Goal: Contribute content: Contribute content

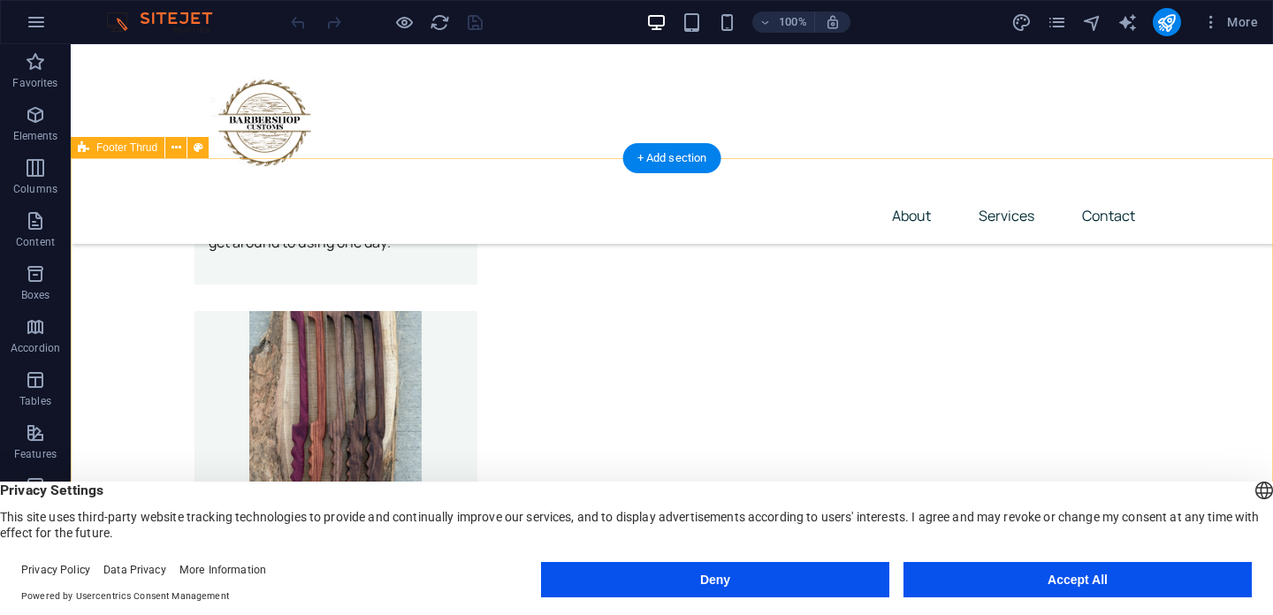
scroll to position [4474, 0]
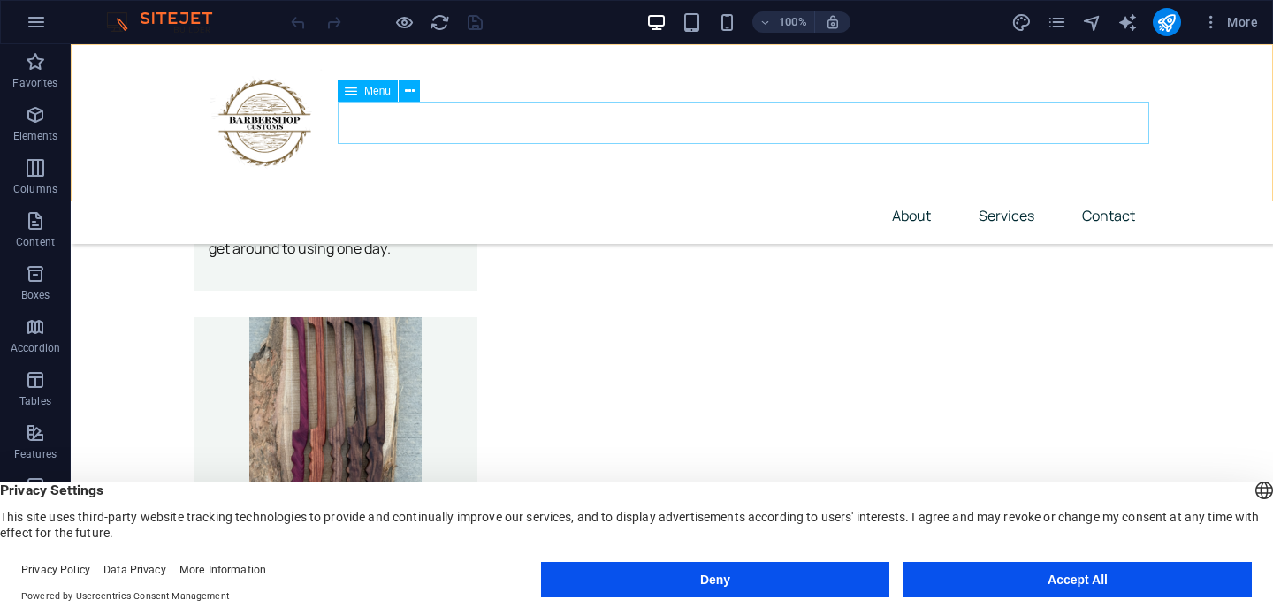
click at [1001, 195] on nav "About Services Contact" at bounding box center [672, 216] width 955 height 42
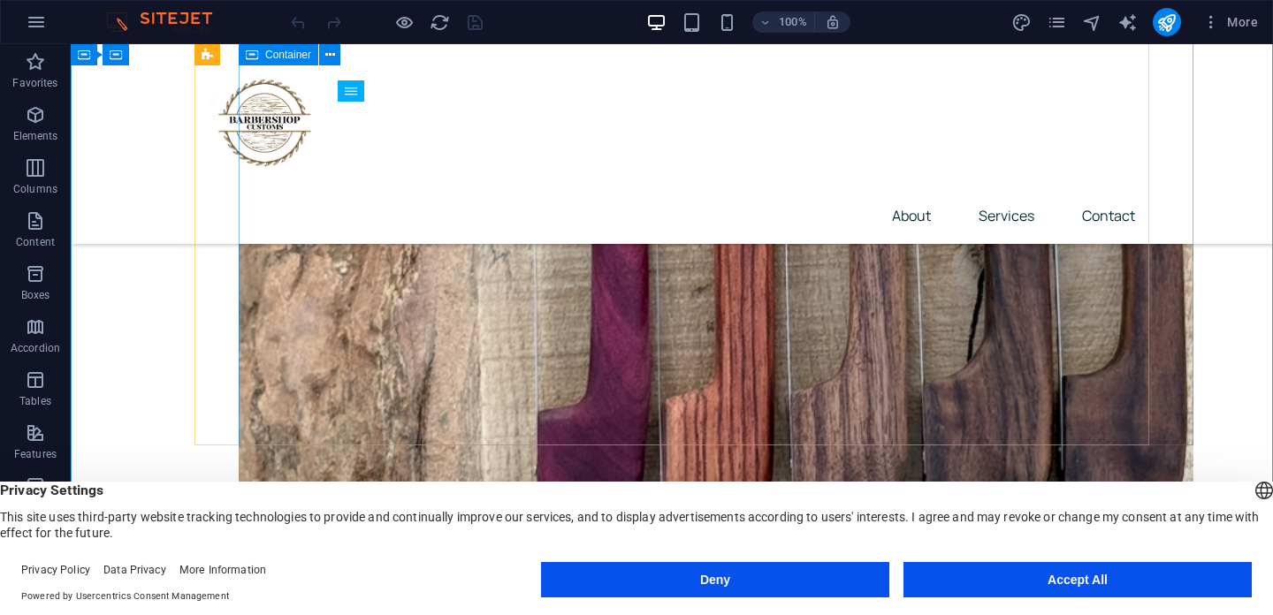
scroll to position [1378, 0]
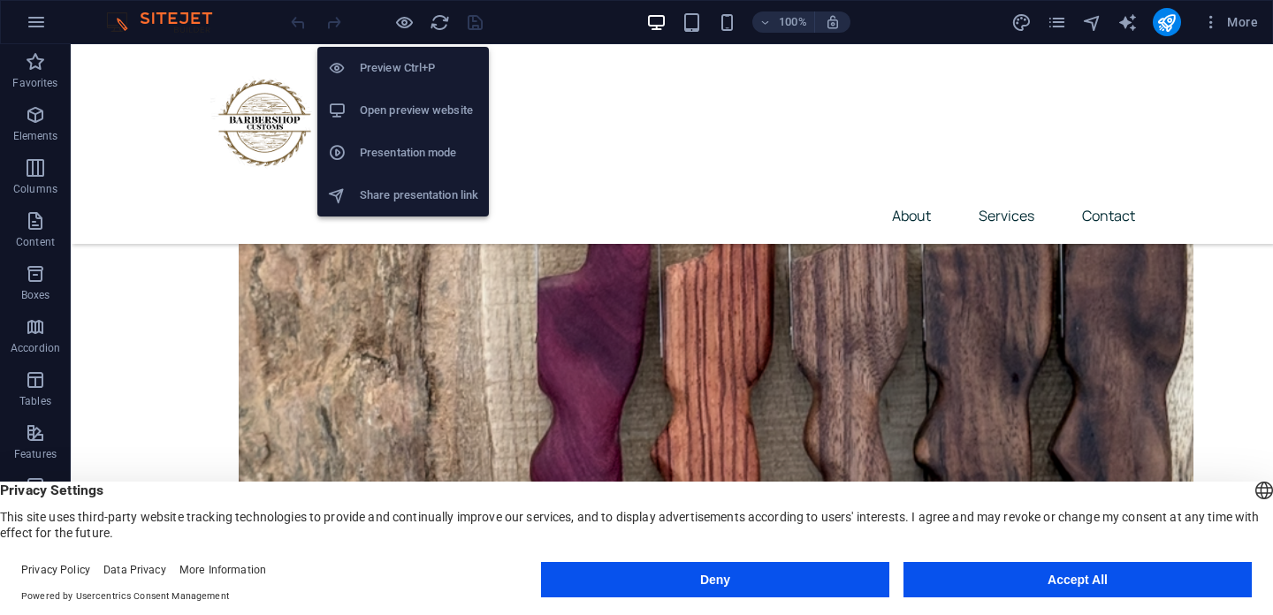
click at [413, 108] on h6 "Open preview website" at bounding box center [419, 110] width 118 height 21
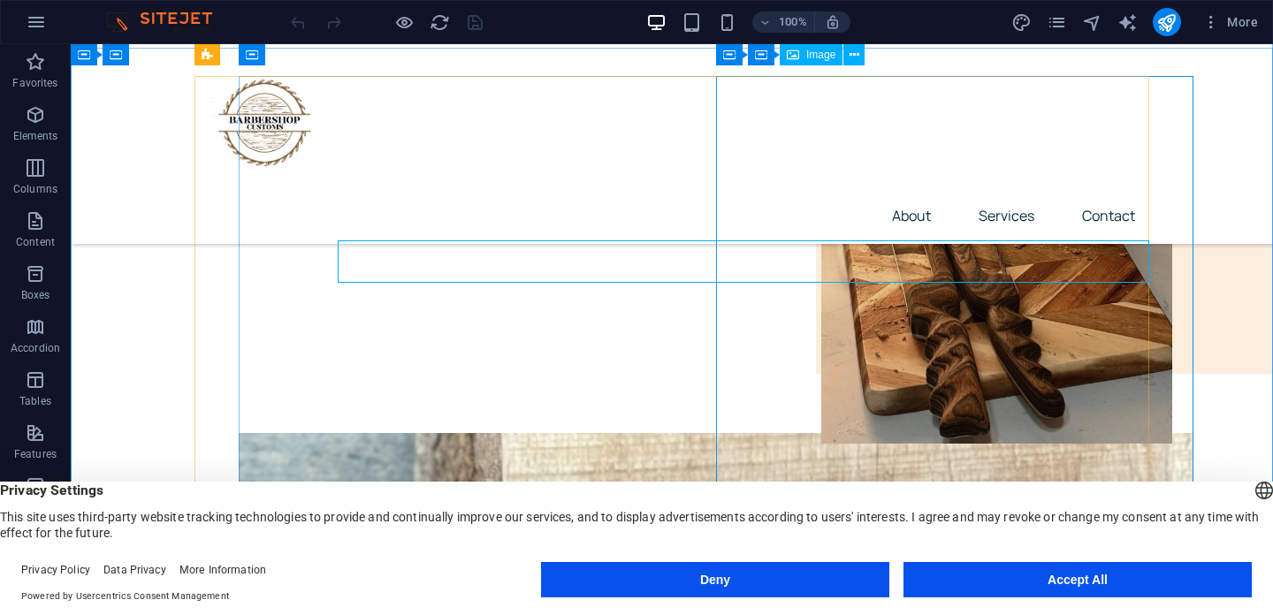
scroll to position [0, 0]
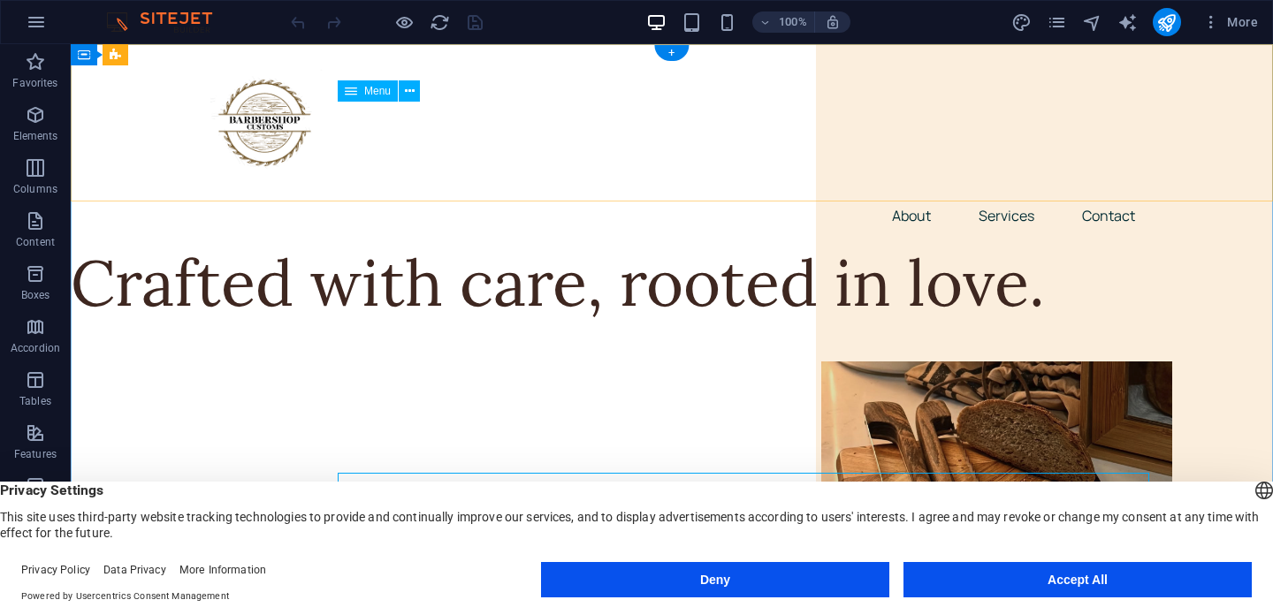
click at [1007, 195] on nav "About Services Contact" at bounding box center [672, 216] width 955 height 42
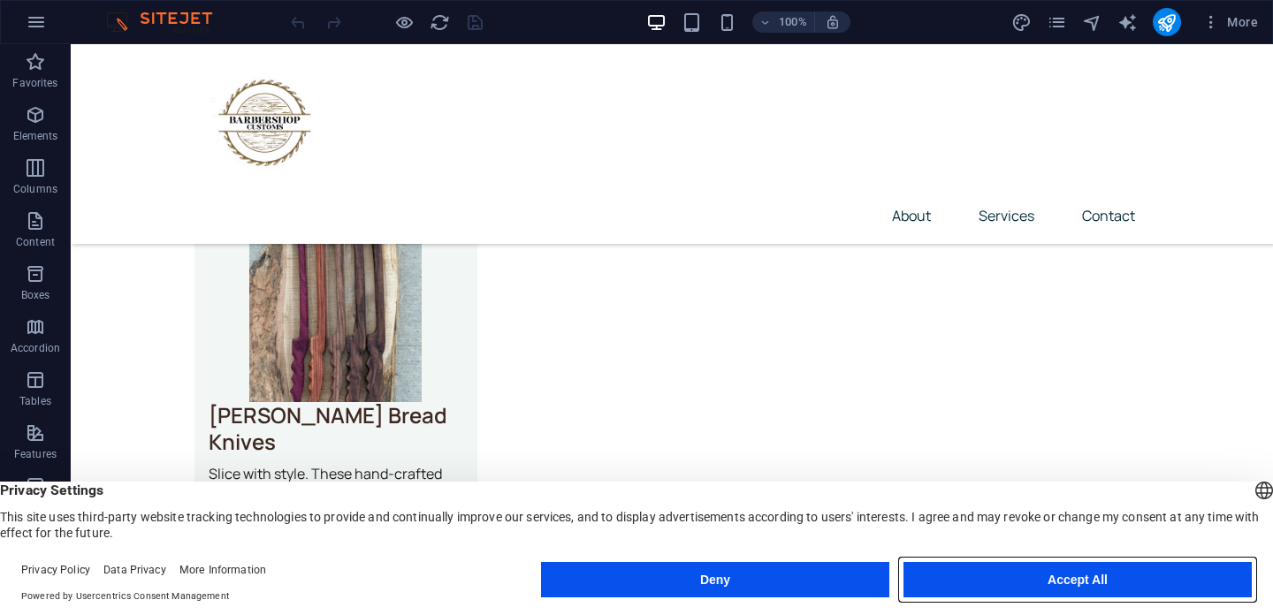
click at [1063, 582] on button "Accept All" at bounding box center [1078, 579] width 348 height 35
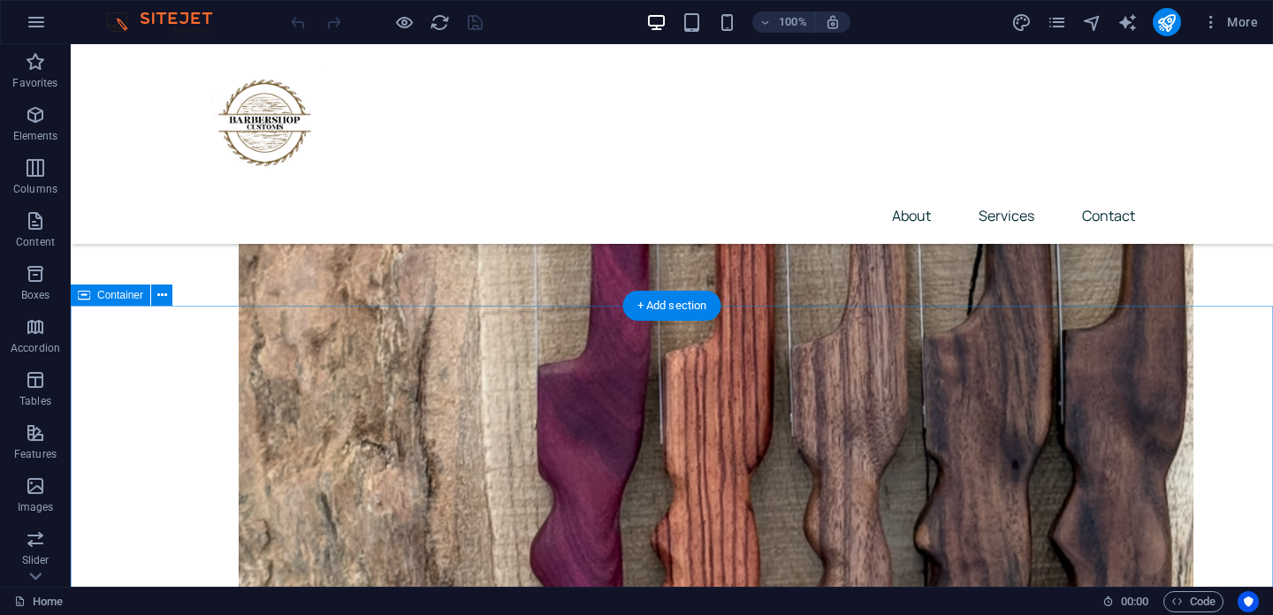
scroll to position [1252, 0]
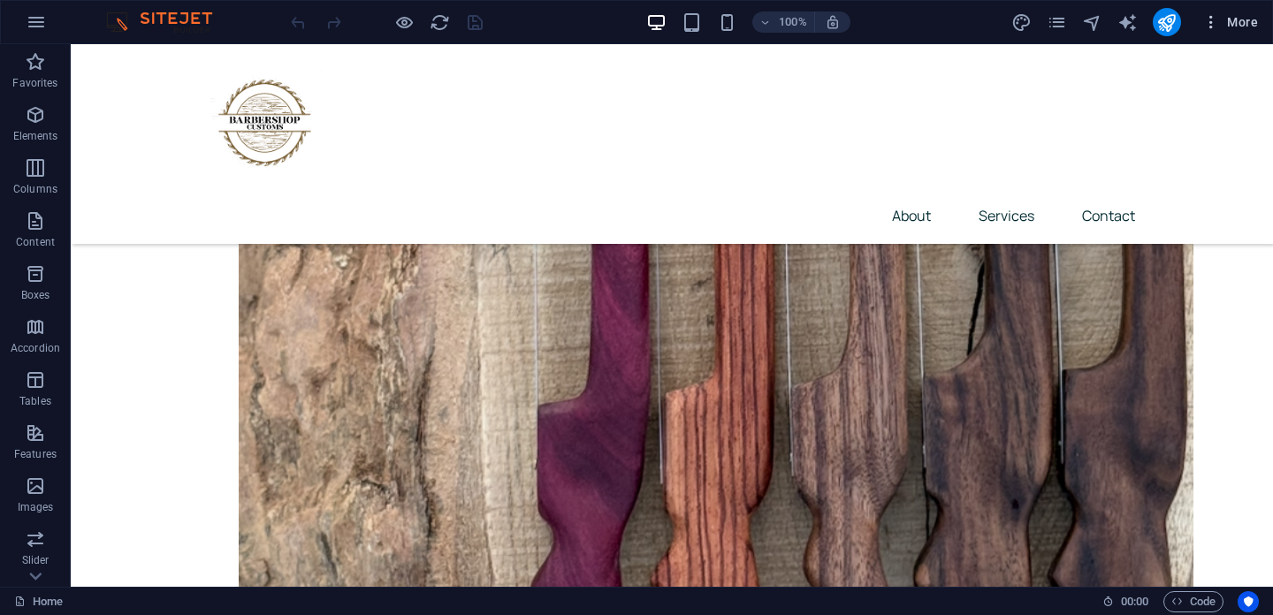
click at [1206, 29] on icon "button" at bounding box center [1212, 22] width 18 height 18
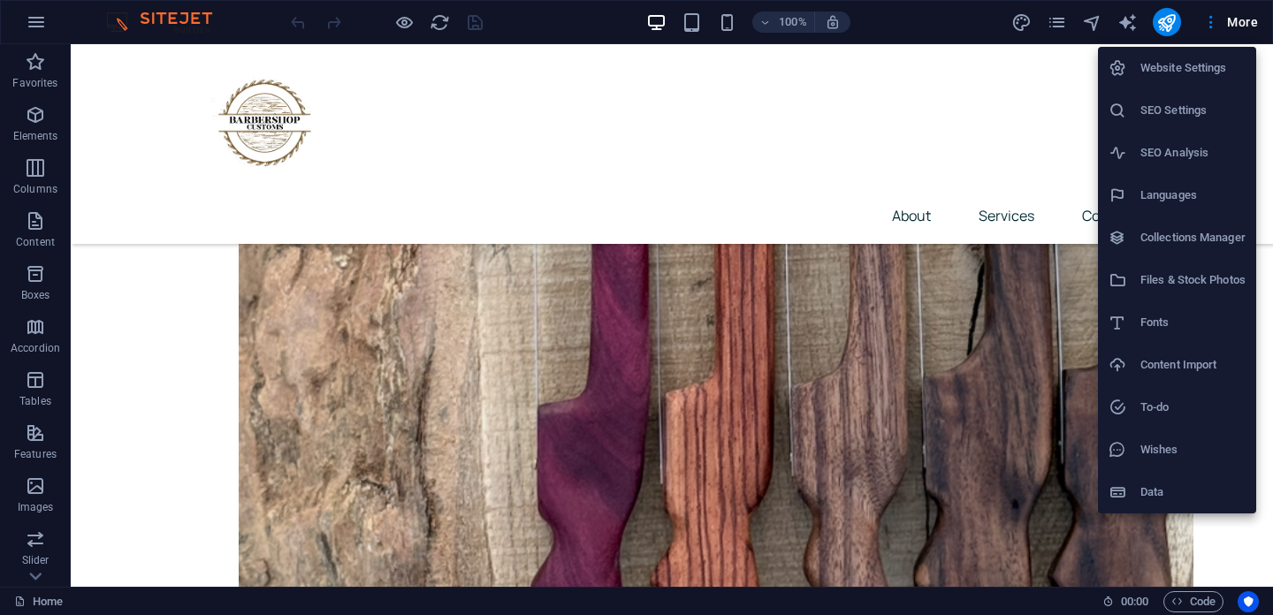
click at [1246, 29] on div at bounding box center [636, 307] width 1273 height 615
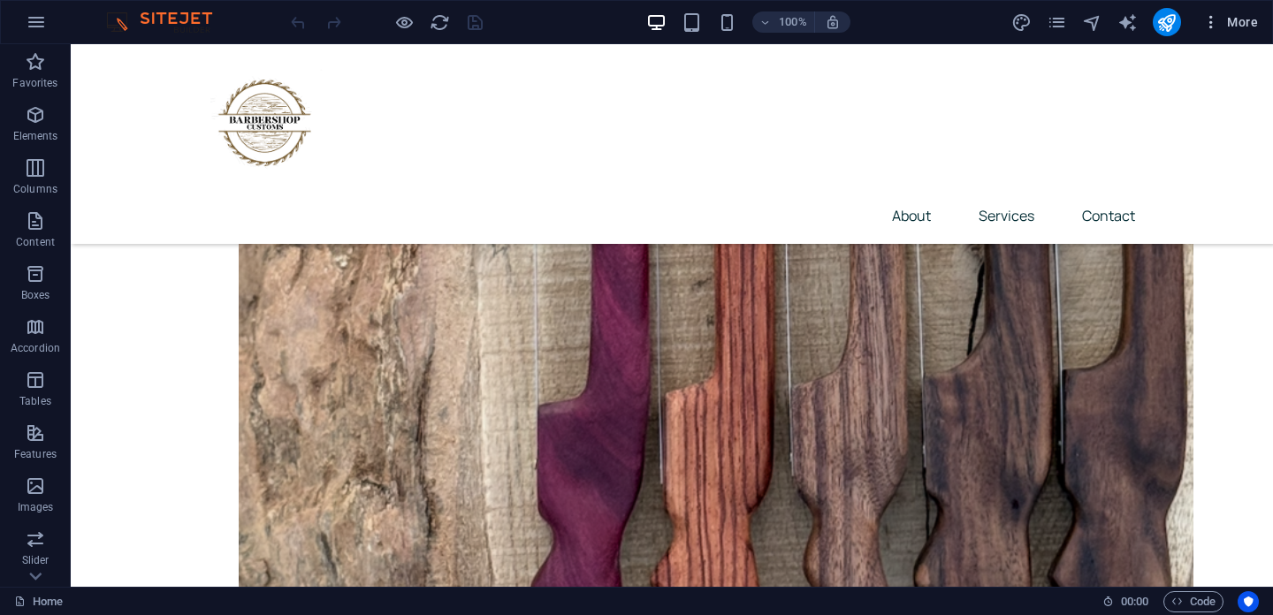
click at [1246, 25] on span "More" at bounding box center [1231, 22] width 56 height 18
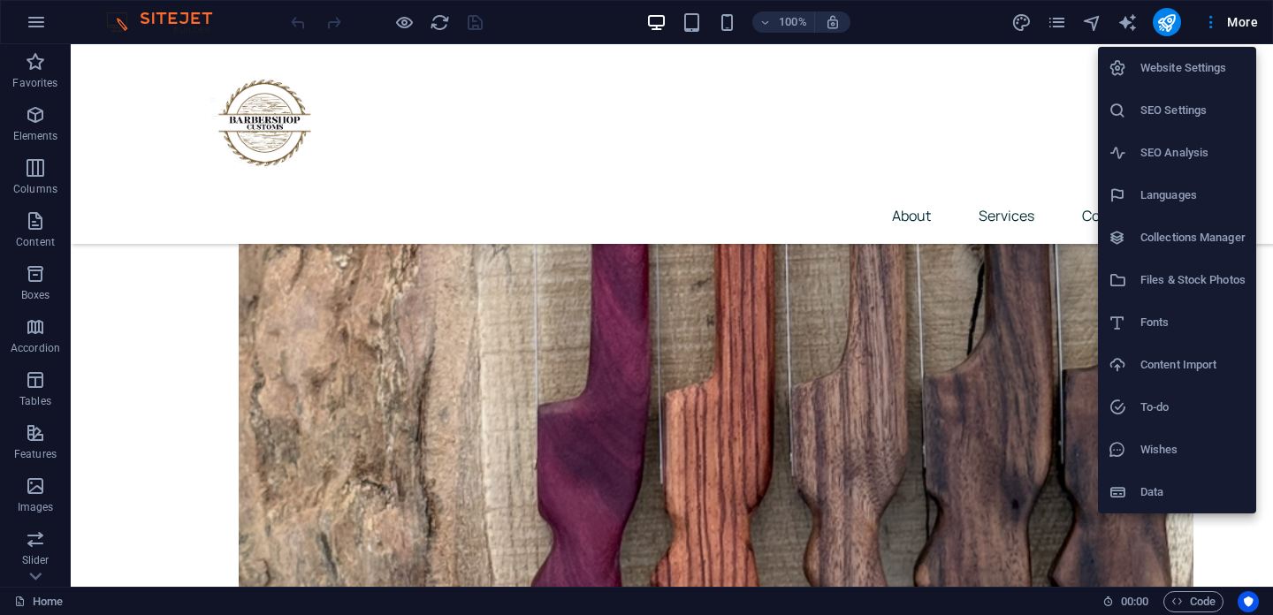
click at [1050, 27] on div at bounding box center [636, 307] width 1273 height 615
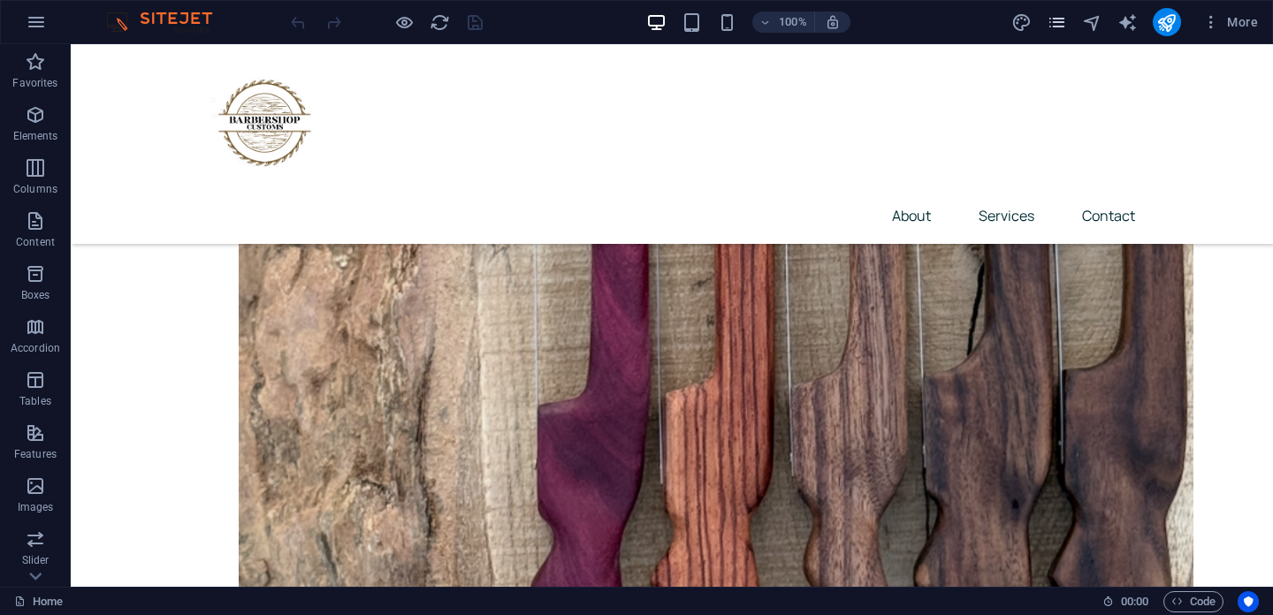
click at [1058, 25] on icon "pages" at bounding box center [1057, 22] width 20 height 20
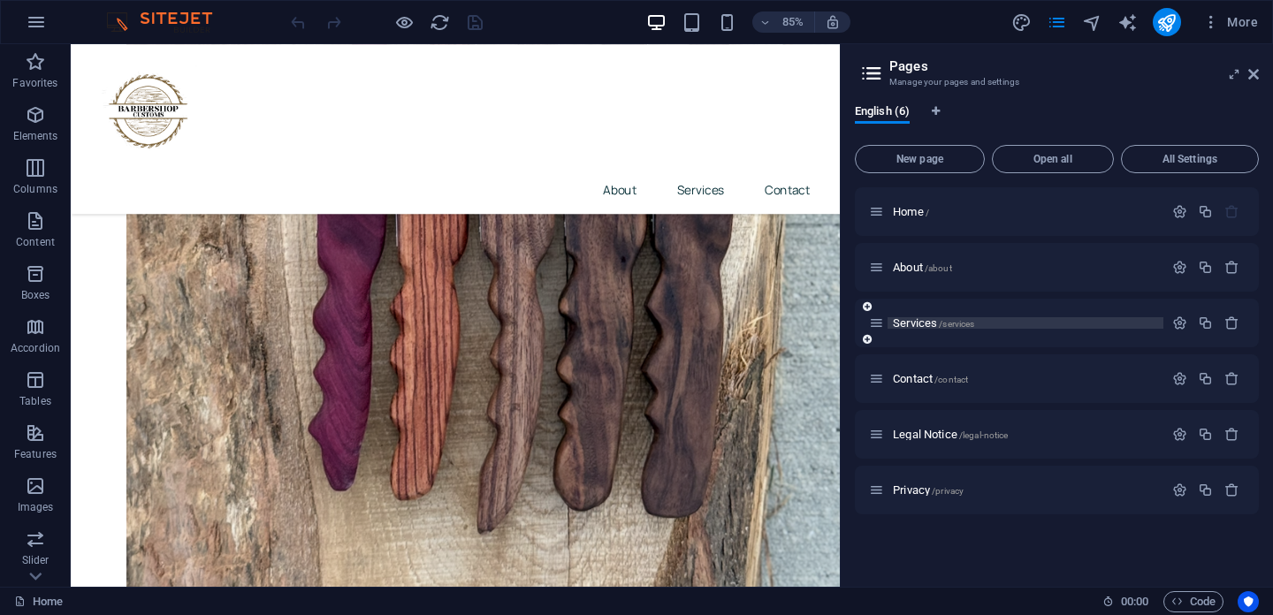
click at [922, 320] on span "Services /services" at bounding box center [933, 323] width 81 height 13
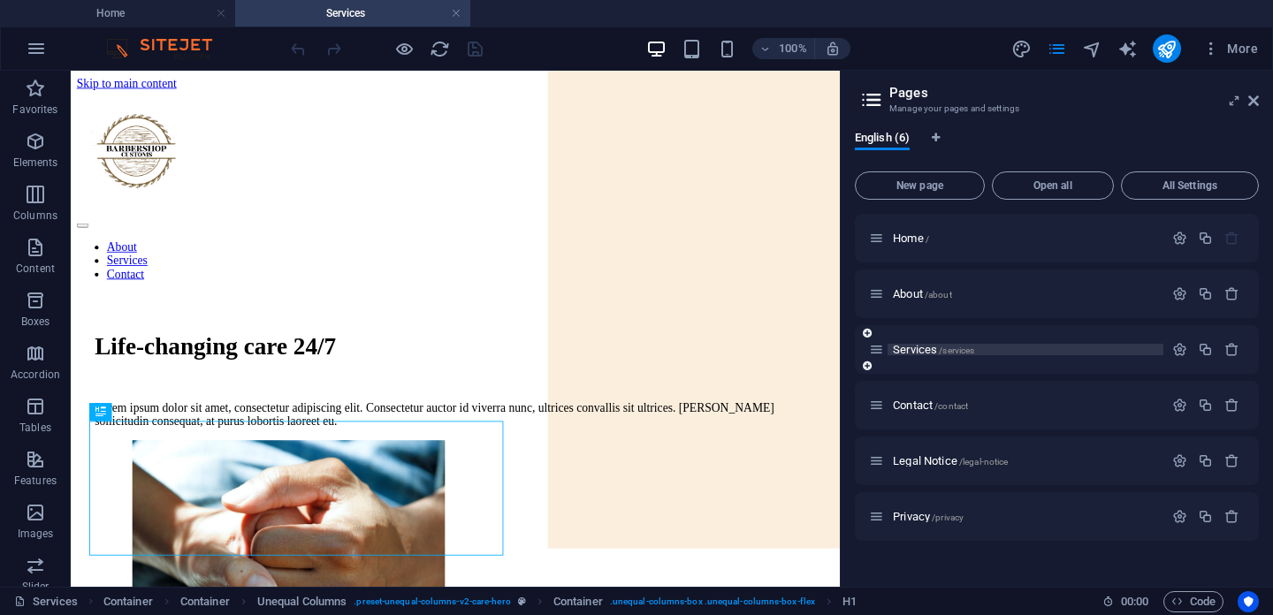
scroll to position [0, 0]
click at [978, 409] on p "Contact /contact" at bounding box center [1025, 405] width 265 height 11
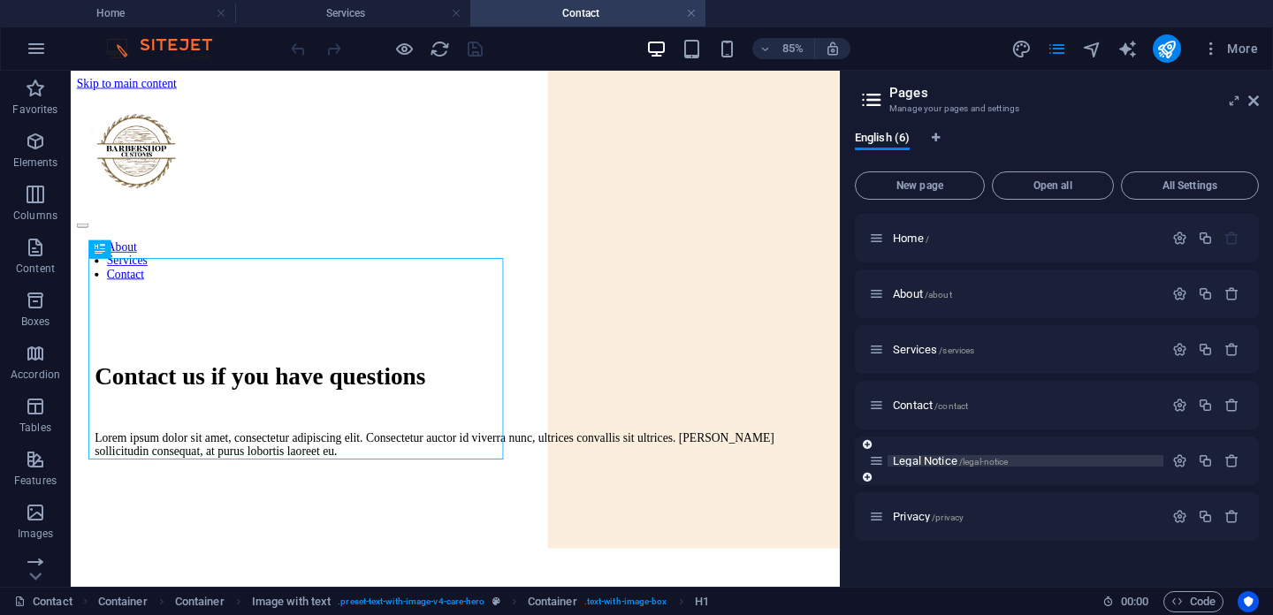
click at [979, 466] on span "/legal-notice" at bounding box center [984, 462] width 50 height 10
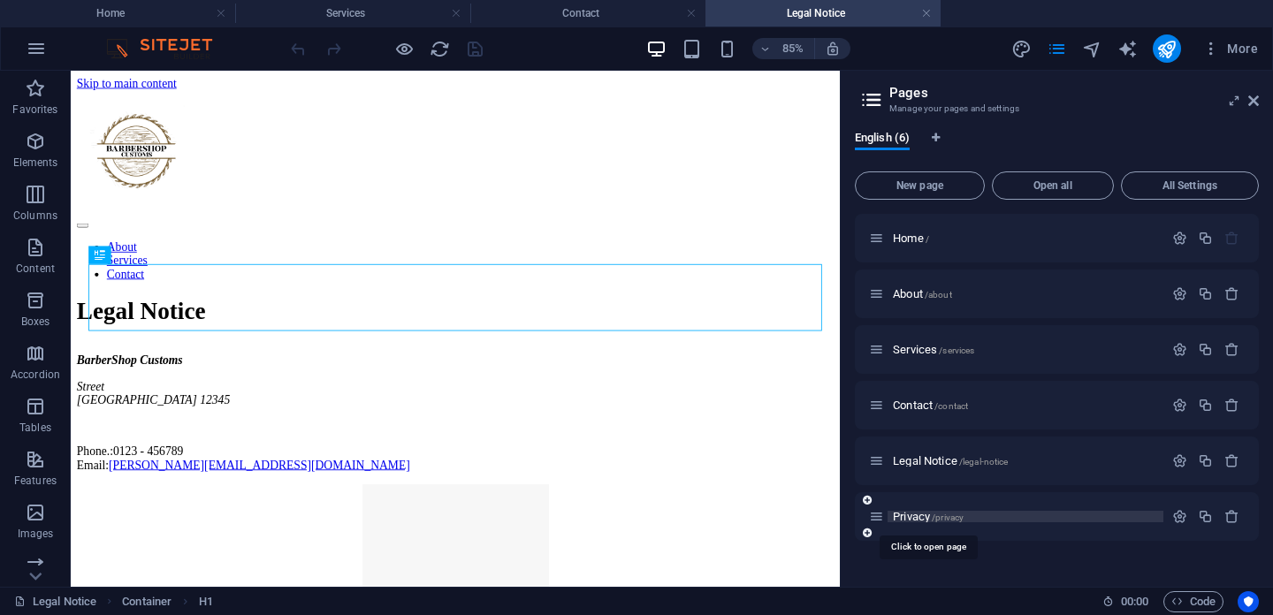
click at [960, 514] on span "/privacy" at bounding box center [948, 518] width 32 height 10
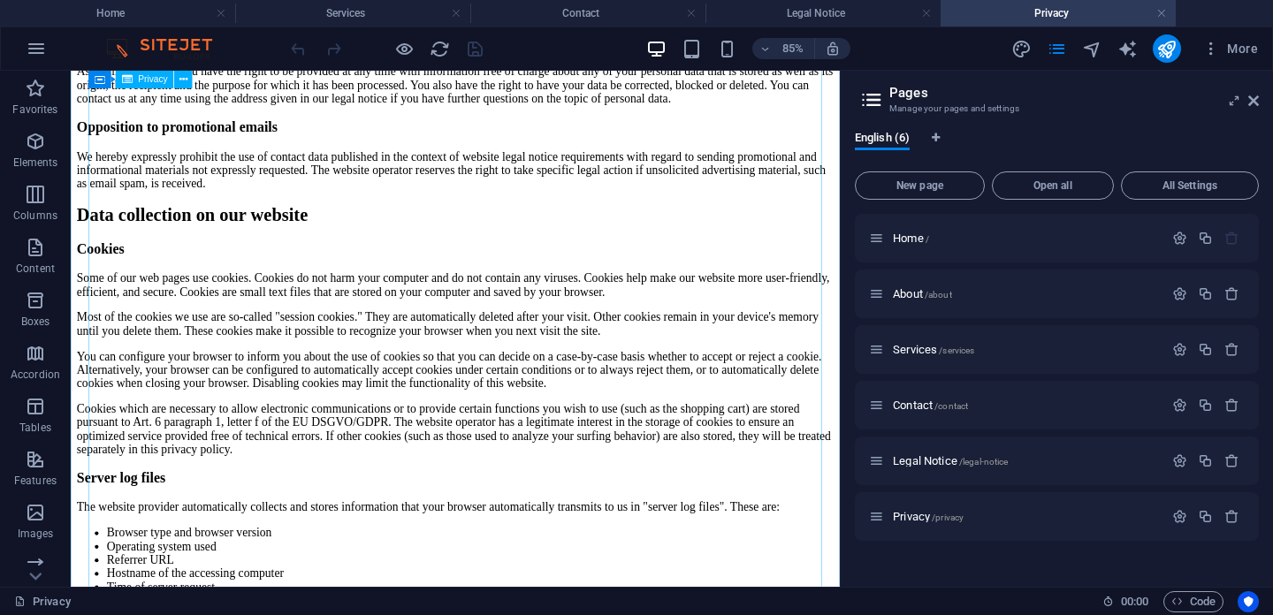
scroll to position [1224, 0]
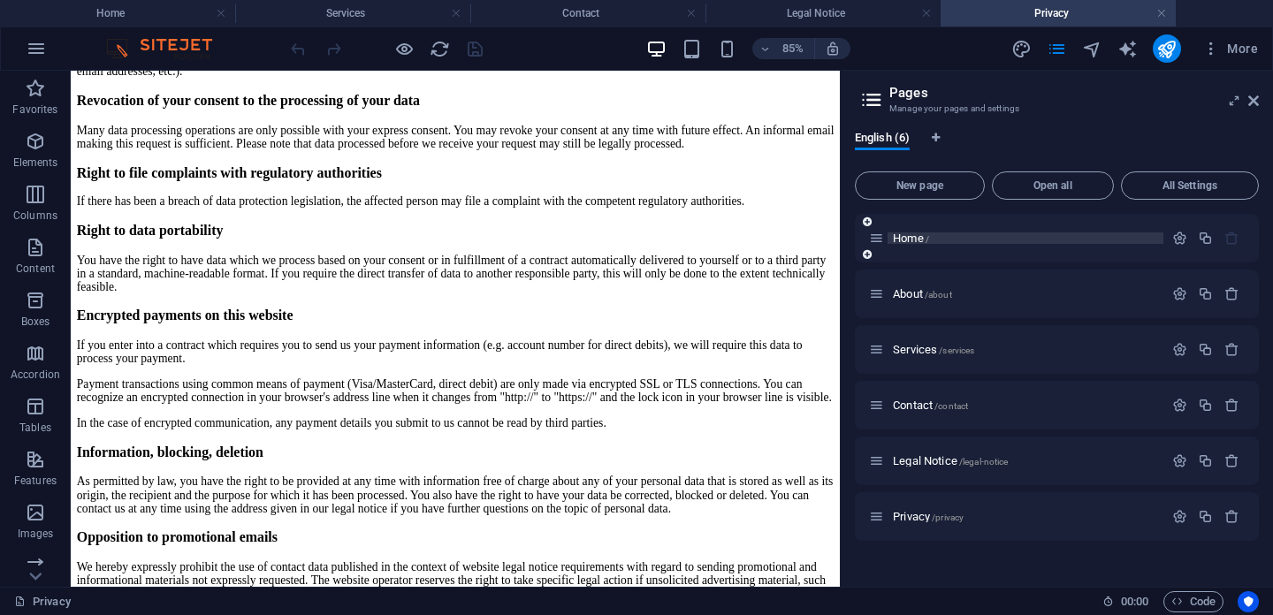
click at [915, 233] on span "Home /" at bounding box center [911, 238] width 36 height 13
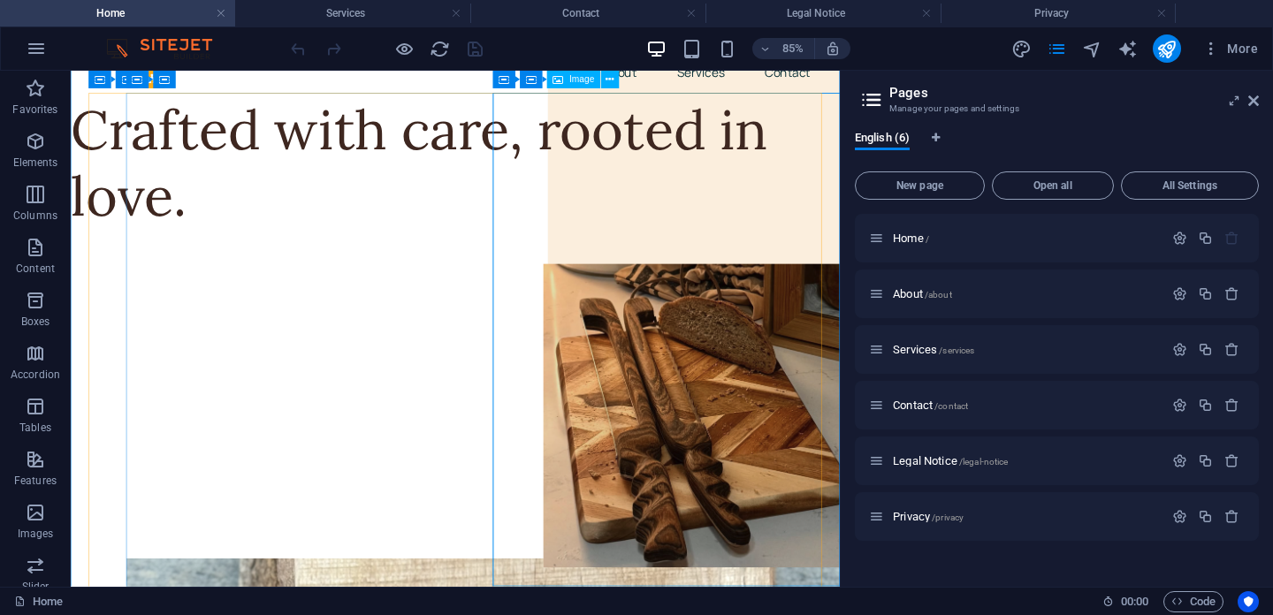
scroll to position [0, 0]
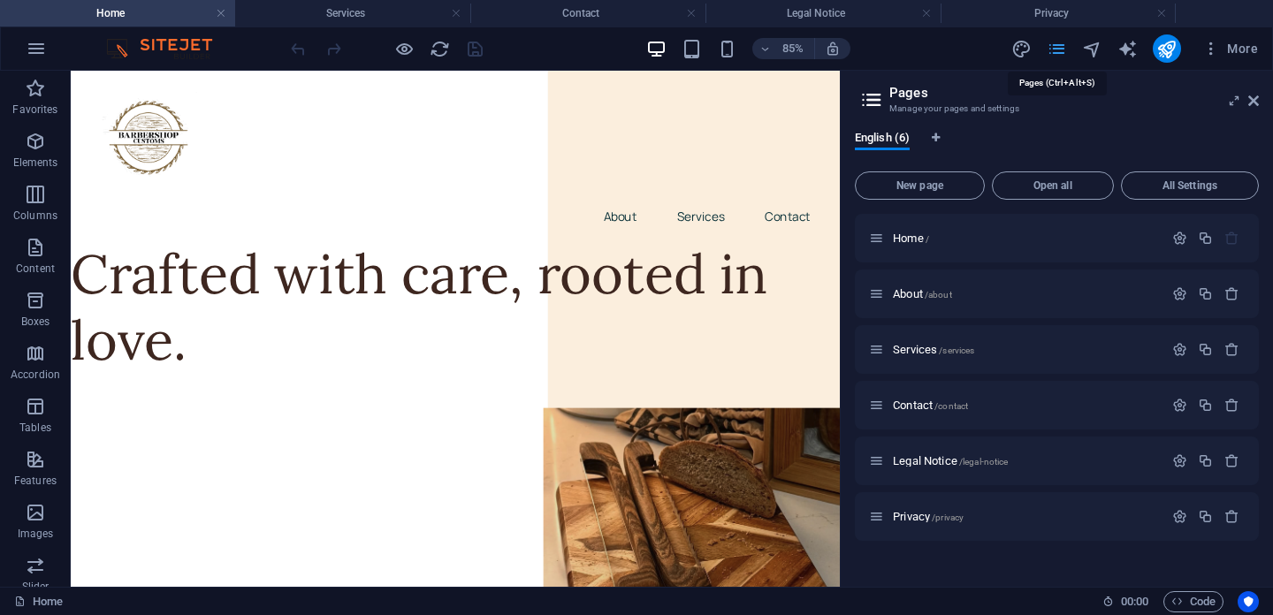
click at [1055, 45] on icon "pages" at bounding box center [1057, 49] width 20 height 20
click at [515, 349] on div "Crafted with care, rooted in love." at bounding box center [523, 350] width 905 height 158
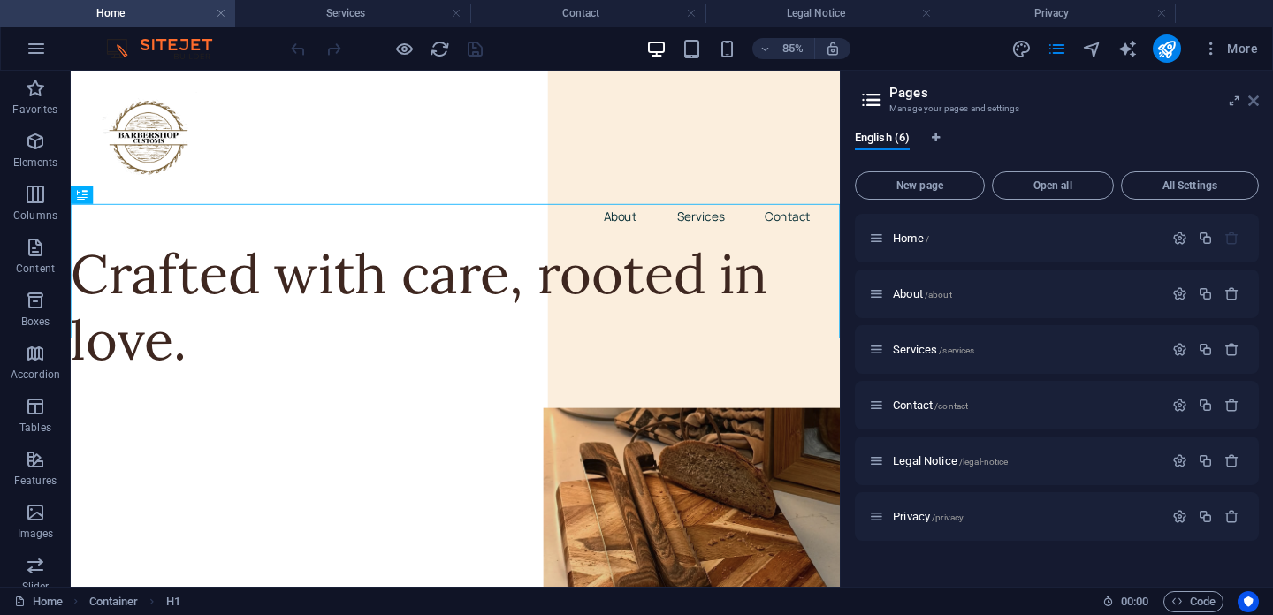
click at [1256, 101] on icon at bounding box center [1254, 101] width 11 height 14
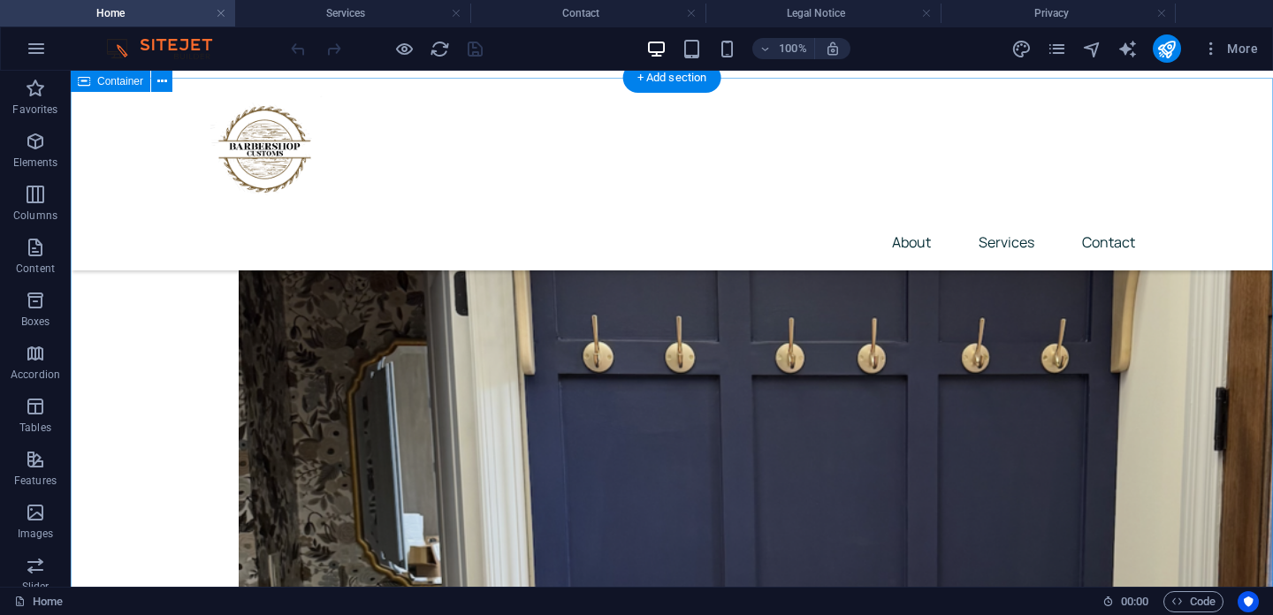
scroll to position [2510, 0]
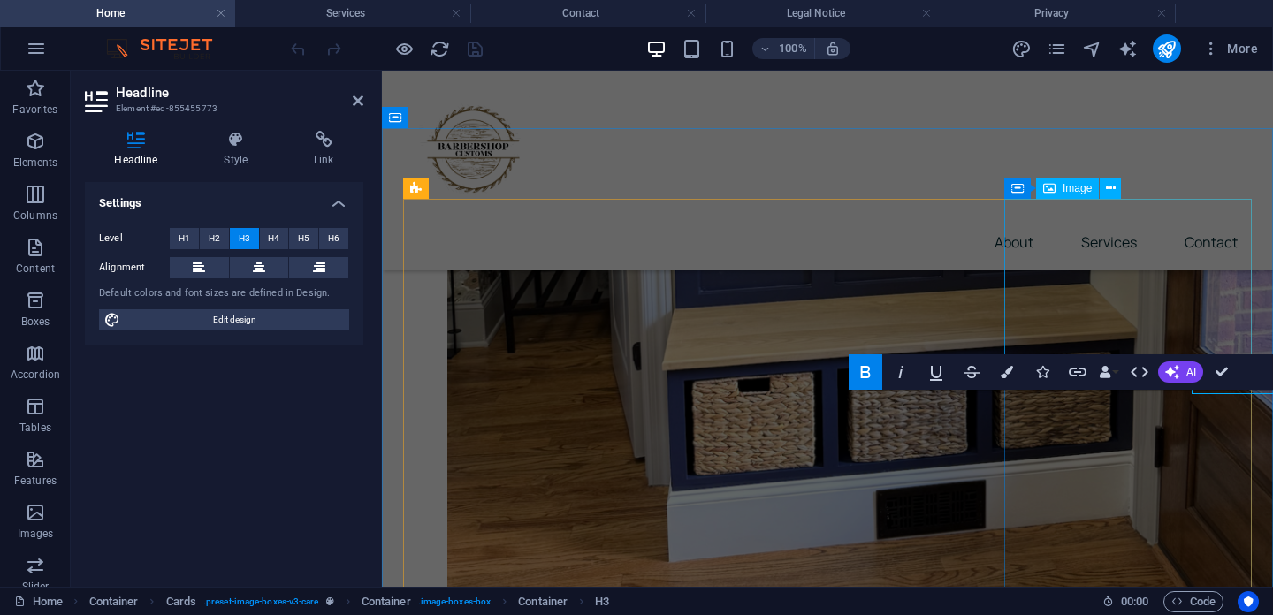
scroll to position [2497, 0]
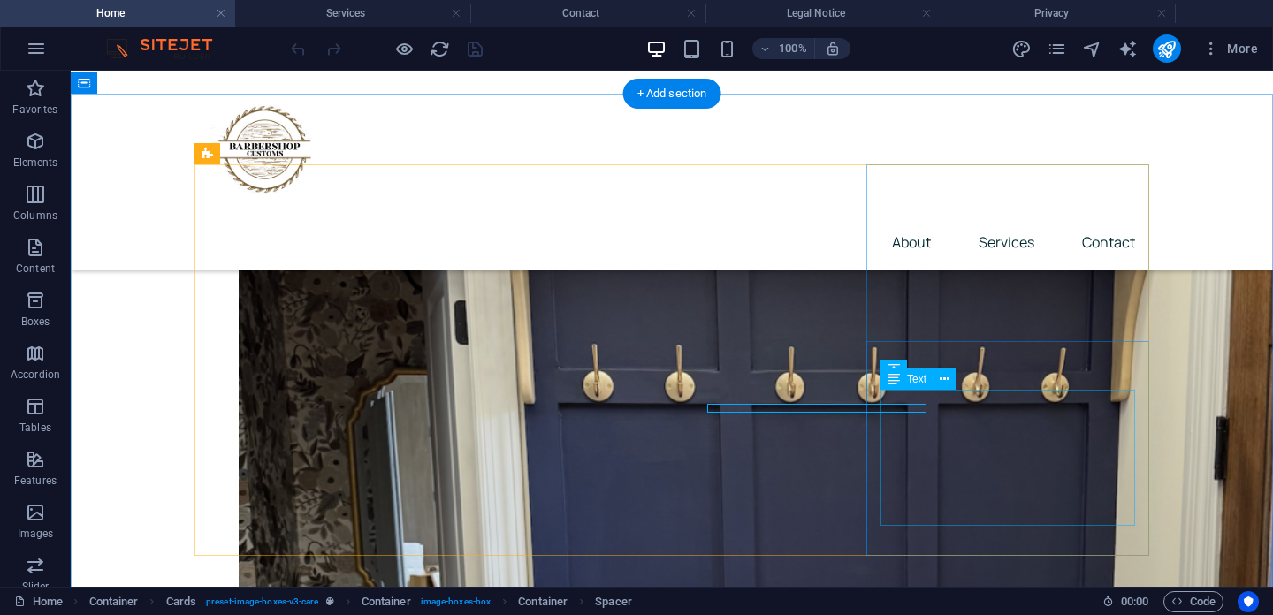
scroll to position [2510, 0]
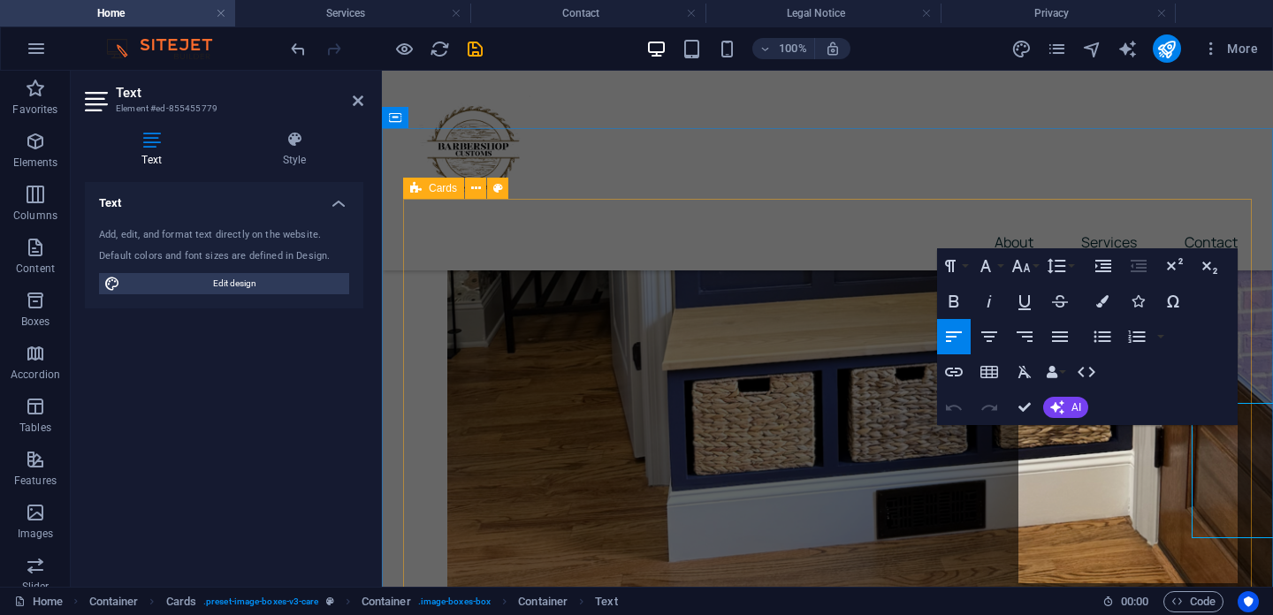
scroll to position [2497, 0]
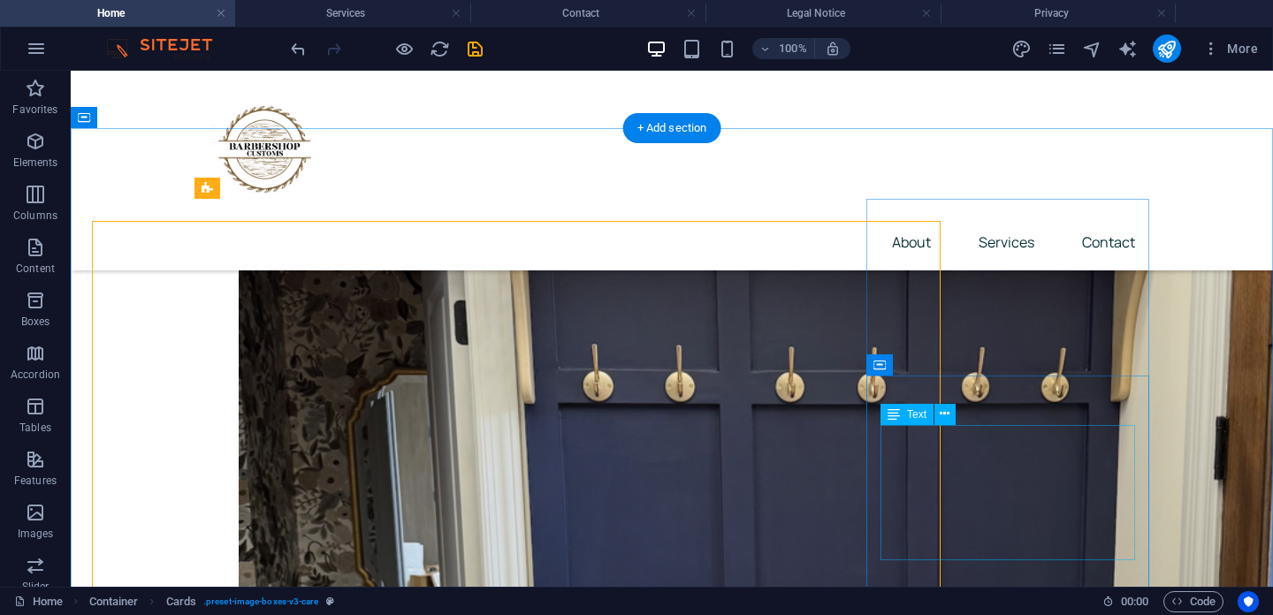
scroll to position [2475, 0]
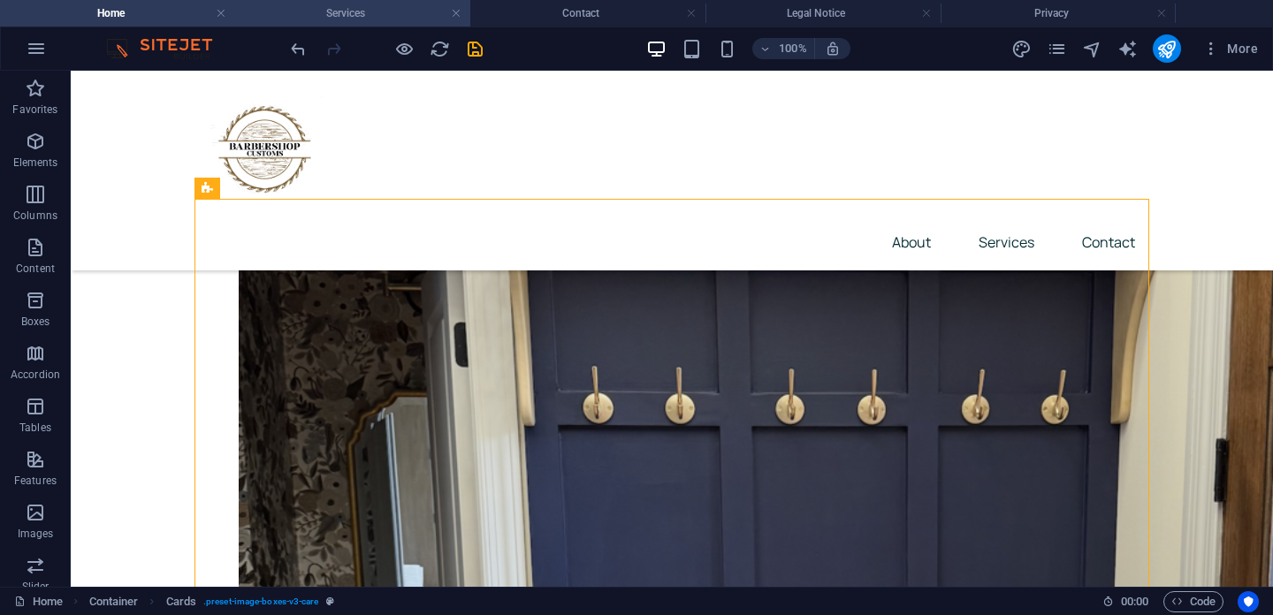
click at [380, 15] on h4 "Services" at bounding box center [352, 13] width 235 height 19
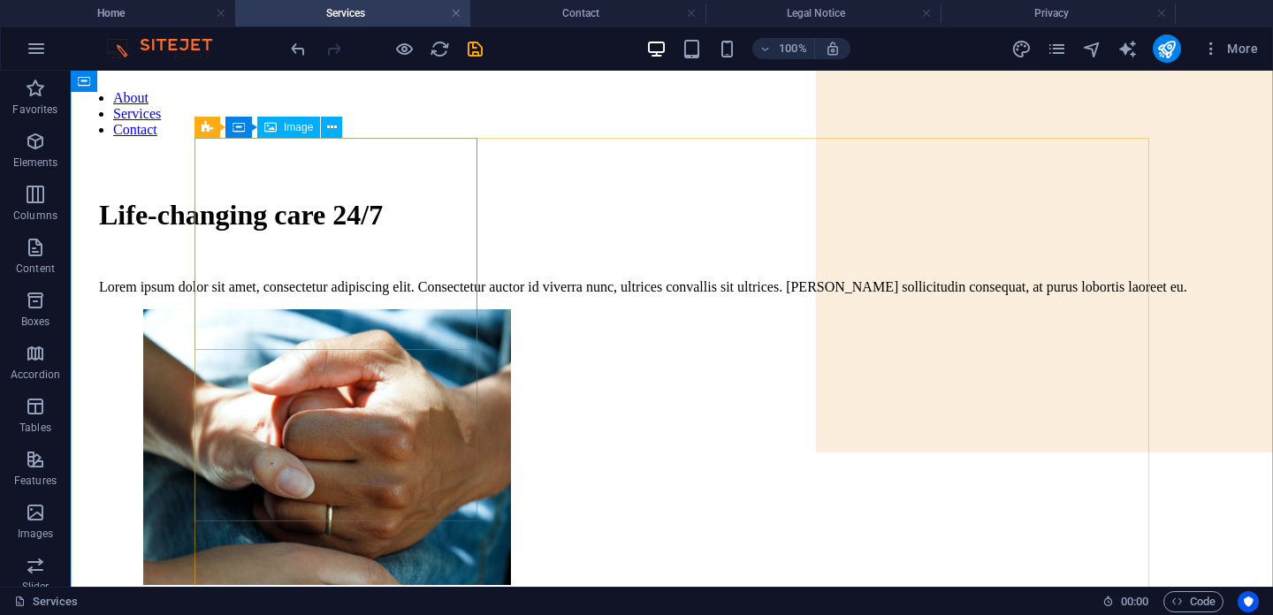
scroll to position [0, 0]
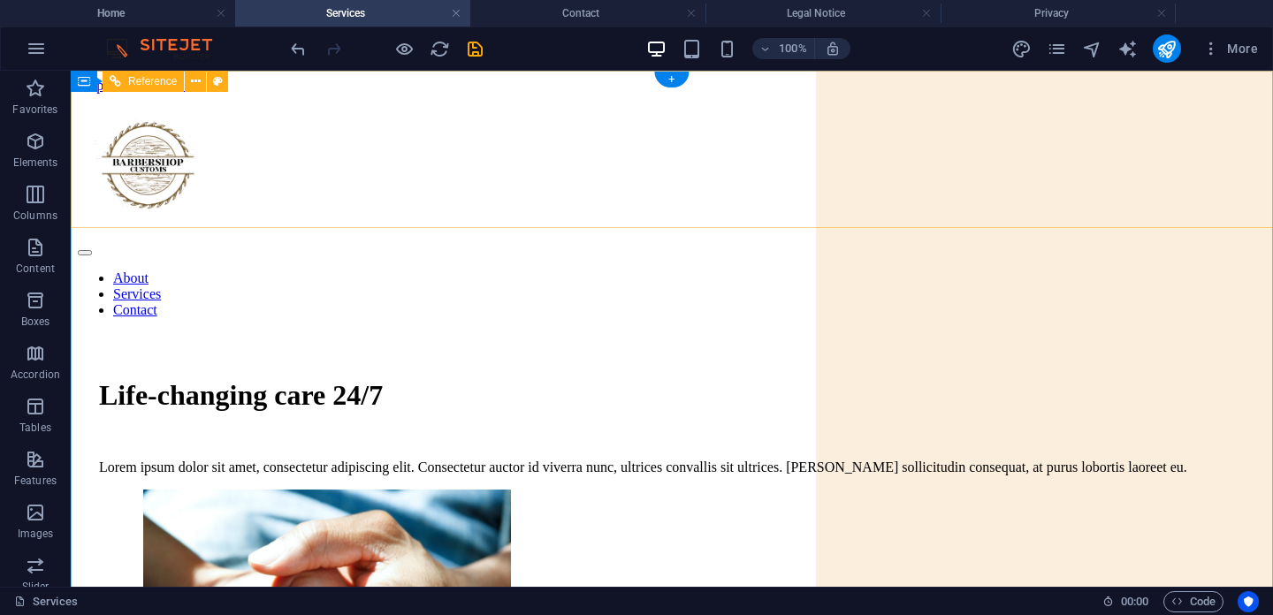
click at [1007, 271] on nav "About Services Contact" at bounding box center [672, 295] width 1188 height 48
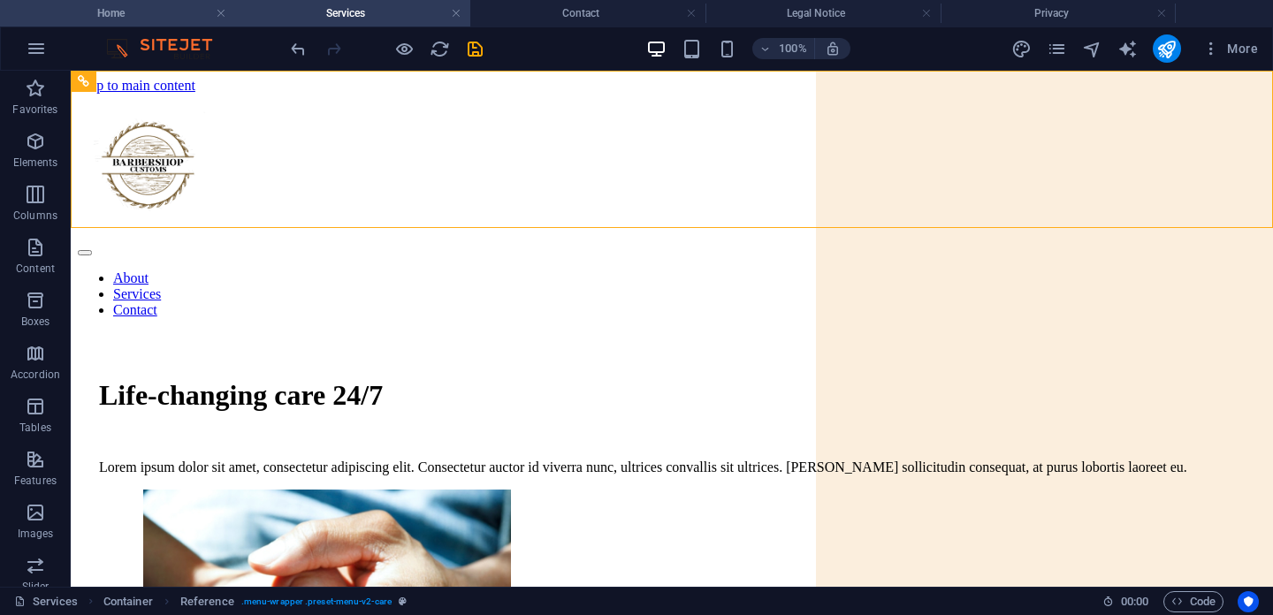
click at [169, 4] on h4 "Home" at bounding box center [117, 13] width 235 height 19
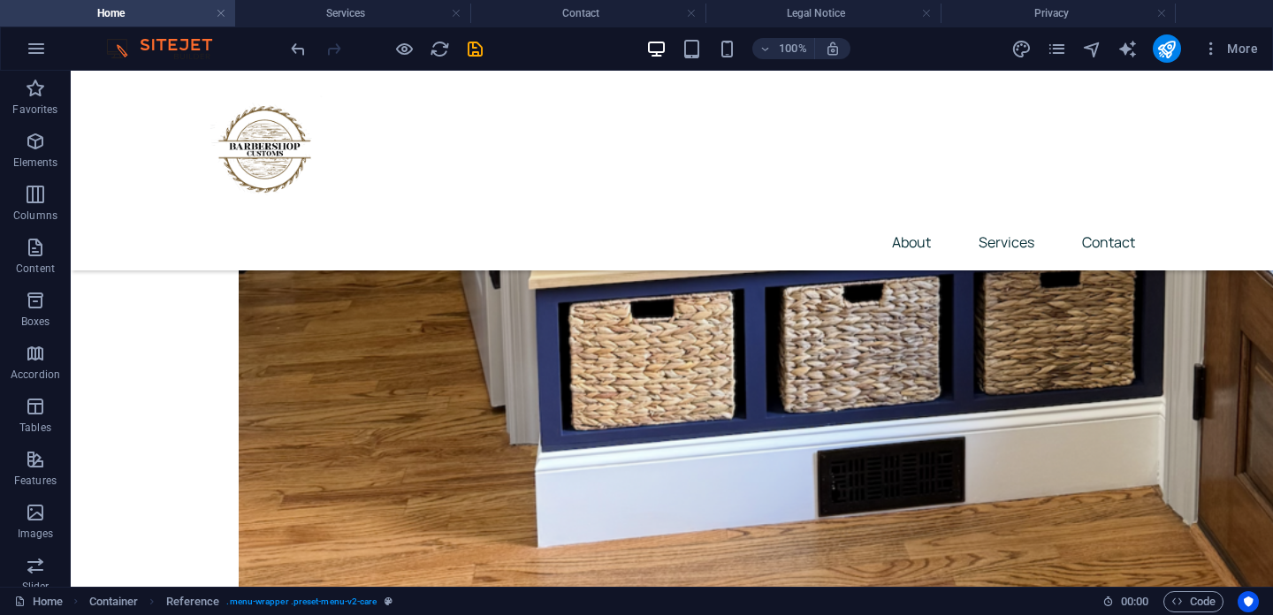
scroll to position [3261, 0]
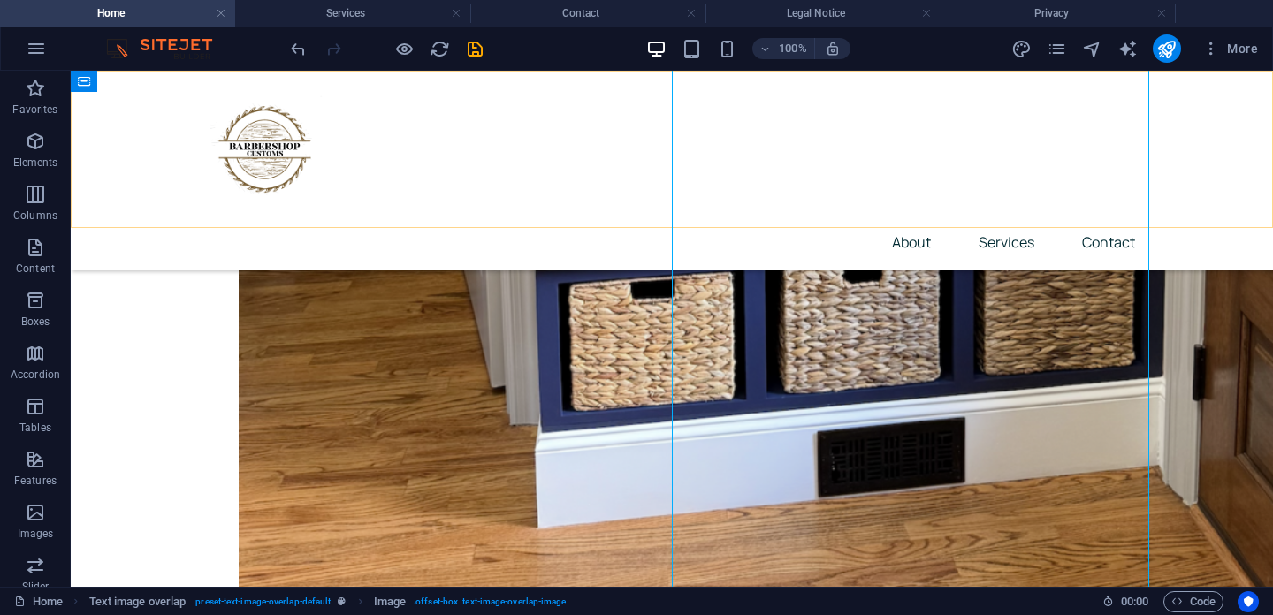
click at [779, 221] on div "About Services Contact" at bounding box center [672, 171] width 1203 height 200
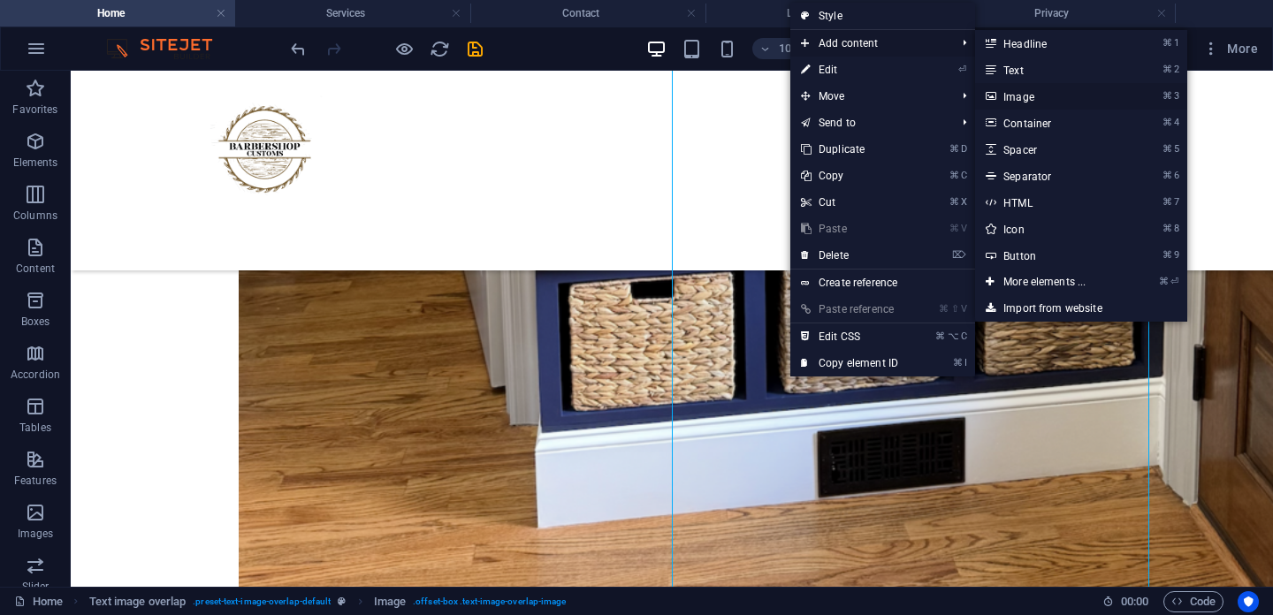
click at [1015, 100] on link "⌘ 3 Image" at bounding box center [1048, 96] width 146 height 27
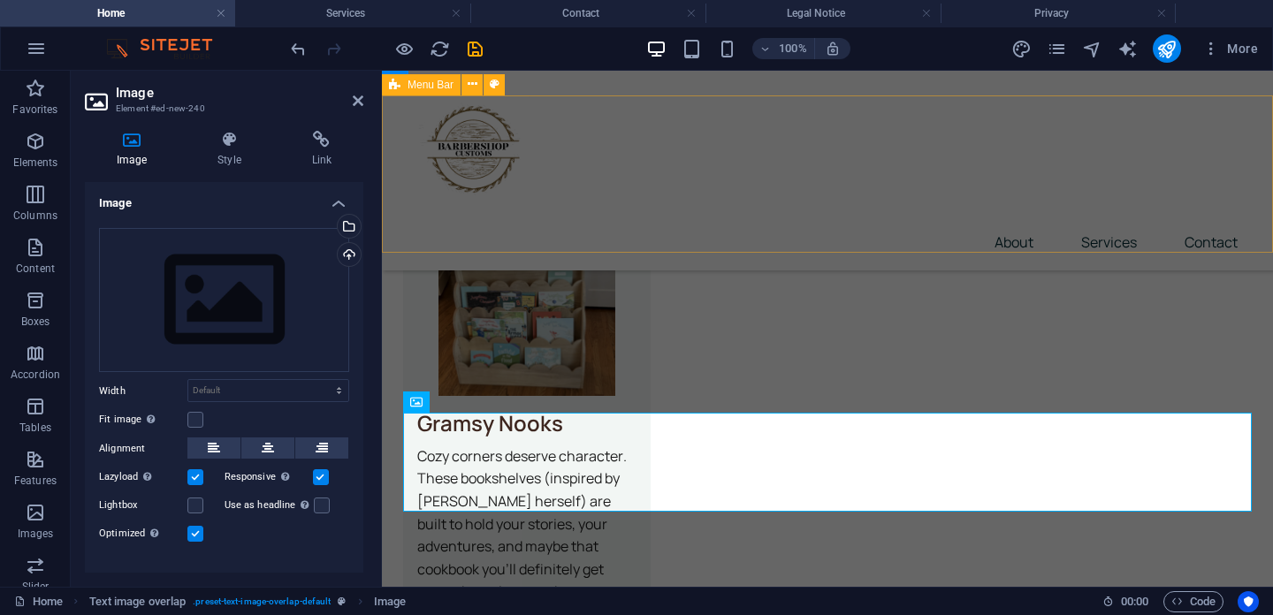
scroll to position [3610, 0]
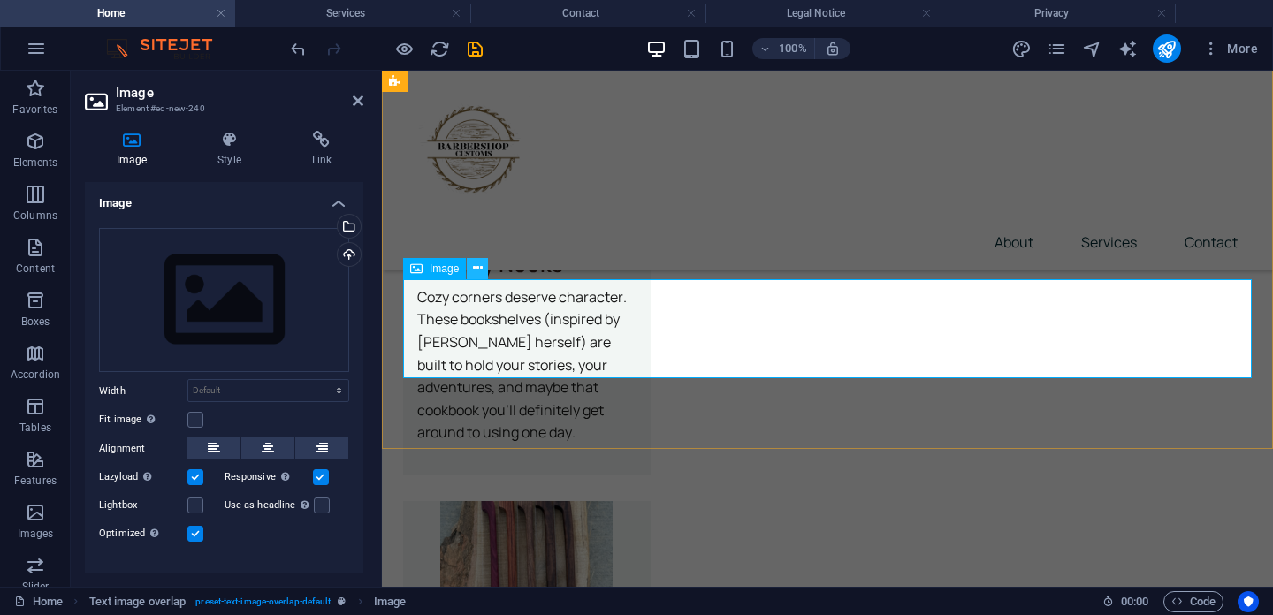
click at [474, 274] on icon at bounding box center [478, 268] width 10 height 19
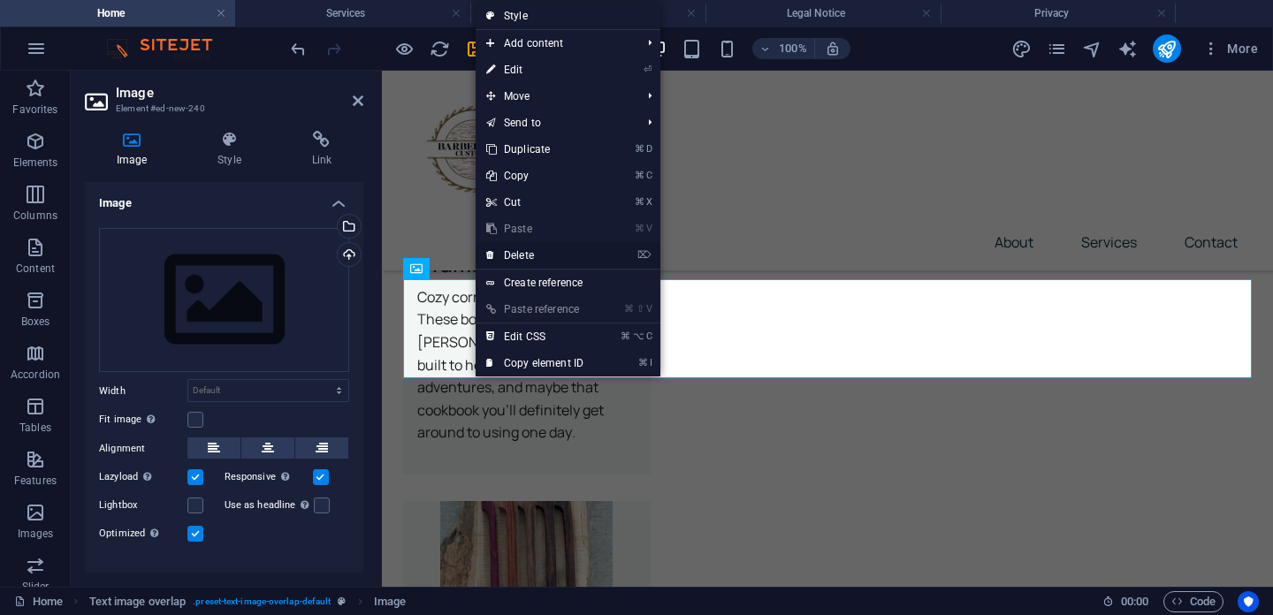
click at [513, 259] on link "⌦ Delete" at bounding box center [535, 255] width 118 height 27
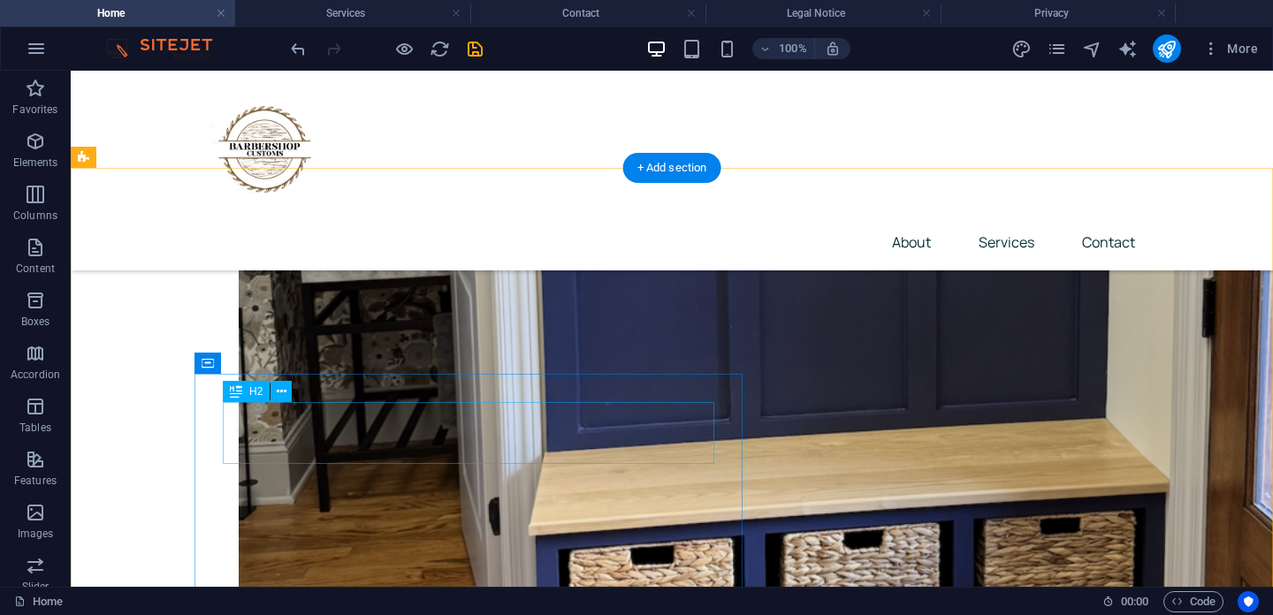
scroll to position [2974, 0]
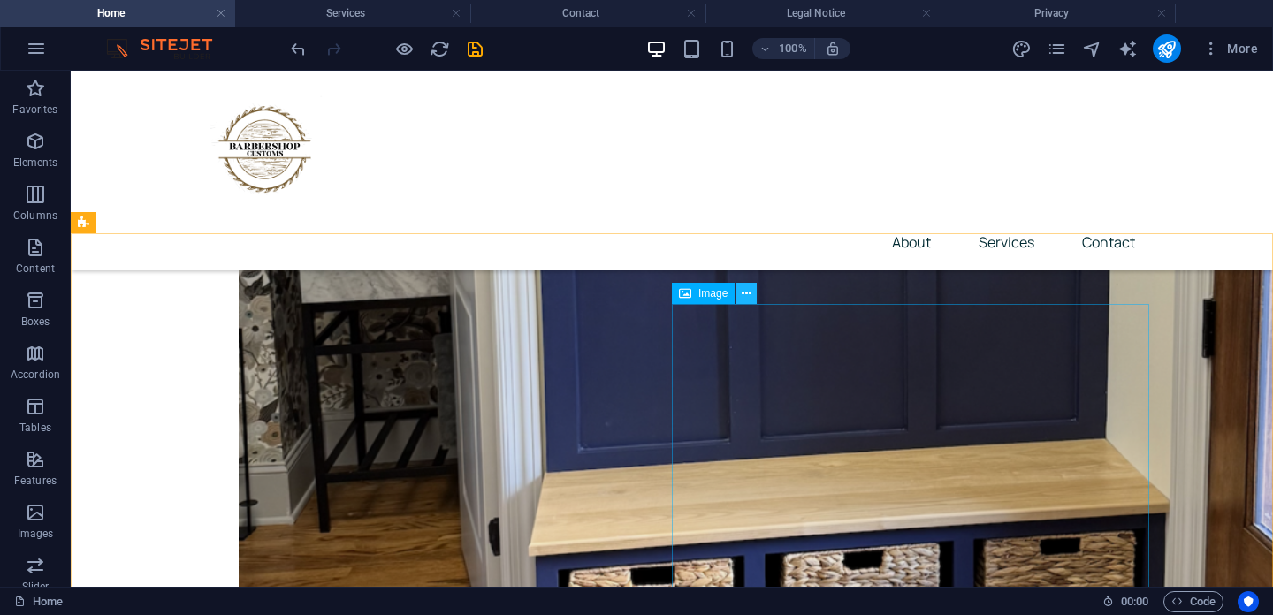
click at [751, 296] on icon at bounding box center [747, 294] width 10 height 19
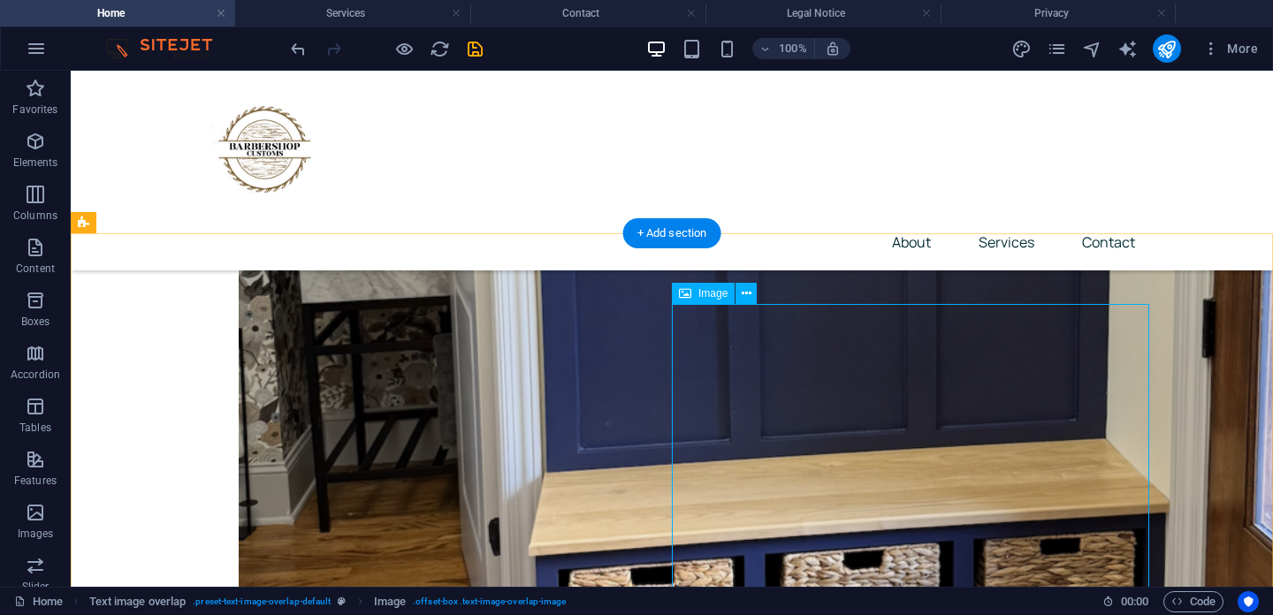
drag, startPoint x: 673, startPoint y: 309, endPoint x: 746, endPoint y: 353, distance: 85.7
drag, startPoint x: 757, startPoint y: 340, endPoint x: 862, endPoint y: 338, distance: 105.2
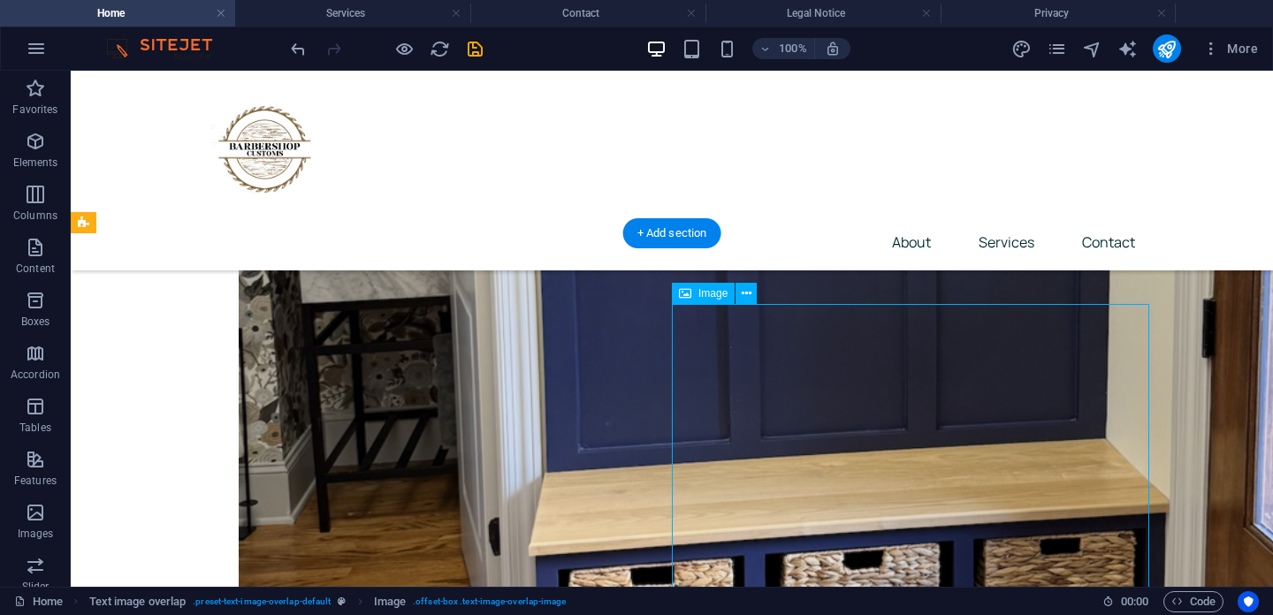
click at [748, 292] on icon at bounding box center [747, 294] width 10 height 19
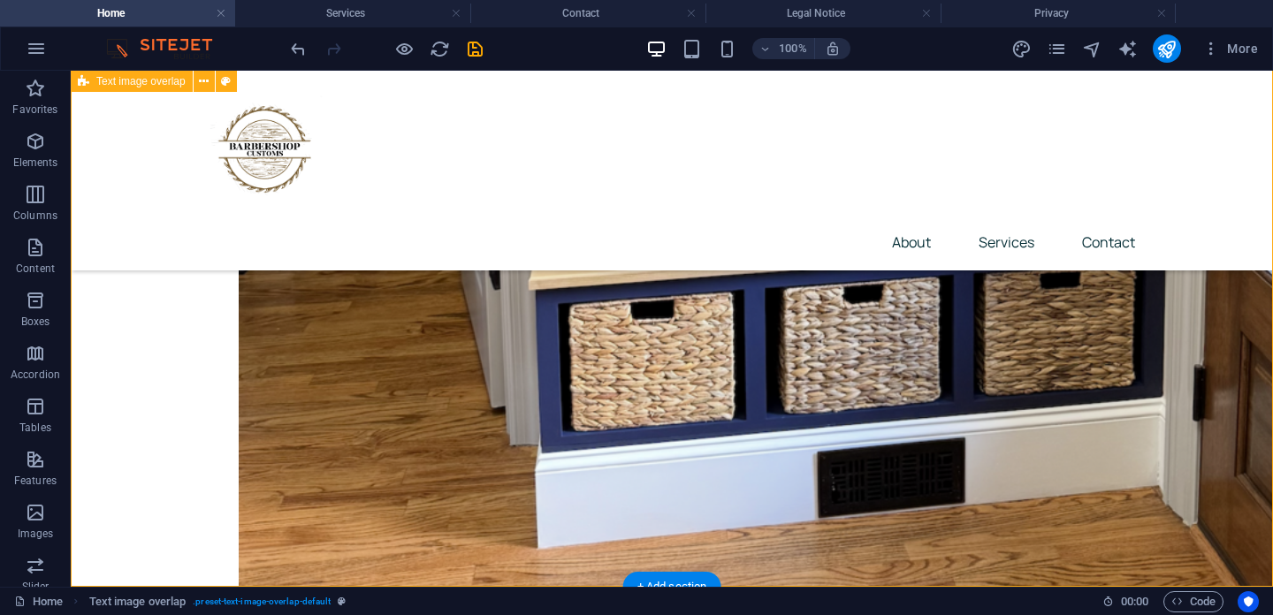
scroll to position [3231, 0]
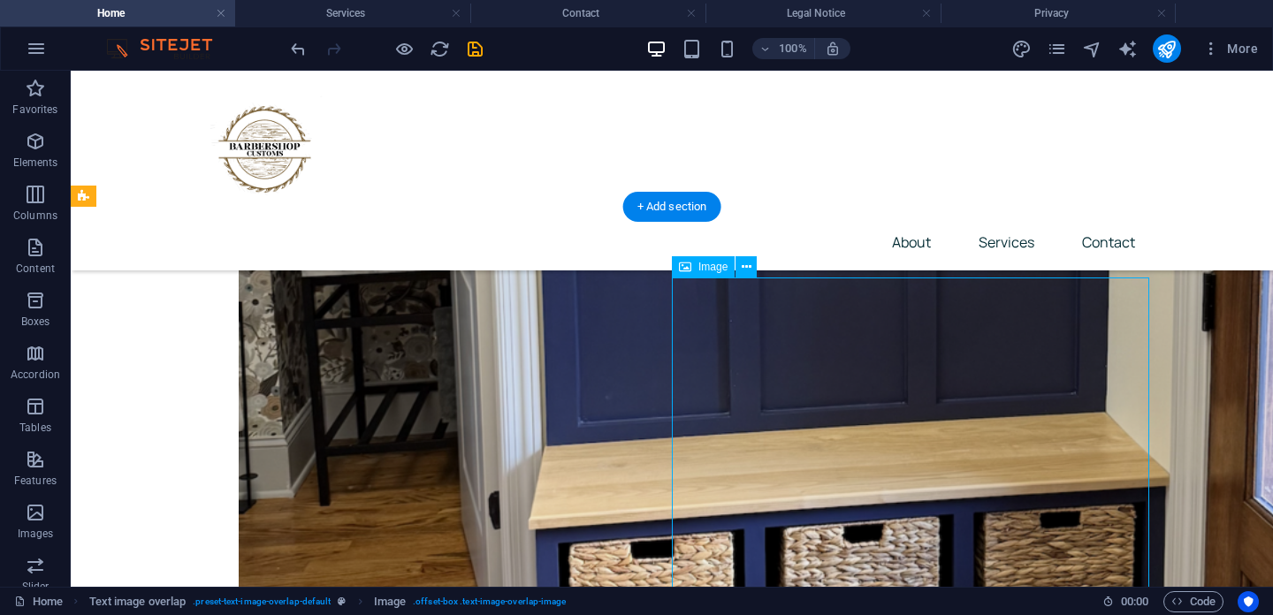
scroll to position [2913, 0]
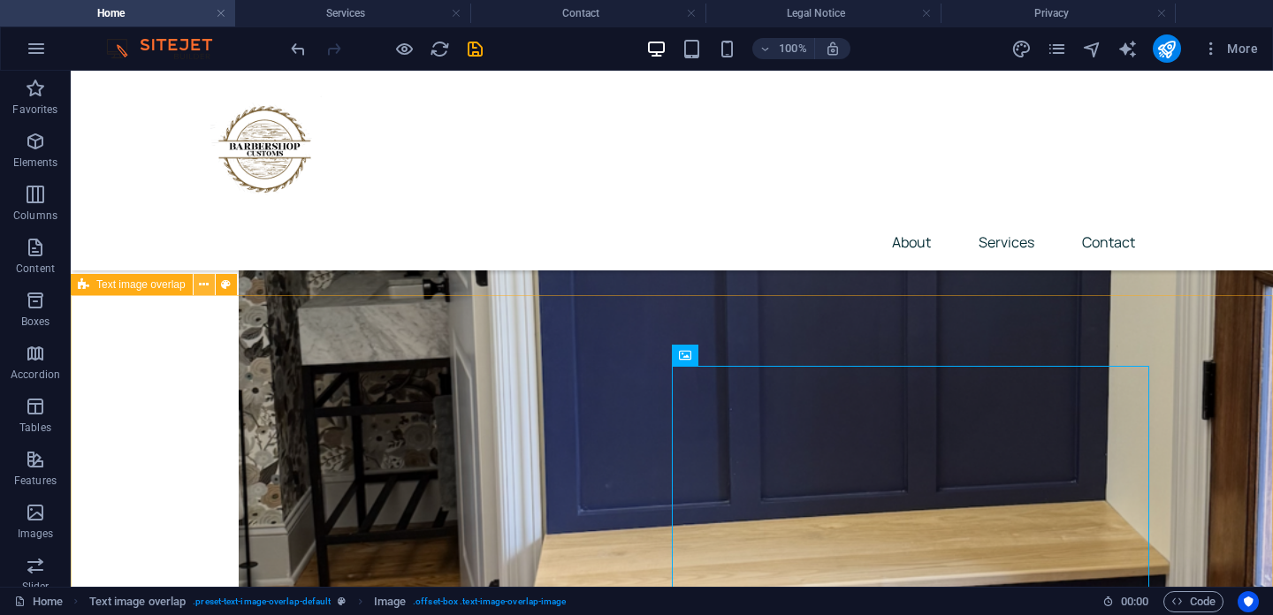
click at [205, 293] on icon at bounding box center [204, 285] width 10 height 19
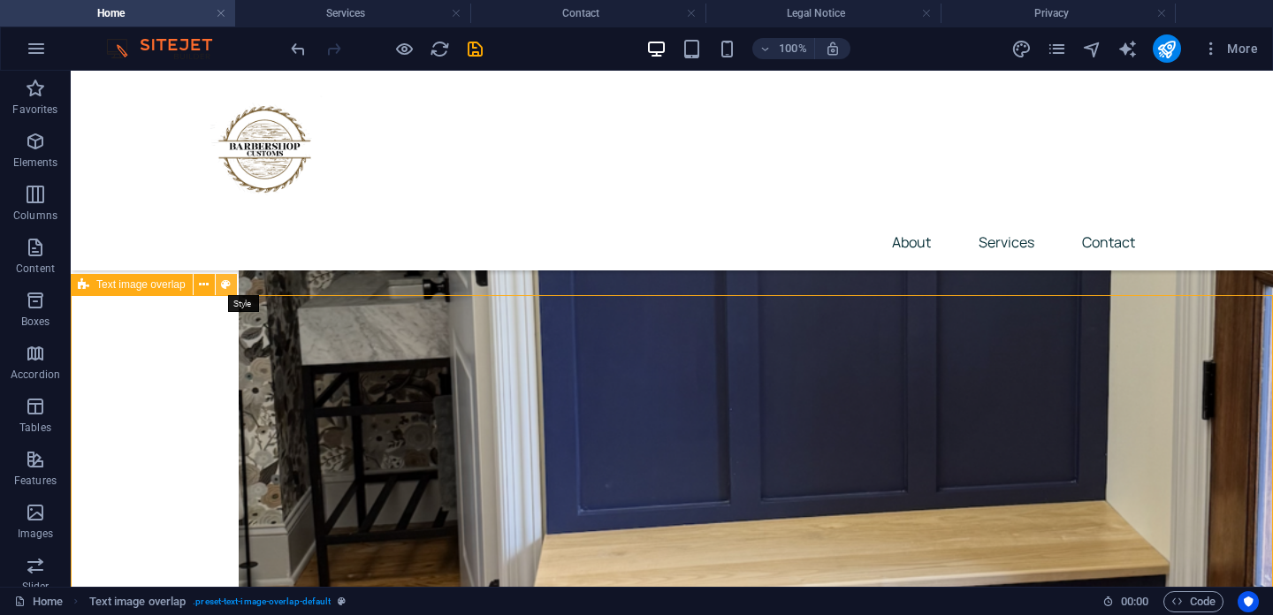
click at [230, 286] on icon at bounding box center [226, 285] width 10 height 19
select select "rem"
select select "px"
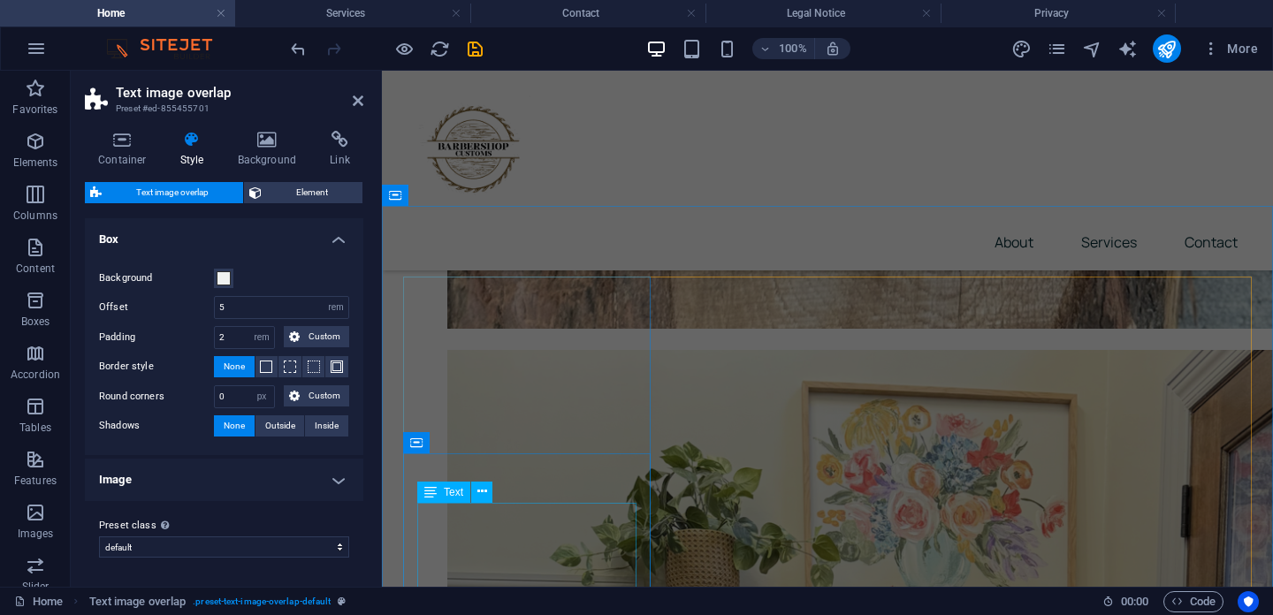
scroll to position [1617, 0]
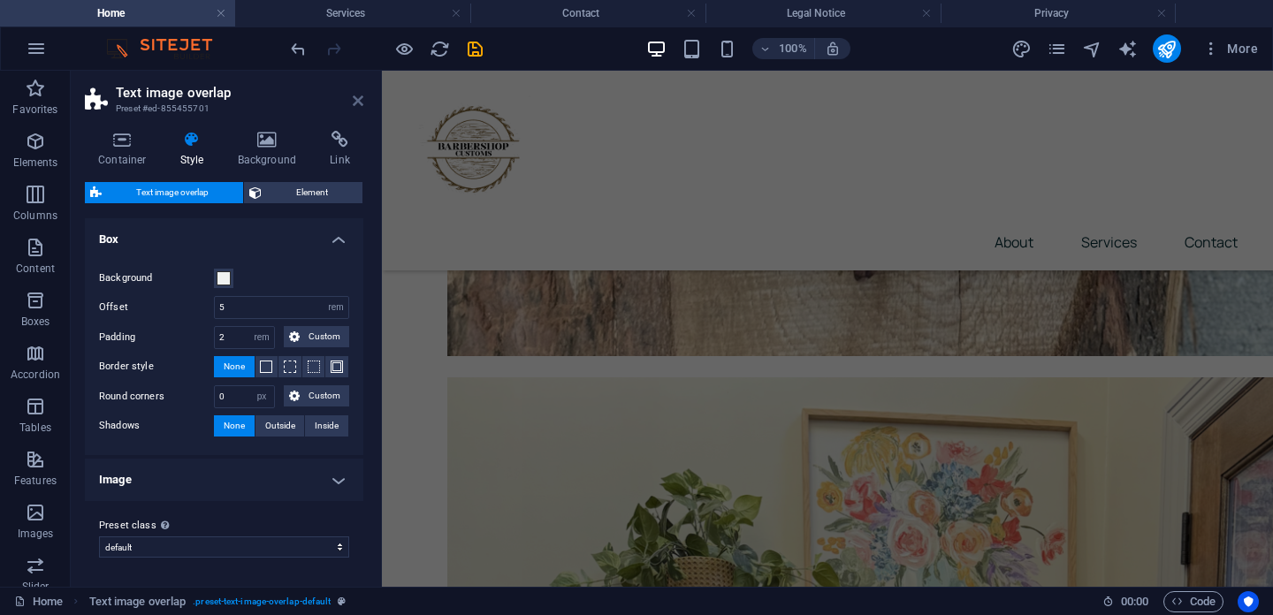
click at [355, 98] on icon at bounding box center [358, 101] width 11 height 14
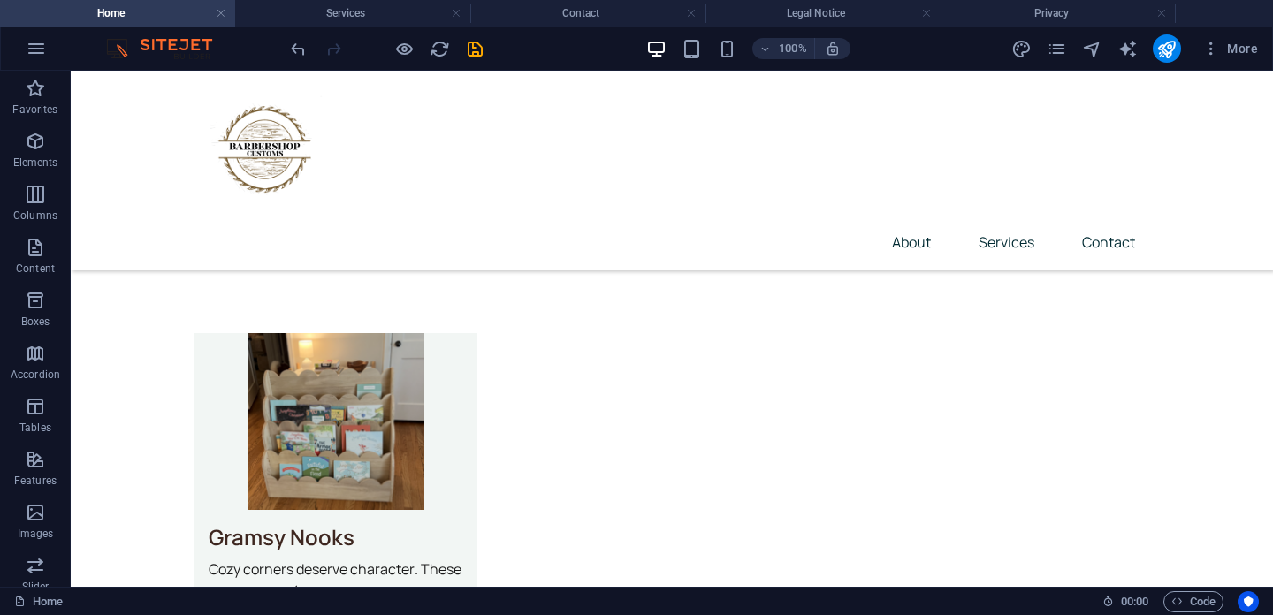
scroll to position [4075, 0]
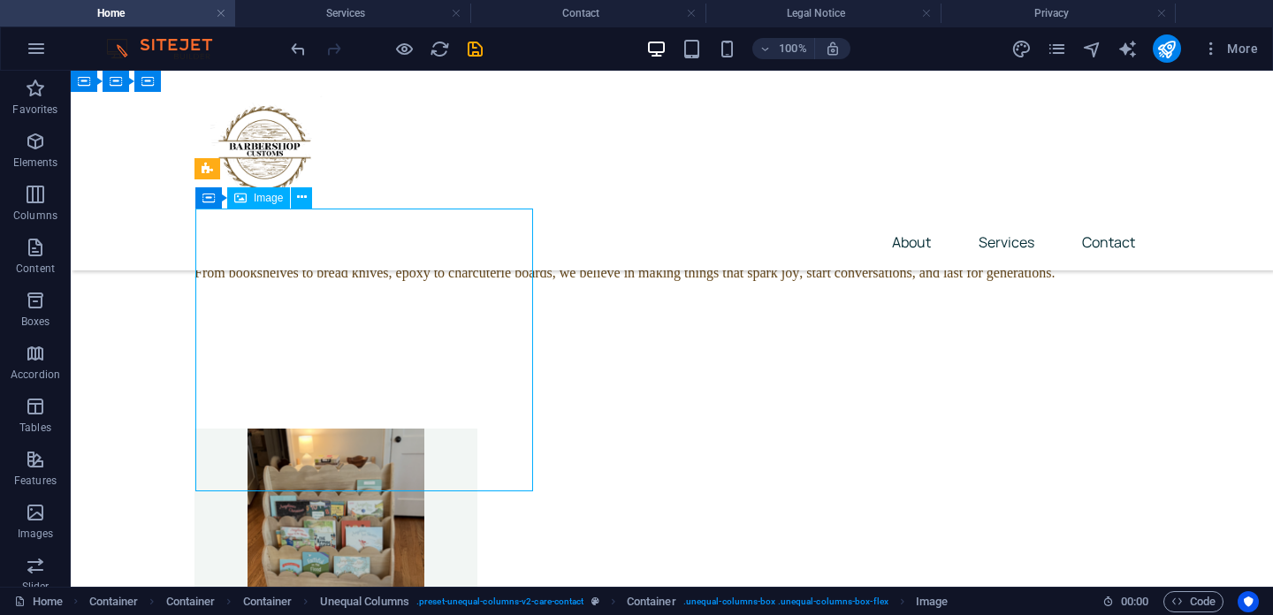
scroll to position [3952, 0]
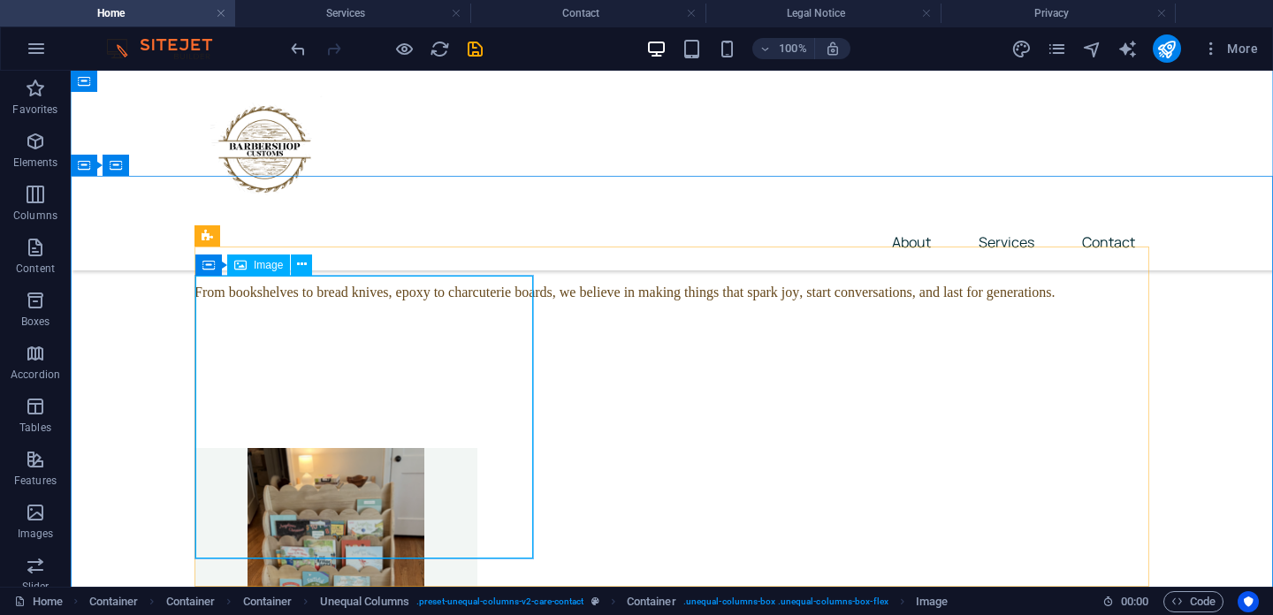
click at [269, 265] on span "Image" at bounding box center [268, 265] width 29 height 11
click at [307, 265] on button at bounding box center [301, 265] width 21 height 21
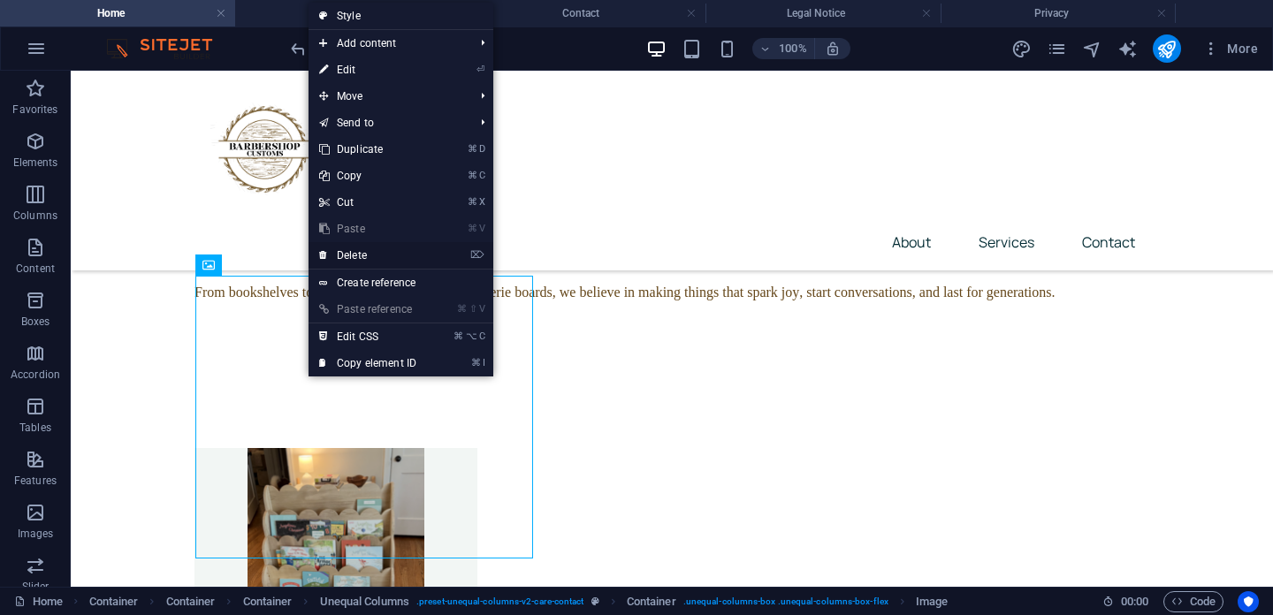
click at [352, 248] on link "⌦ Delete" at bounding box center [368, 255] width 118 height 27
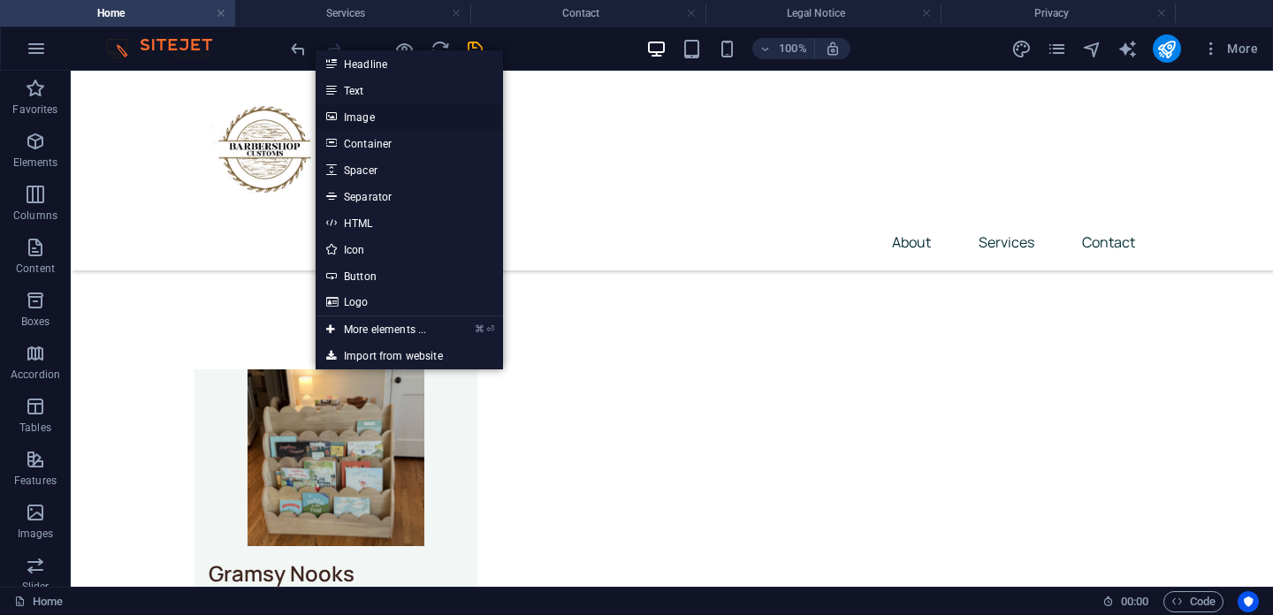
click at [367, 111] on link "Image" at bounding box center [409, 116] width 187 height 27
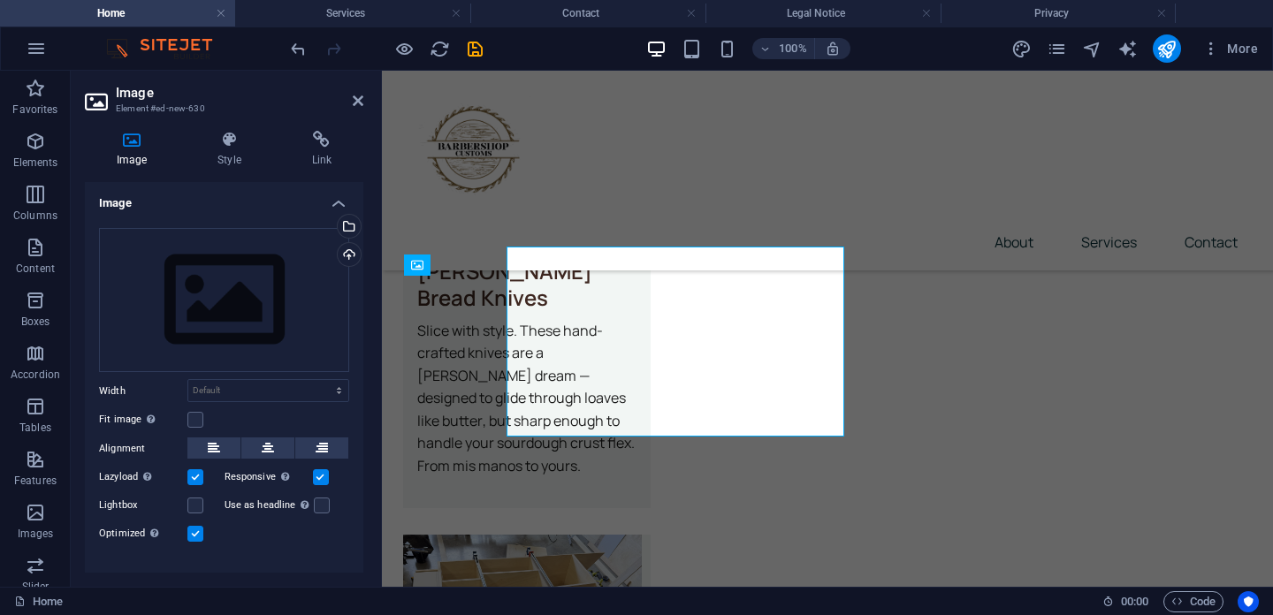
scroll to position [4027, 0]
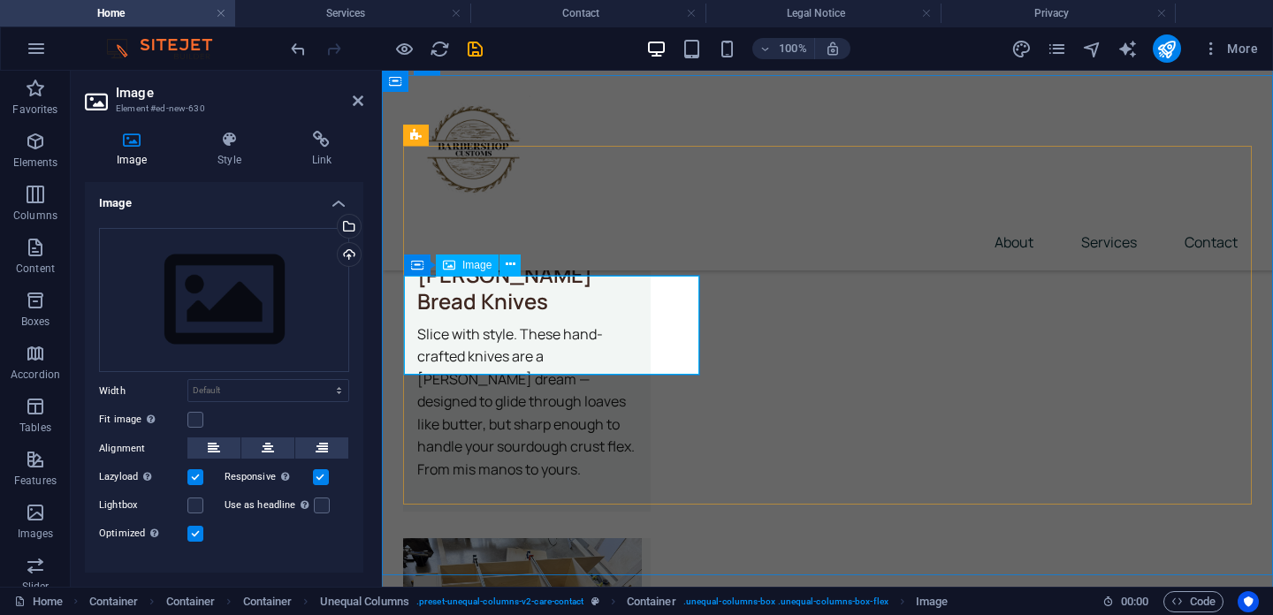
click at [208, 324] on div "Drag files here, click to choose files or select files from Files or our free s…" at bounding box center [224, 300] width 250 height 145
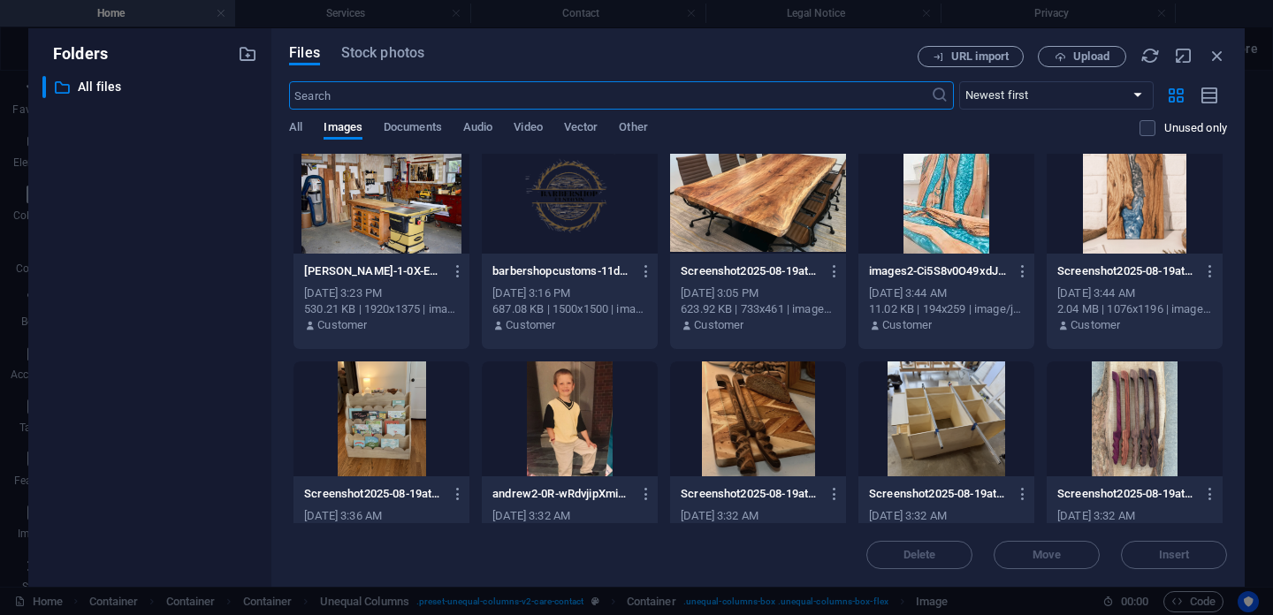
scroll to position [0, 0]
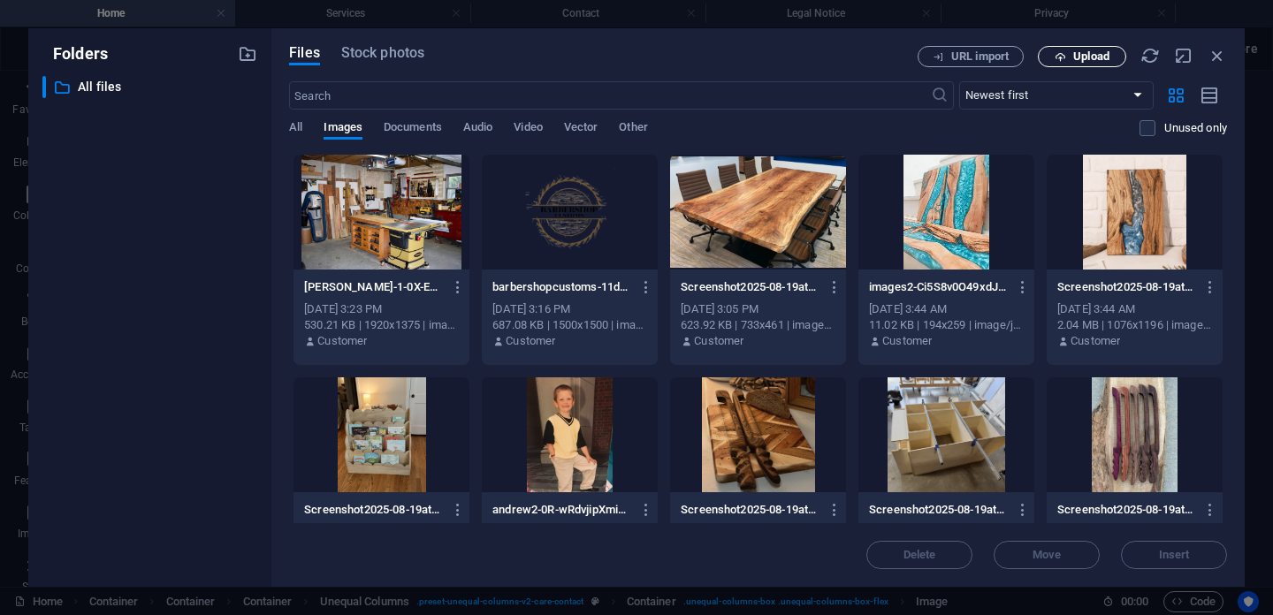
click at [1077, 55] on span "Upload" at bounding box center [1091, 56] width 36 height 11
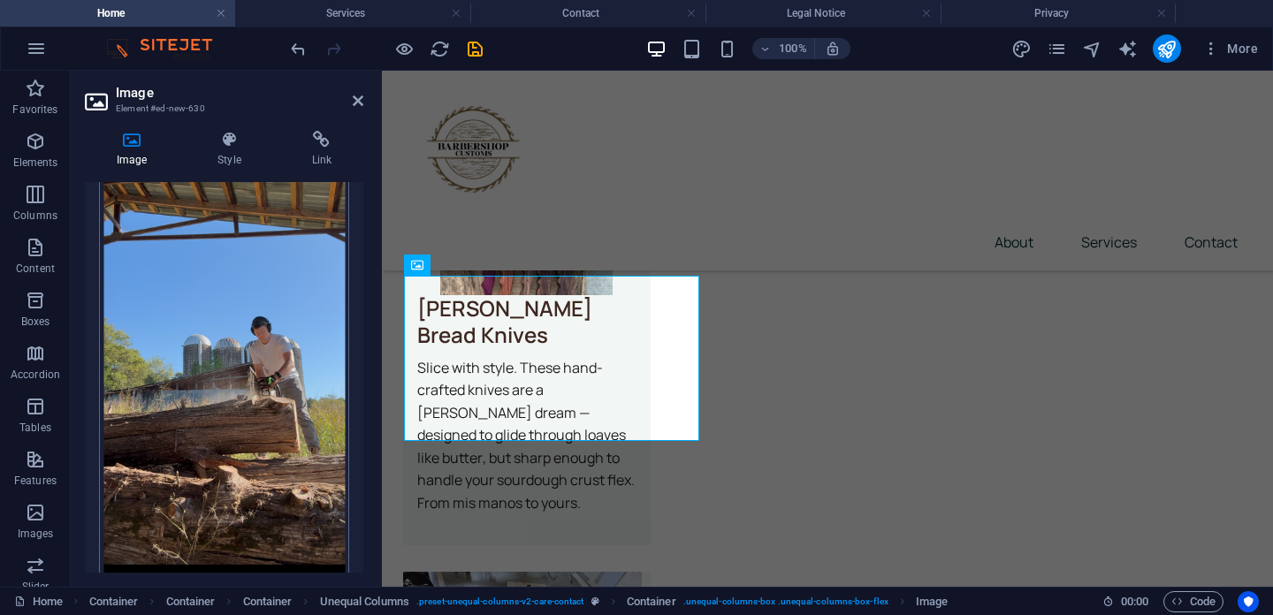
scroll to position [240, 0]
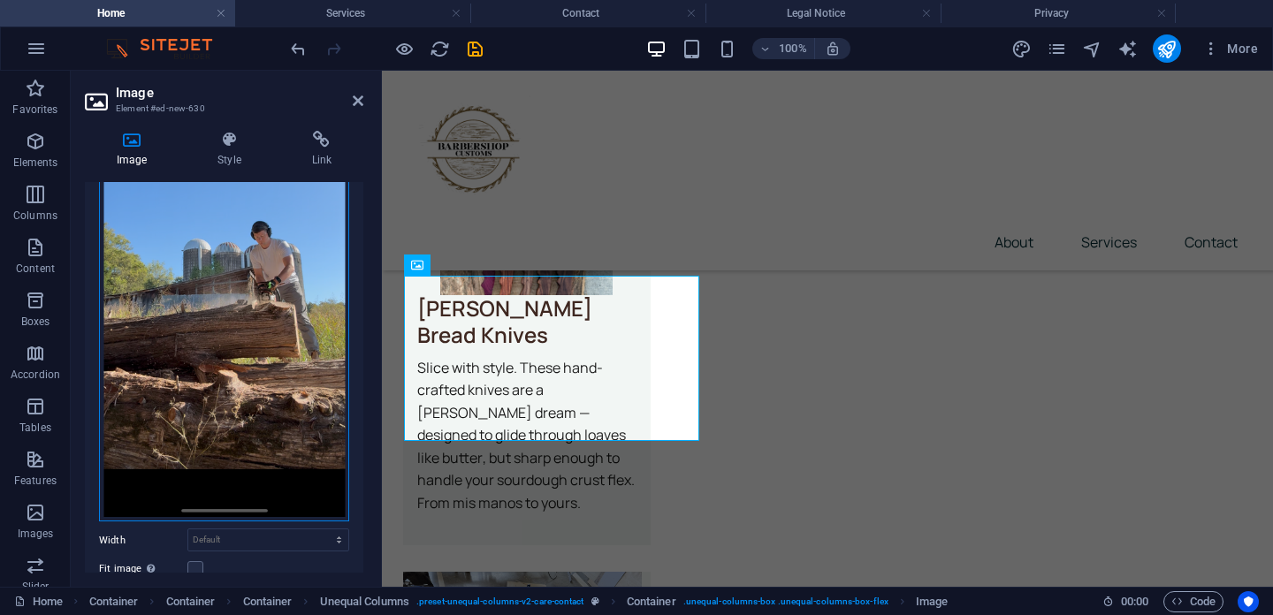
click at [257, 501] on div "Drag files here, click to choose files or select files from Files or our free s…" at bounding box center [224, 256] width 250 height 534
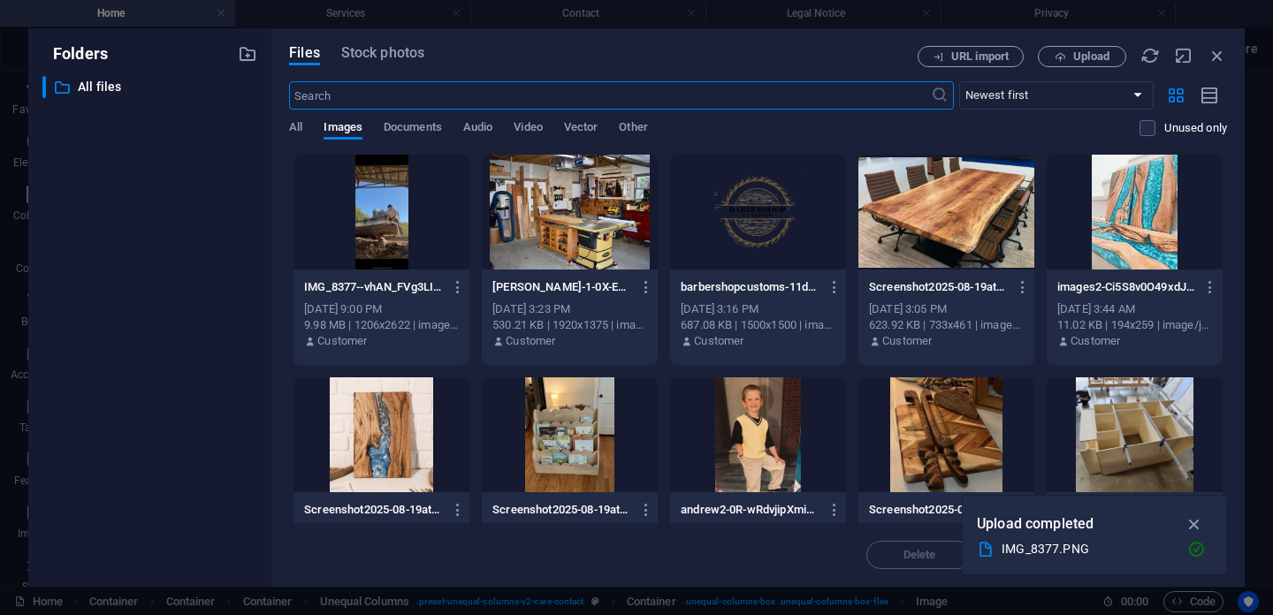
scroll to position [3906, 0]
click at [376, 213] on div at bounding box center [382, 212] width 176 height 115
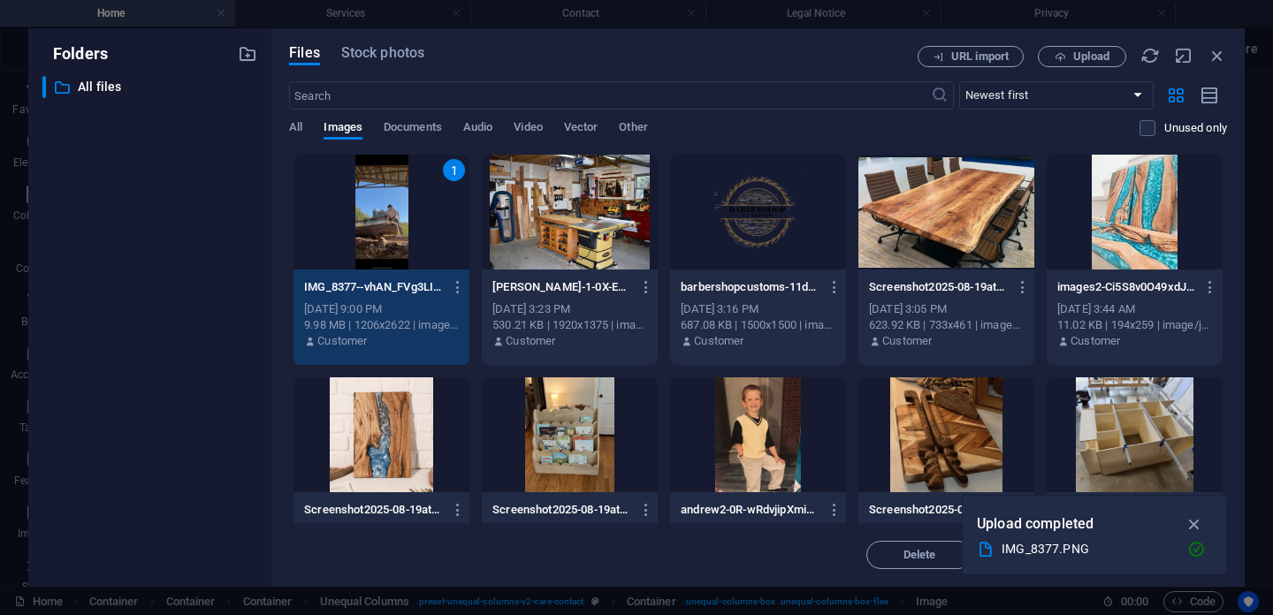
click at [363, 196] on div "1" at bounding box center [382, 212] width 176 height 115
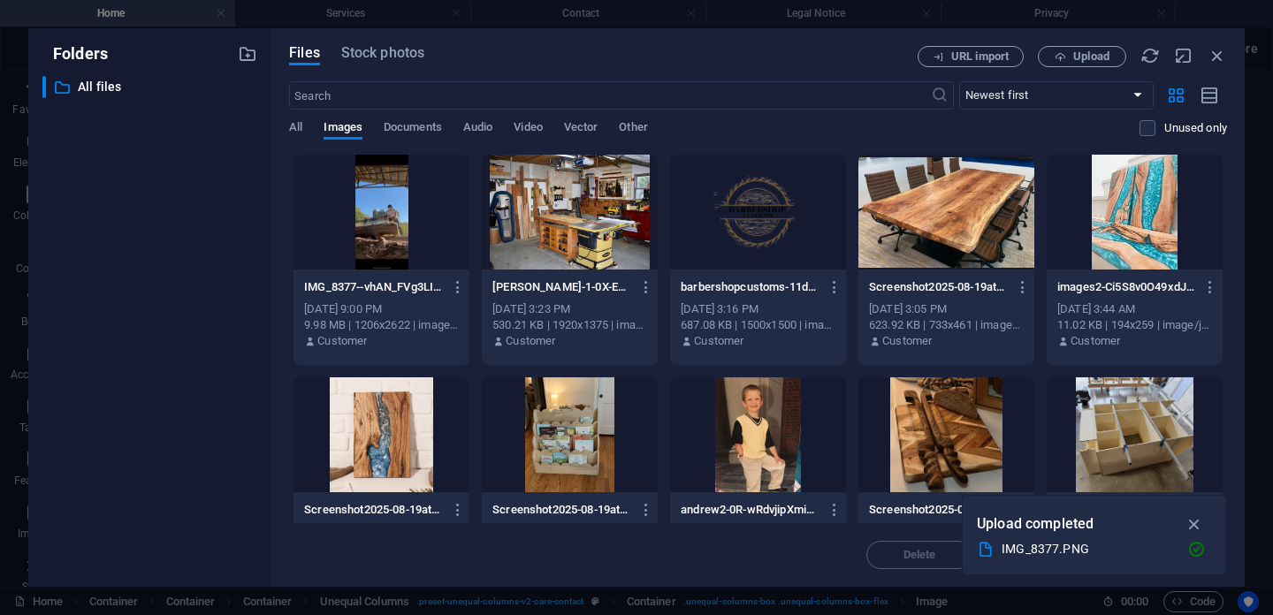
click at [391, 242] on div at bounding box center [382, 212] width 176 height 115
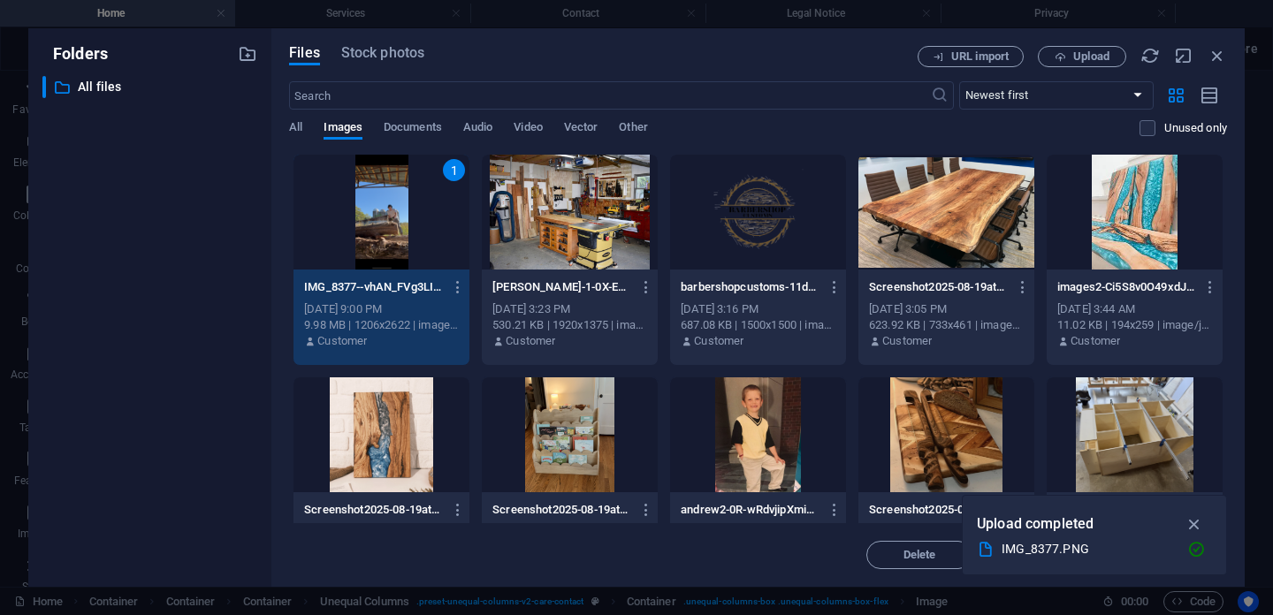
click at [391, 242] on div "1" at bounding box center [382, 212] width 176 height 115
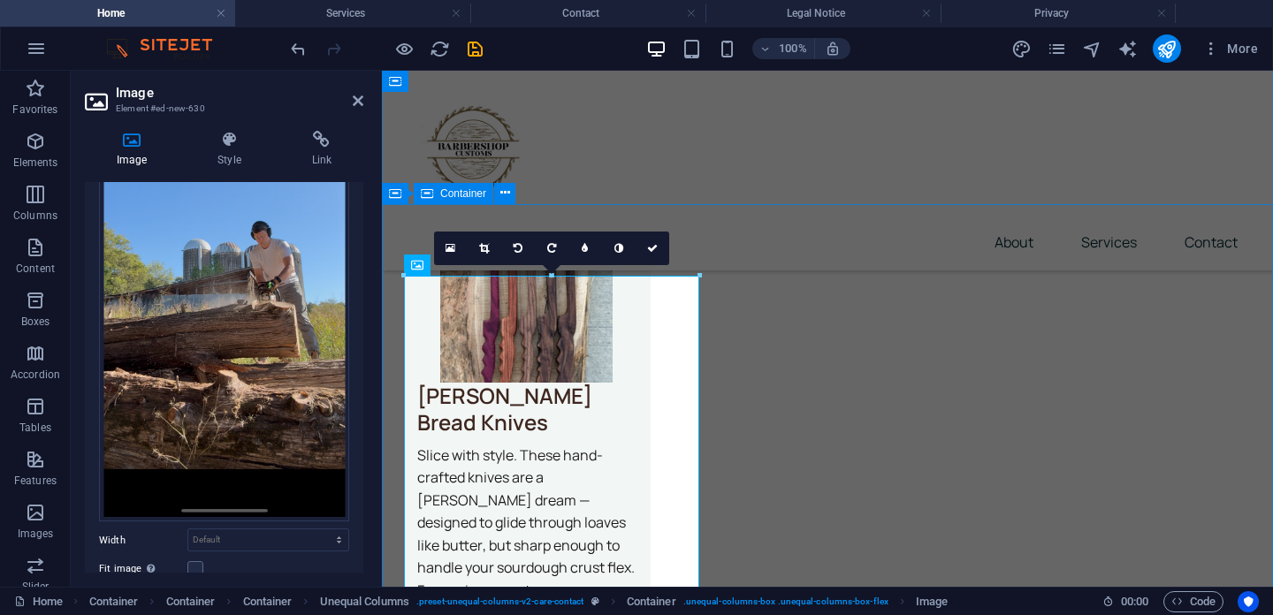
scroll to position [3898, 0]
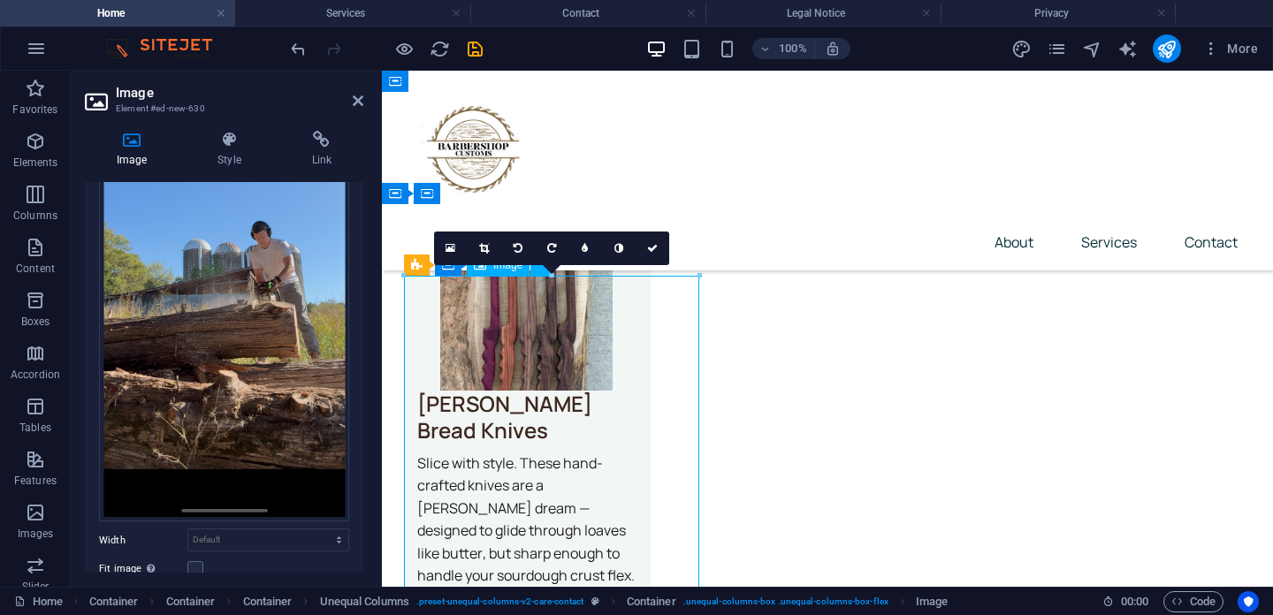
drag, startPoint x: 551, startPoint y: 278, endPoint x: 554, endPoint y: 302, distance: 25.0
click at [451, 251] on icon at bounding box center [451, 248] width 10 height 12
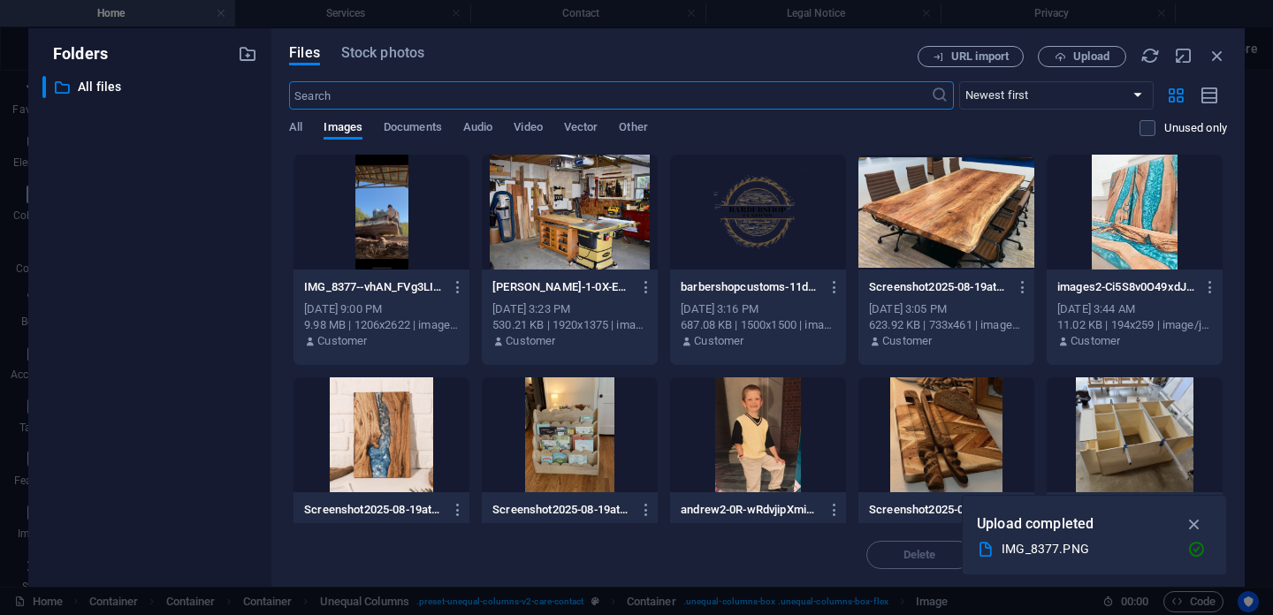
click at [396, 221] on div at bounding box center [382, 212] width 176 height 115
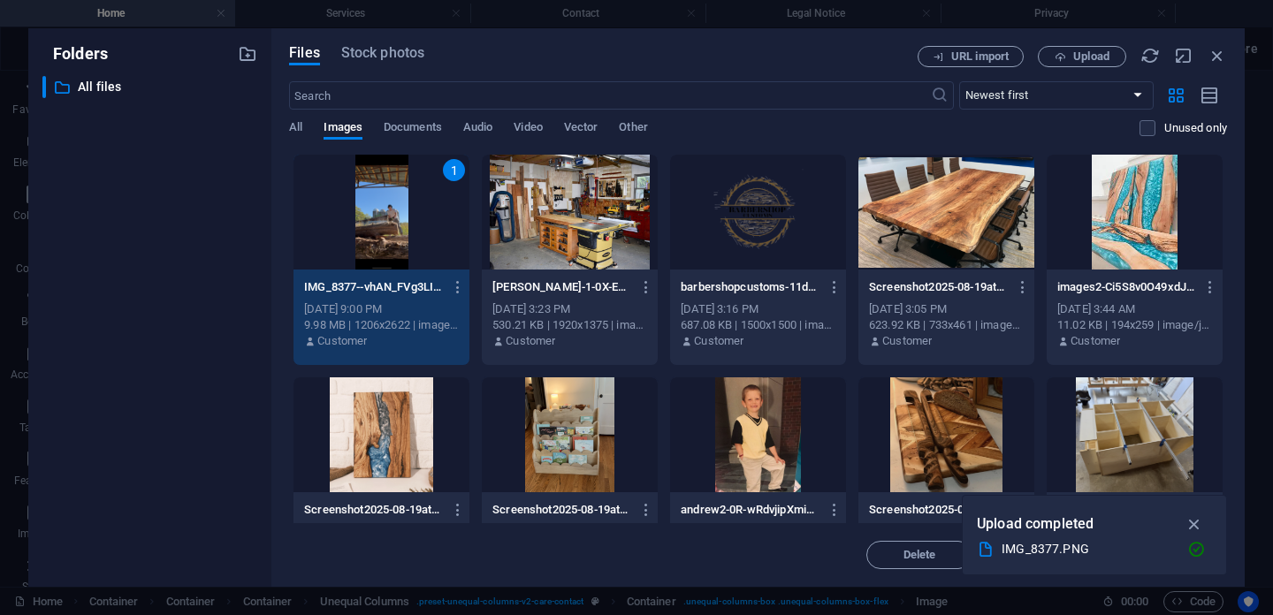
click at [389, 227] on div "1" at bounding box center [382, 212] width 176 height 115
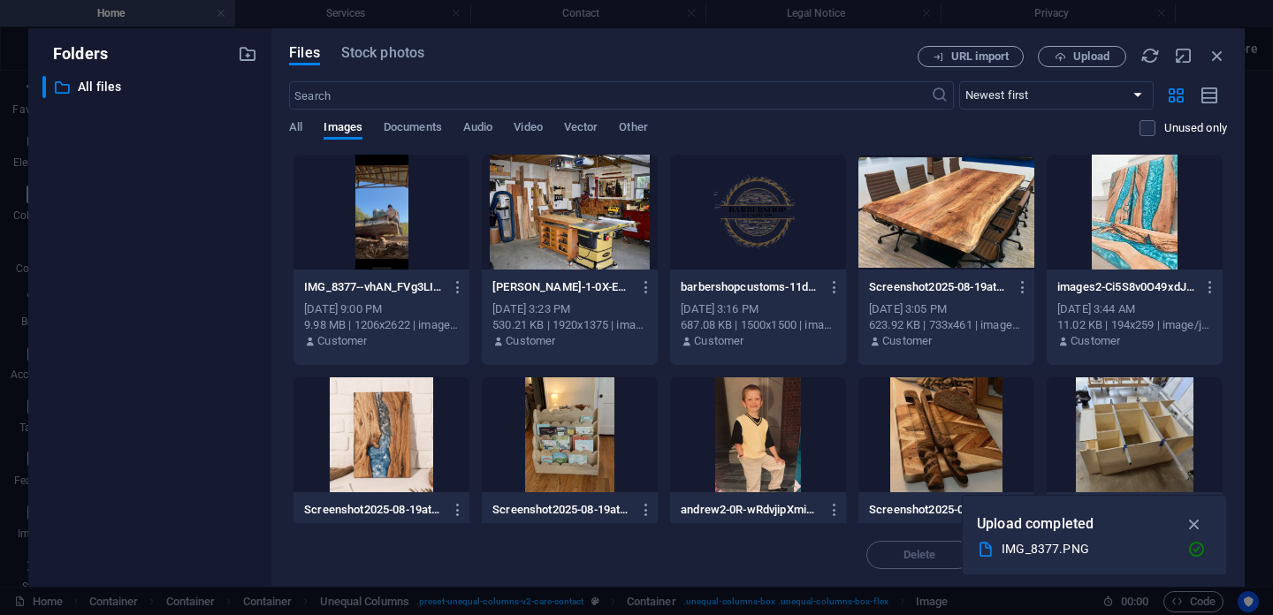
click at [389, 227] on div at bounding box center [382, 212] width 176 height 115
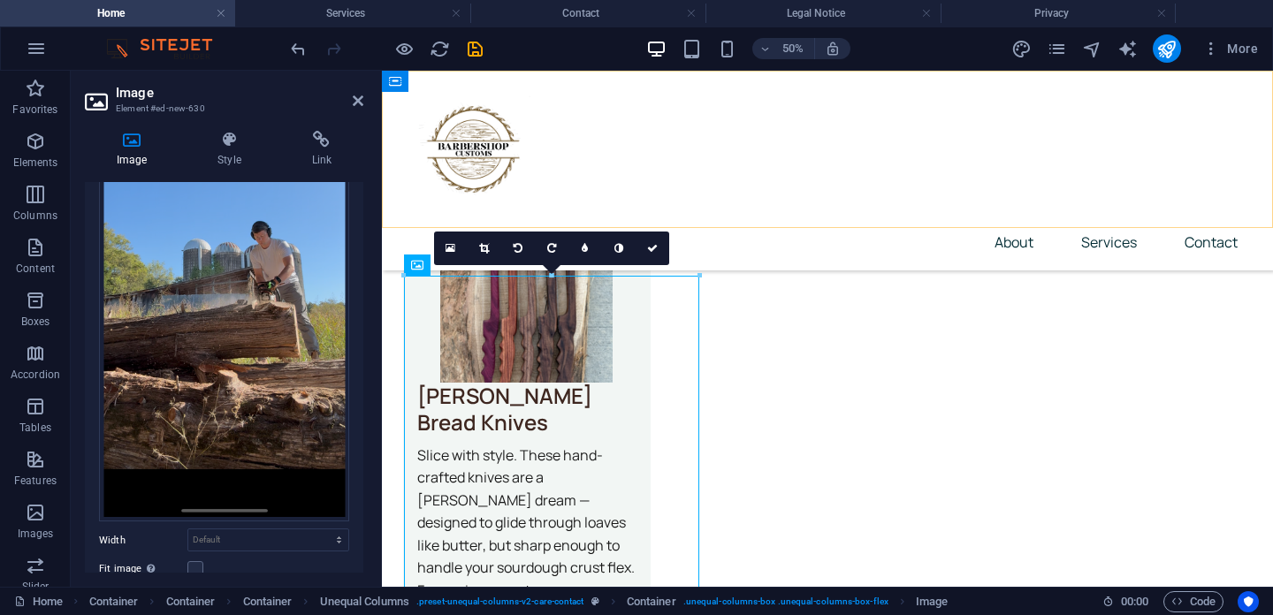
scroll to position [3898, 0]
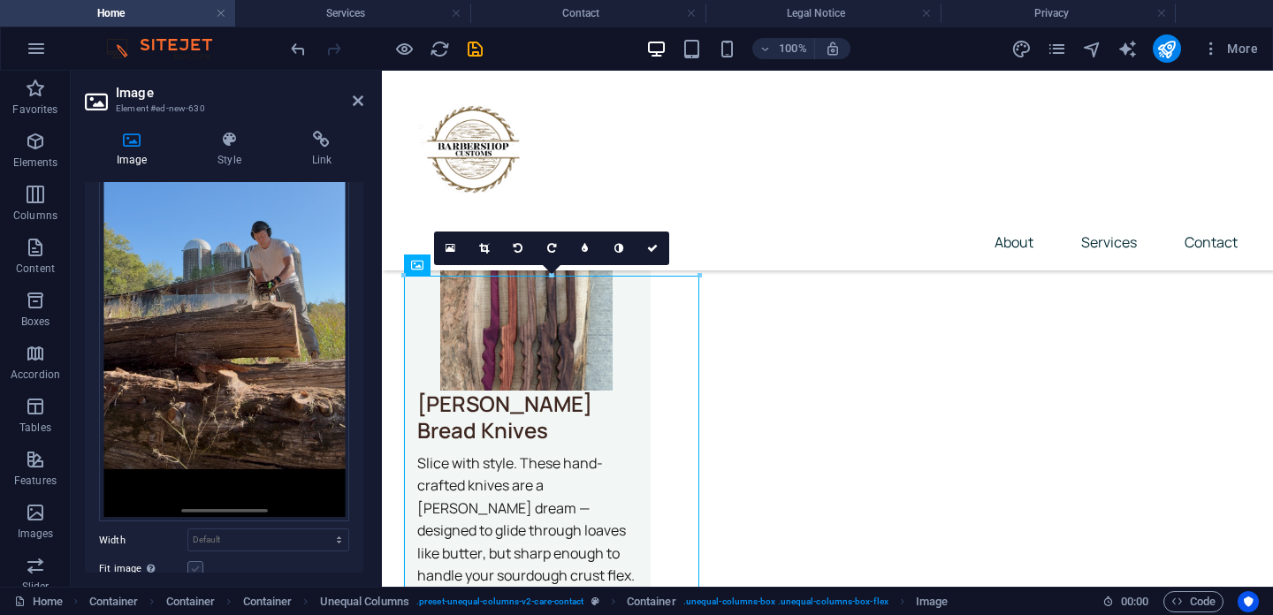
click at [194, 561] on label at bounding box center [195, 569] width 16 height 16
click at [0, 0] on input "Fit image Automatically fit image to a fixed width and height" at bounding box center [0, 0] width 0 height 0
click at [194, 561] on label at bounding box center [195, 569] width 16 height 16
click at [0, 0] on input "Fit image Automatically fit image to a fixed width and height" at bounding box center [0, 0] width 0 height 0
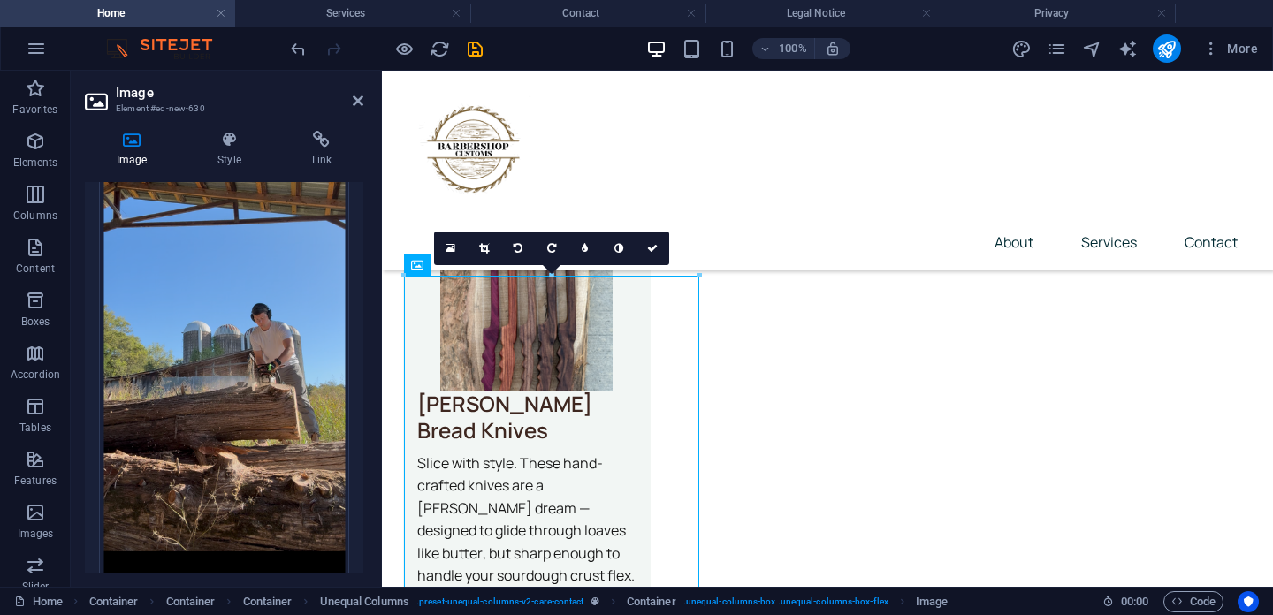
scroll to position [0, 0]
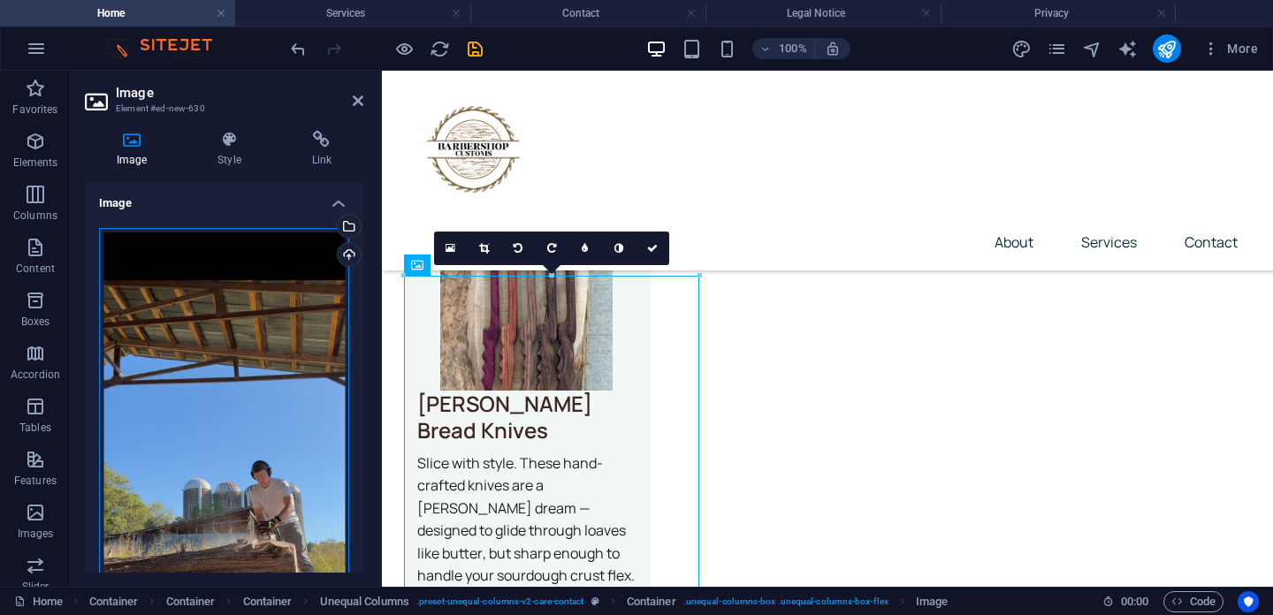
click at [277, 286] on div "Drag files here, click to choose files or select files from Files or our free s…" at bounding box center [224, 495] width 250 height 534
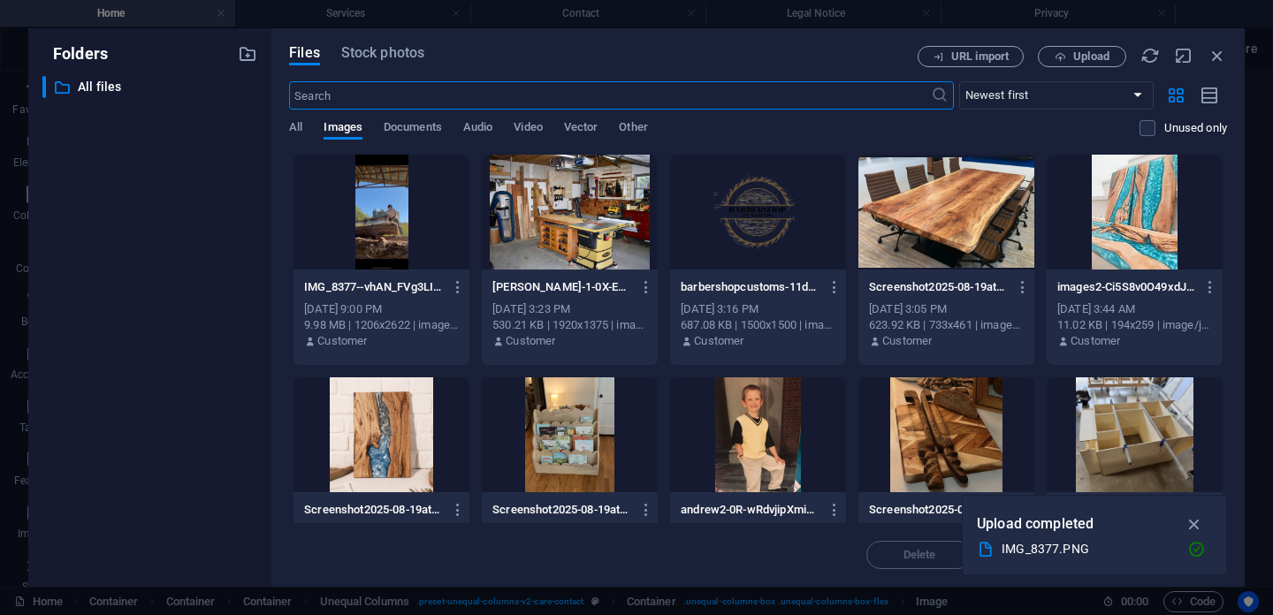
scroll to position [3906, 0]
click at [388, 218] on div at bounding box center [382, 212] width 176 height 115
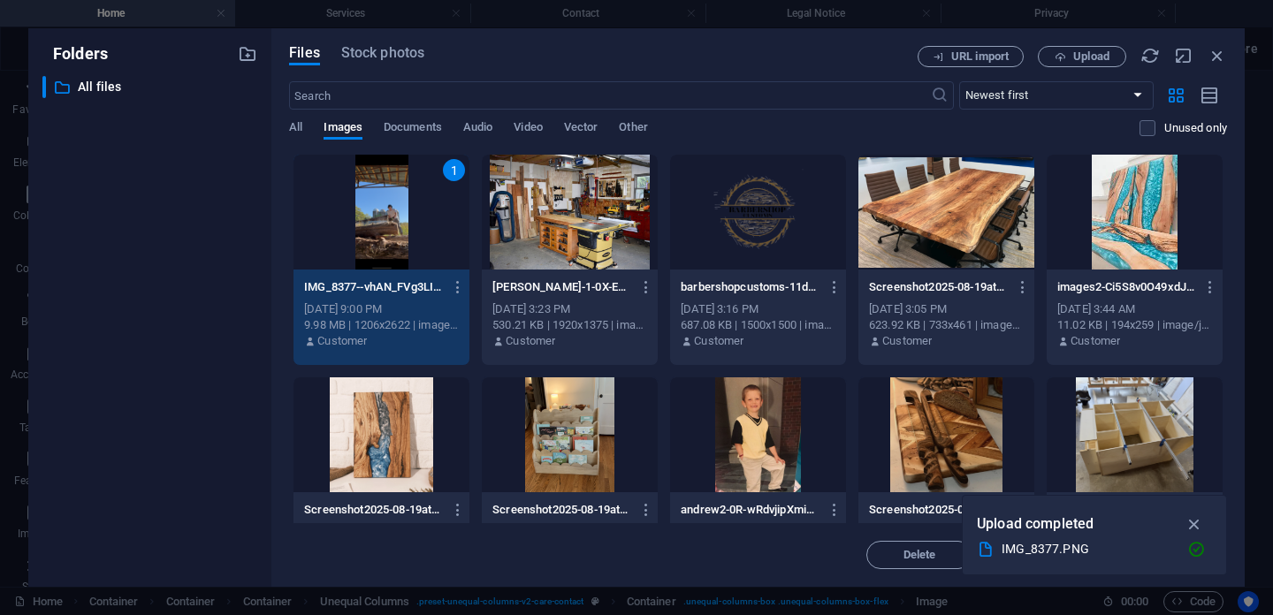
click at [394, 207] on div "1" at bounding box center [382, 212] width 176 height 115
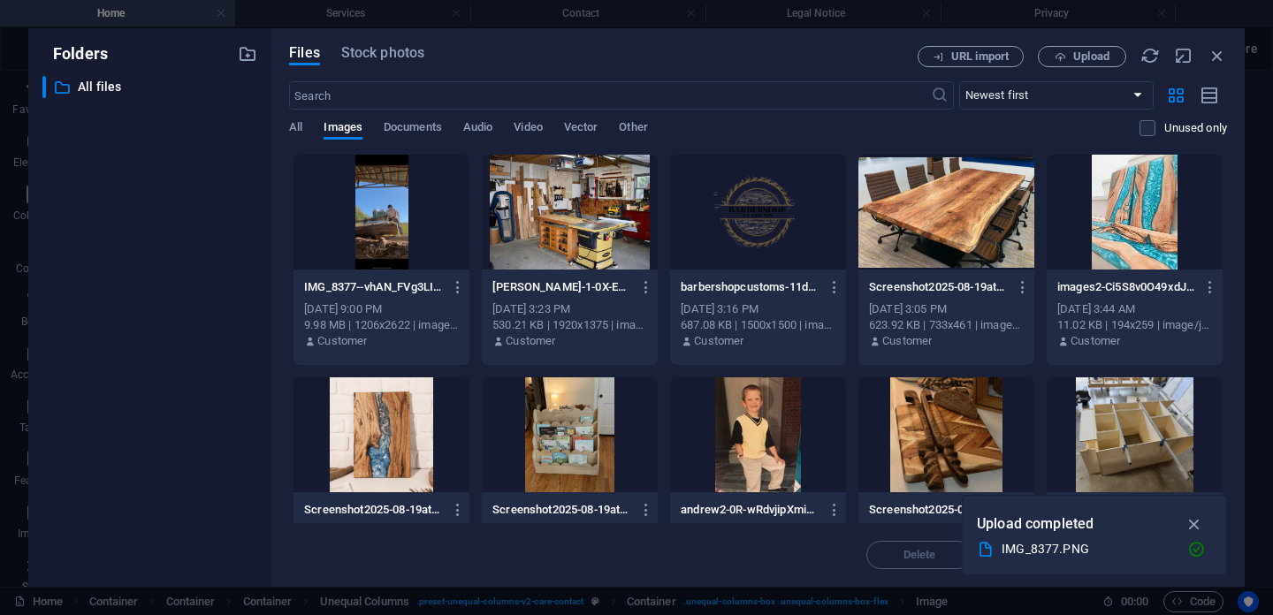
click at [394, 207] on div at bounding box center [382, 212] width 176 height 115
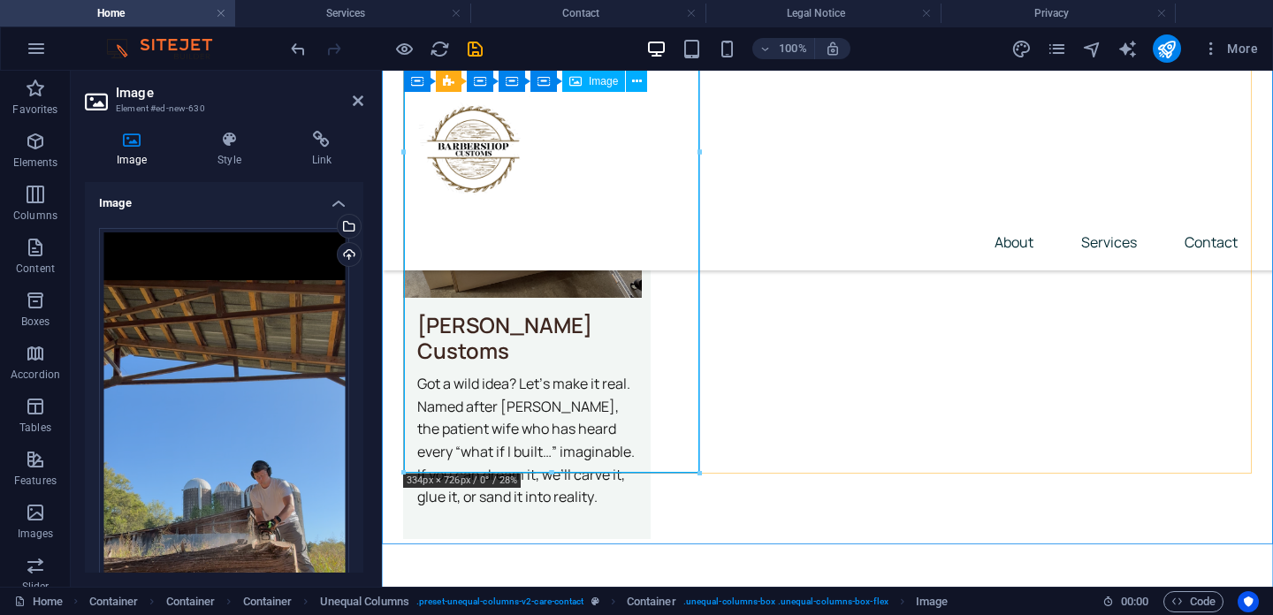
scroll to position [4463, 0]
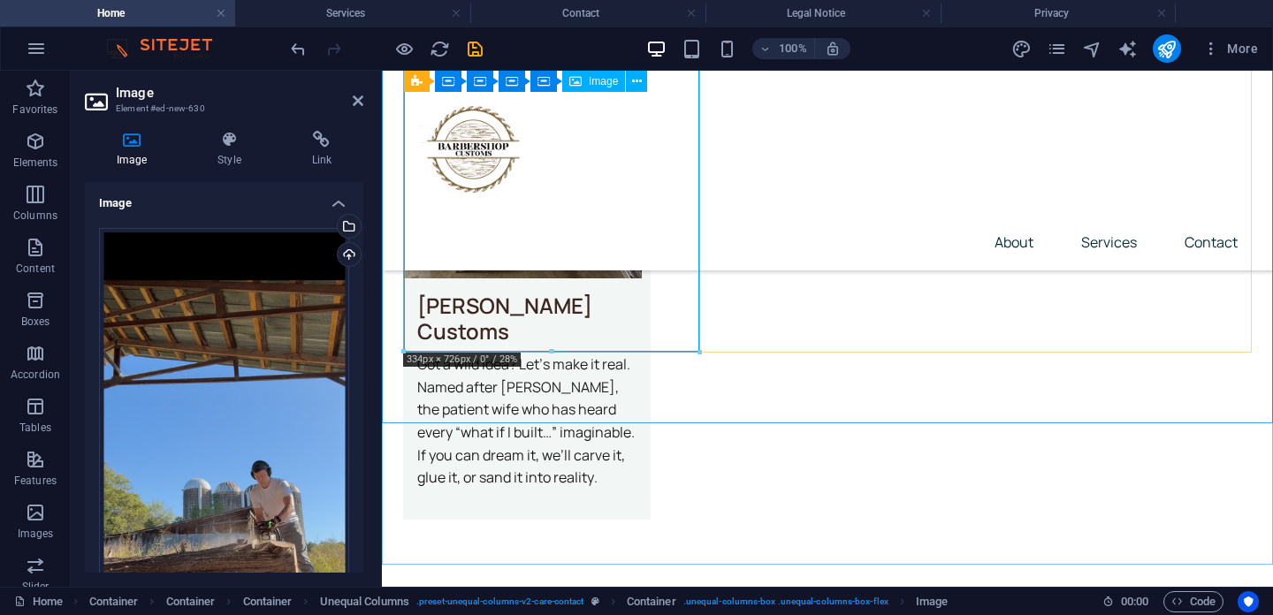
drag, startPoint x: 934, startPoint y: 420, endPoint x: 569, endPoint y: 317, distance: 378.7
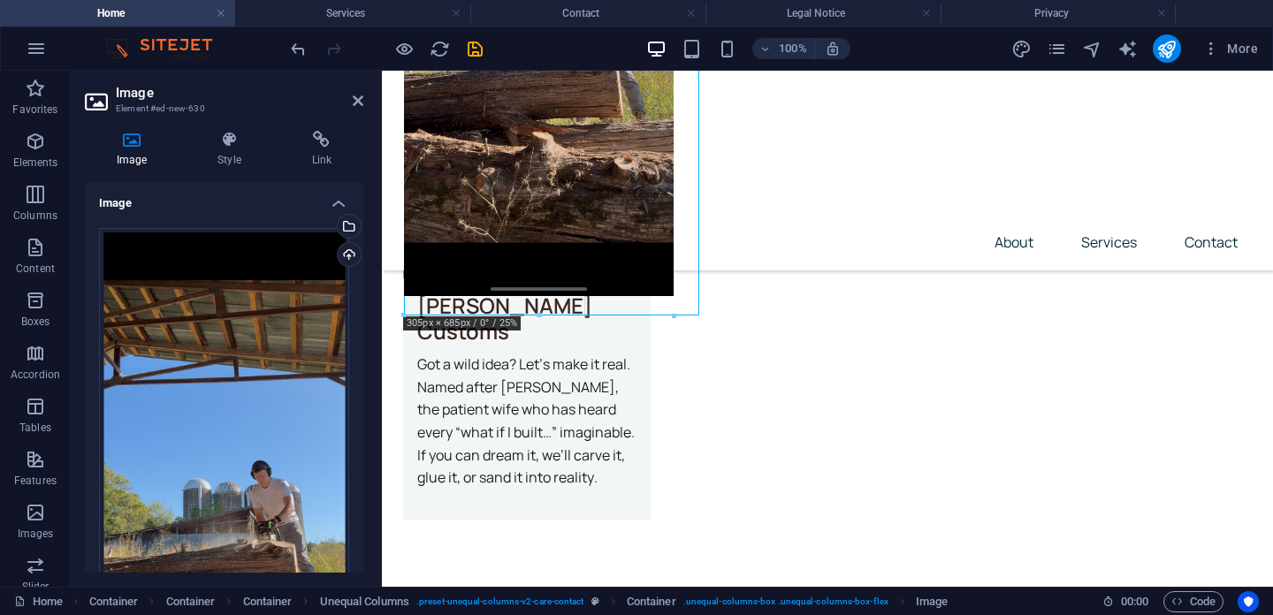
drag, startPoint x: 552, startPoint y: 351, endPoint x: 556, endPoint y: 315, distance: 36.5
type input "305"
select select "px"
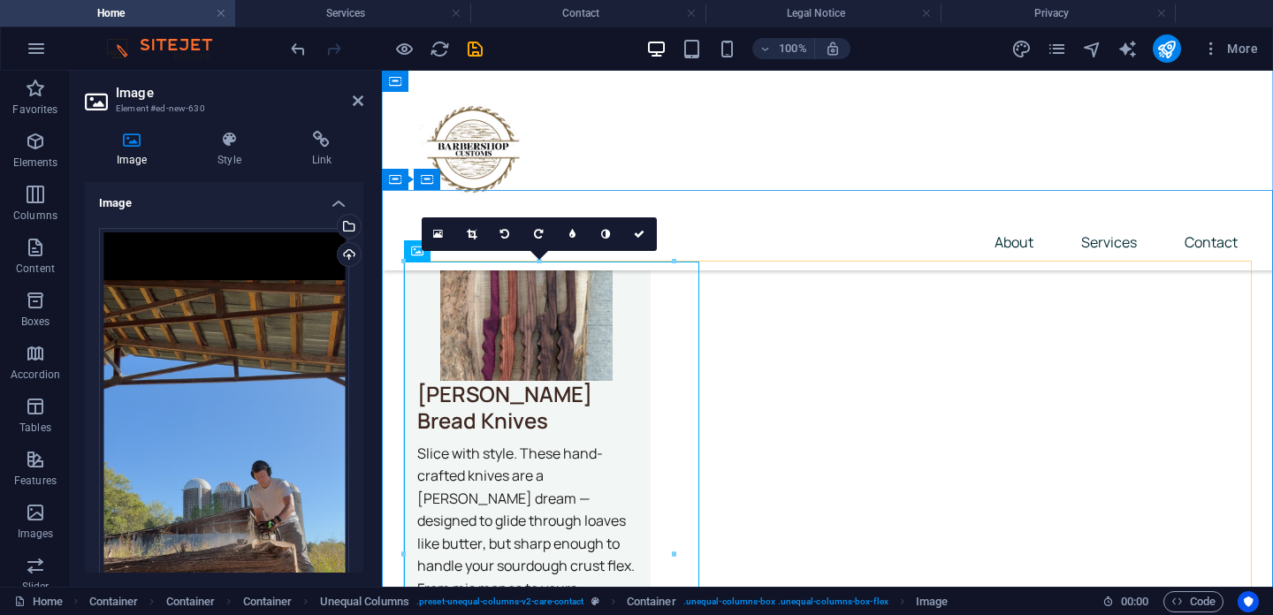
scroll to position [3902, 0]
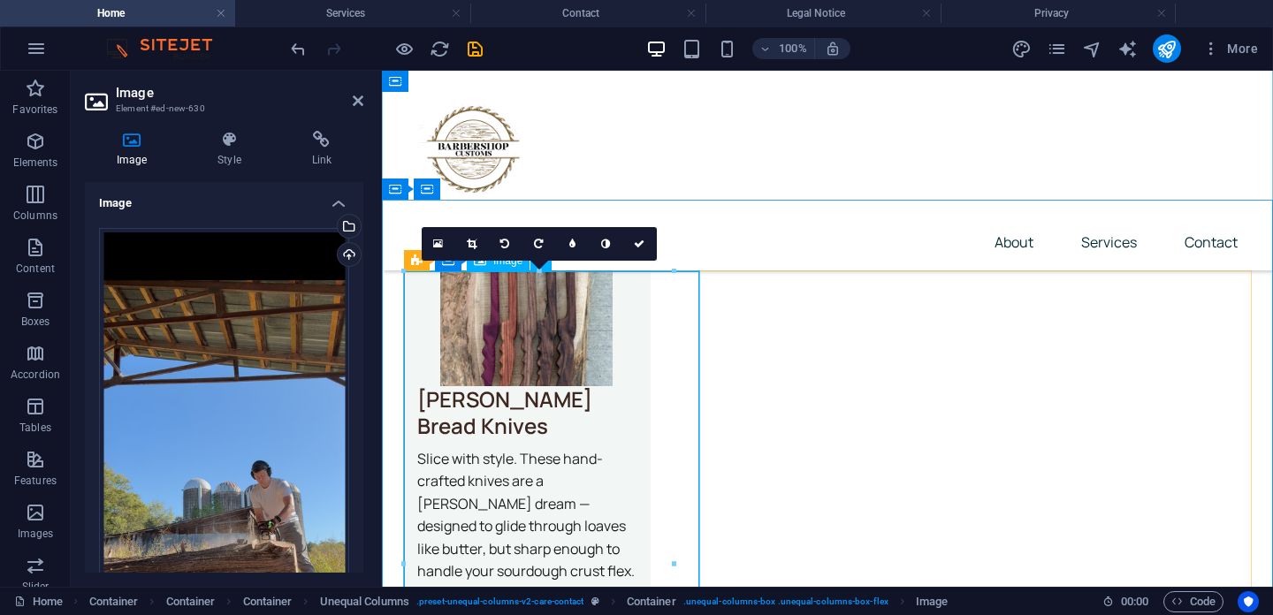
drag, startPoint x: 1054, startPoint y: 344, endPoint x: 614, endPoint y: 341, distance: 440.3
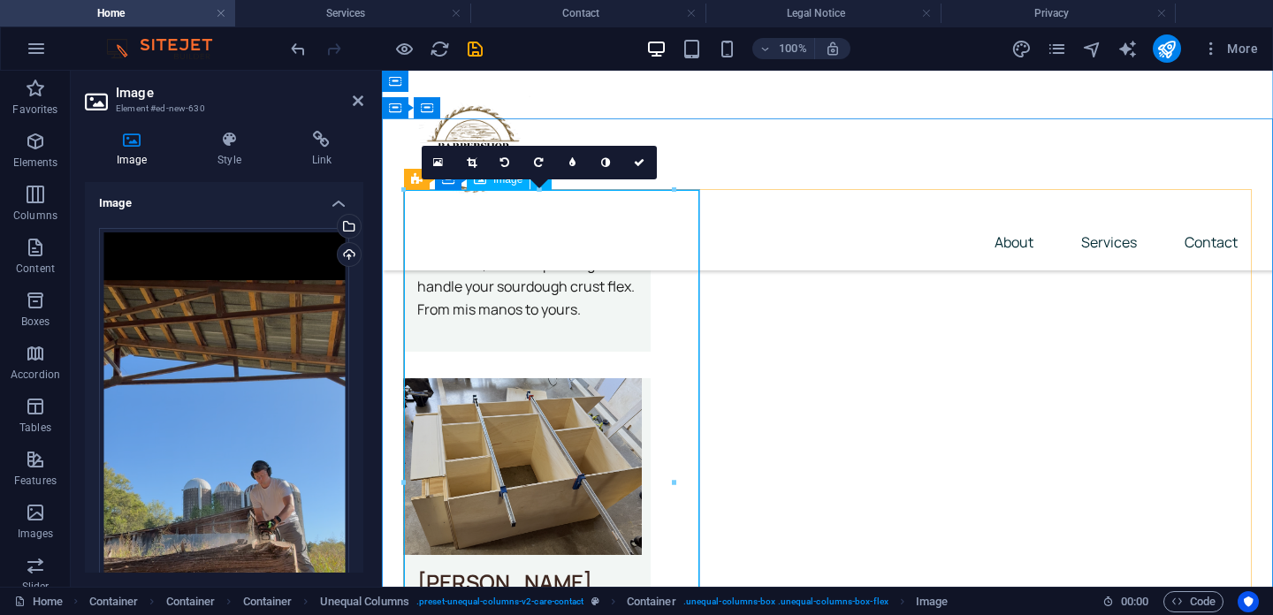
scroll to position [4286, 0]
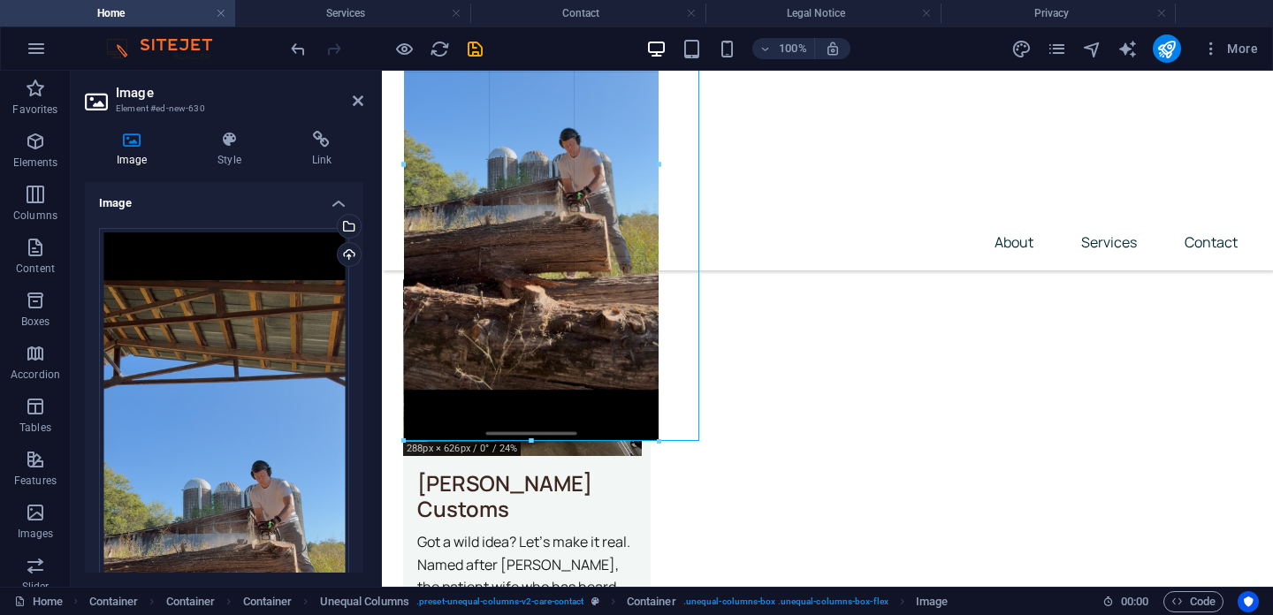
drag, startPoint x: 674, startPoint y: 473, endPoint x: 651, endPoint y: 439, distance: 41.4
type input "287"
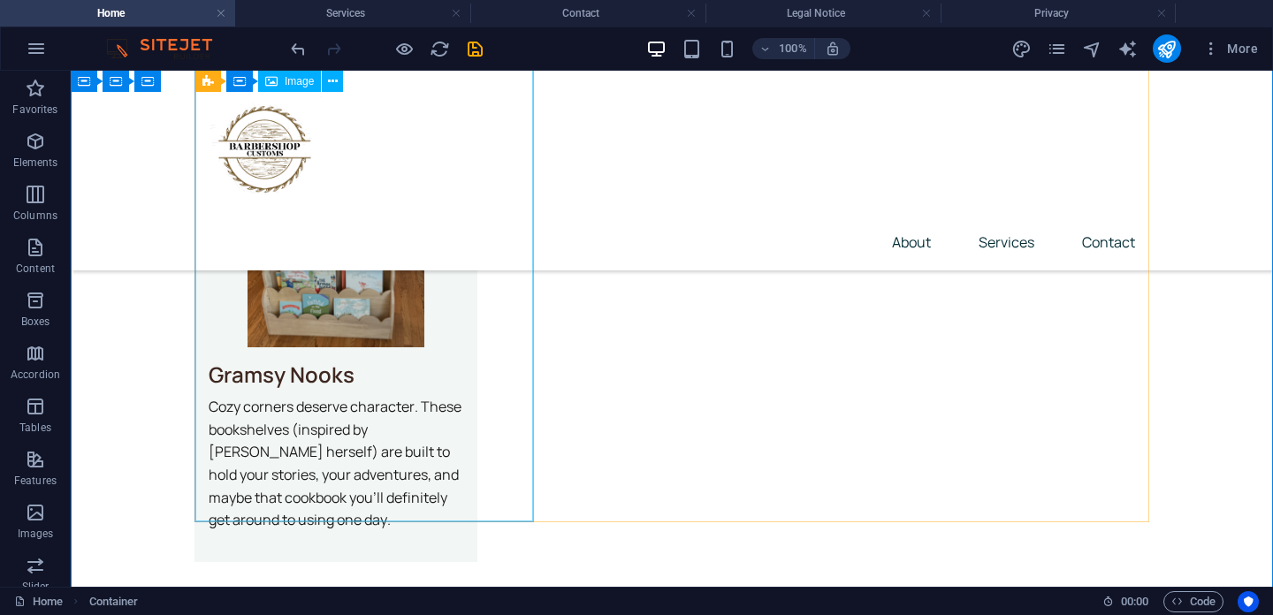
scroll to position [4228, 0]
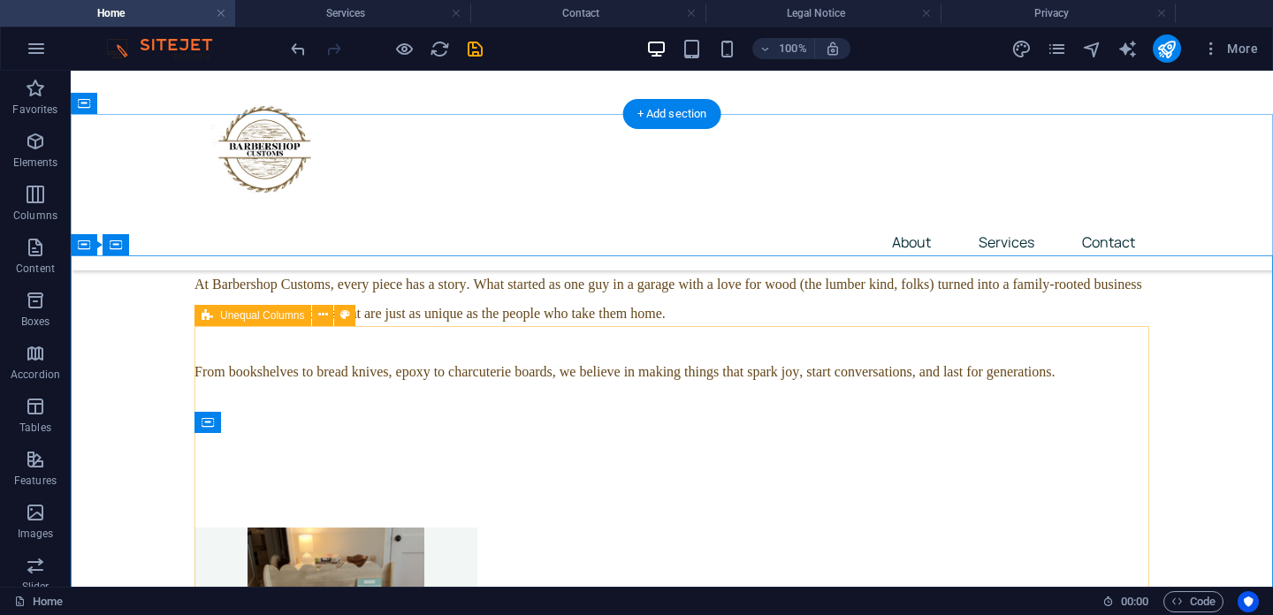
scroll to position [3928, 0]
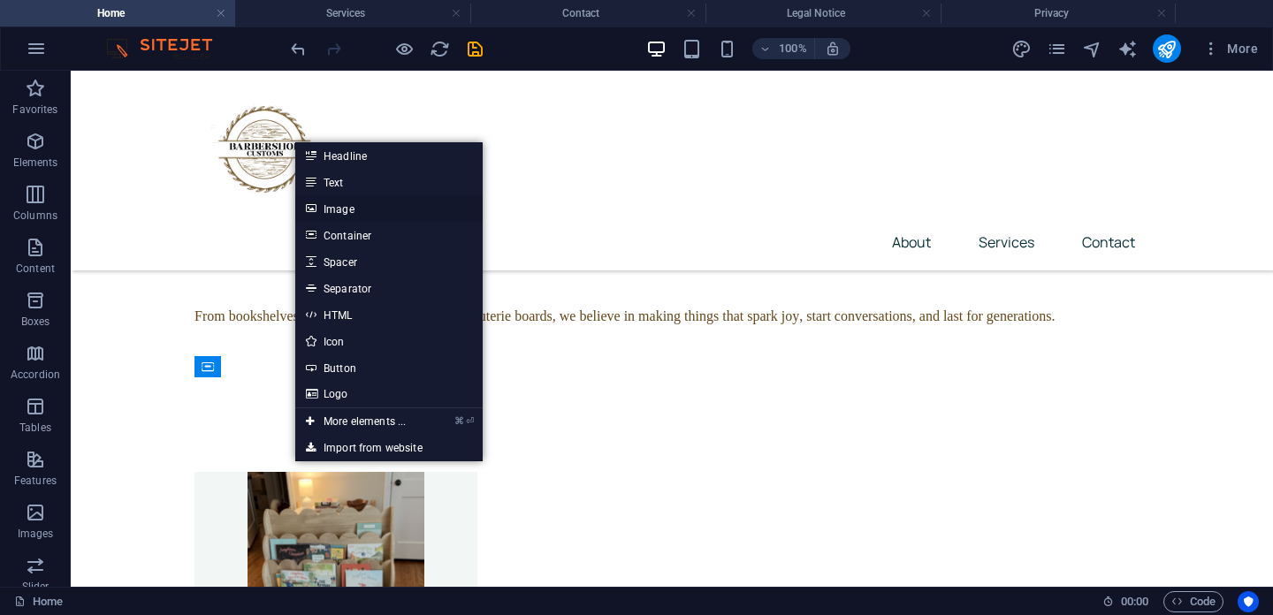
click at [399, 212] on link "Image" at bounding box center [388, 208] width 187 height 27
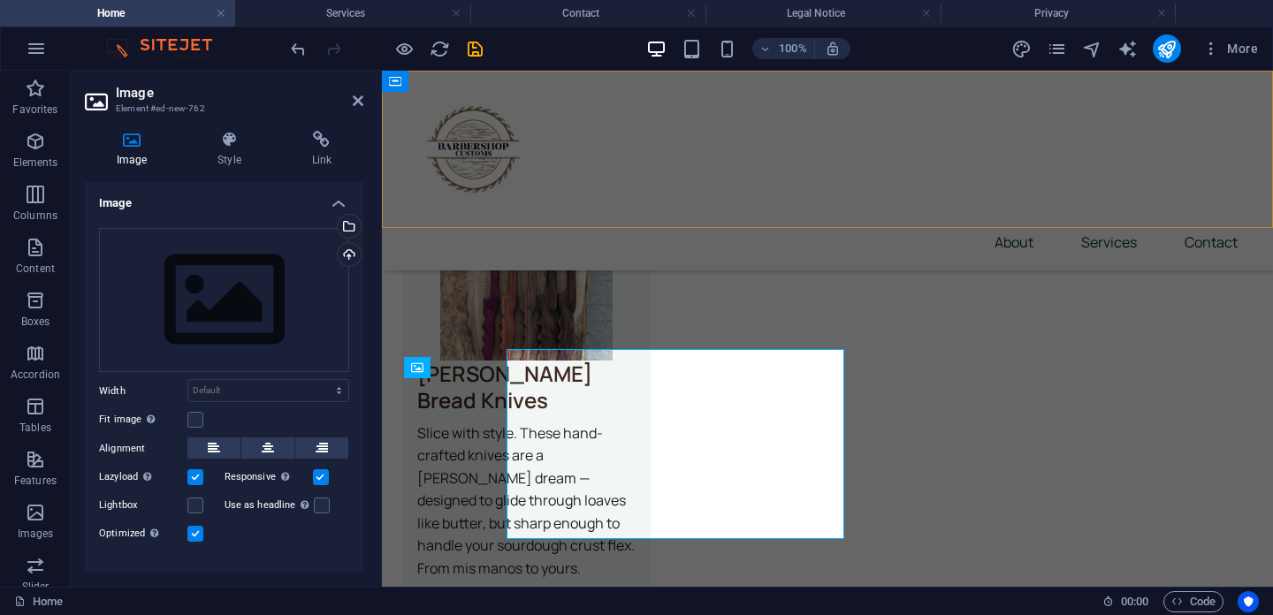
scroll to position [3924, 0]
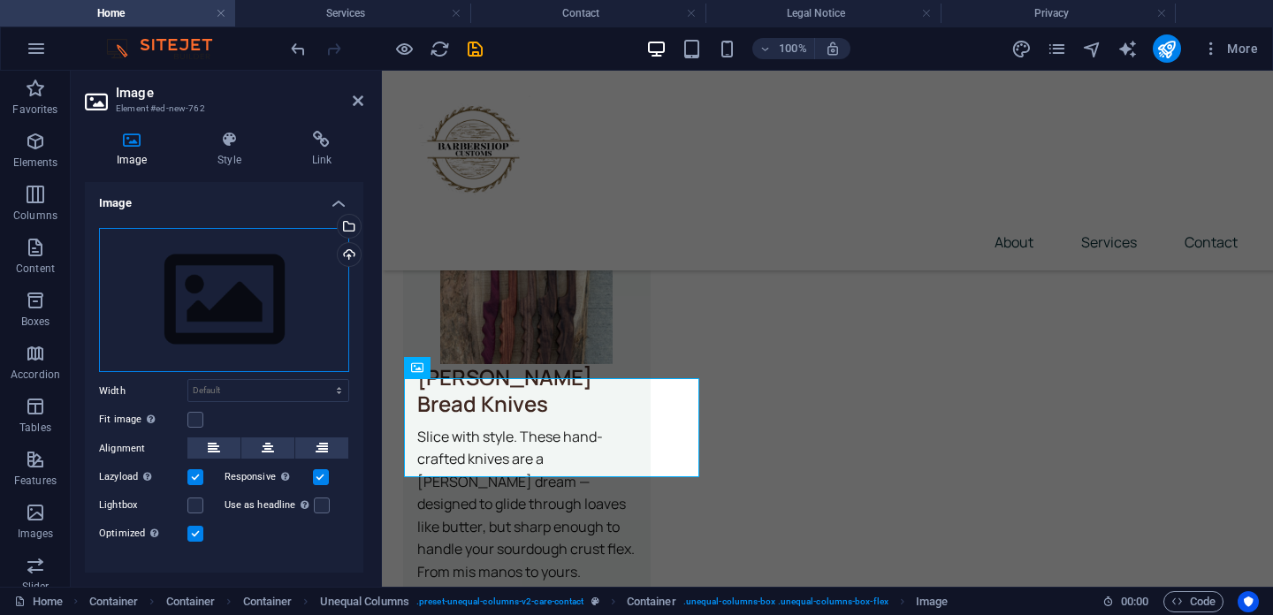
click at [280, 288] on div "Drag files here, click to choose files or select files from Files or our free s…" at bounding box center [224, 300] width 250 height 145
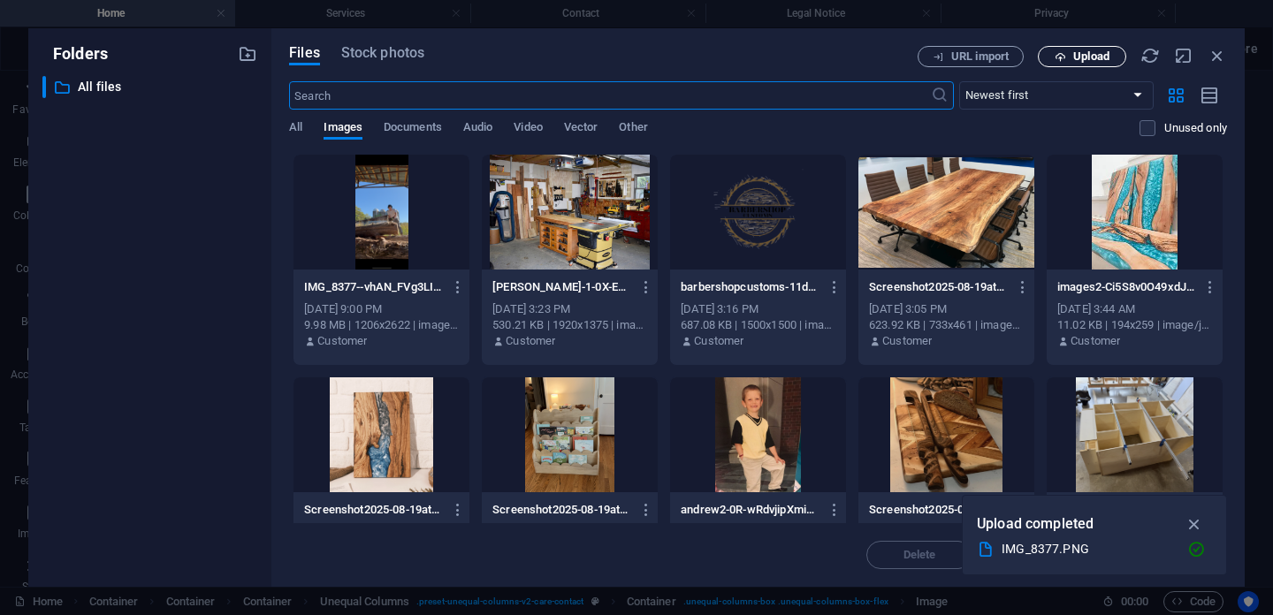
click at [1086, 58] on span "Upload" at bounding box center [1091, 56] width 36 height 11
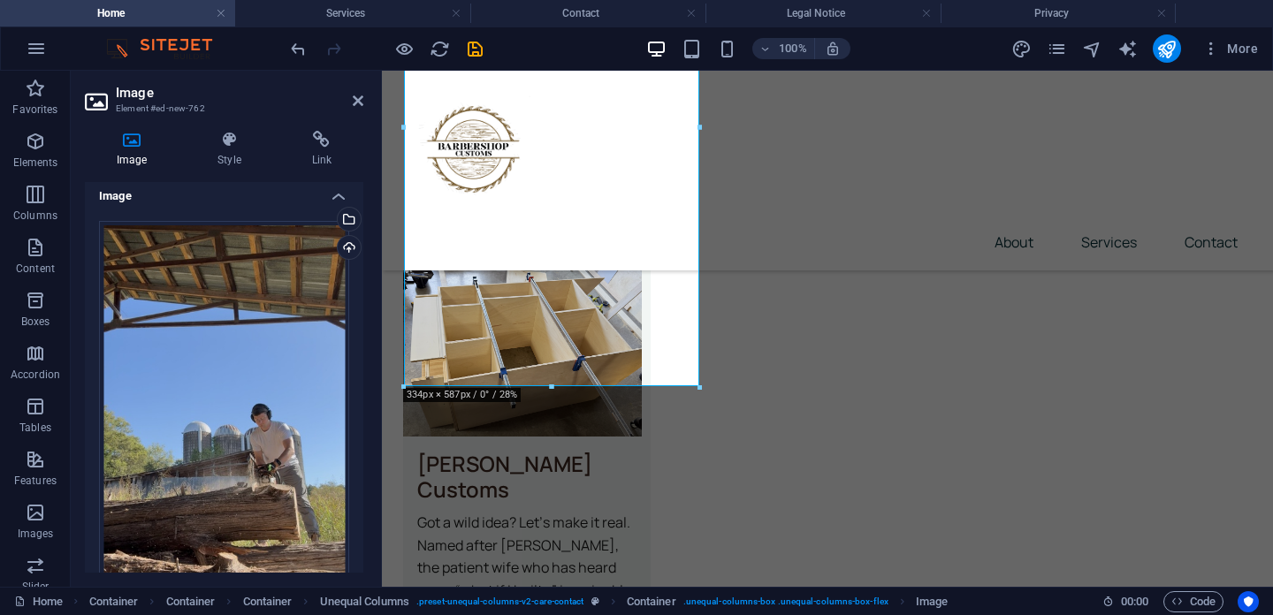
scroll to position [5, 0]
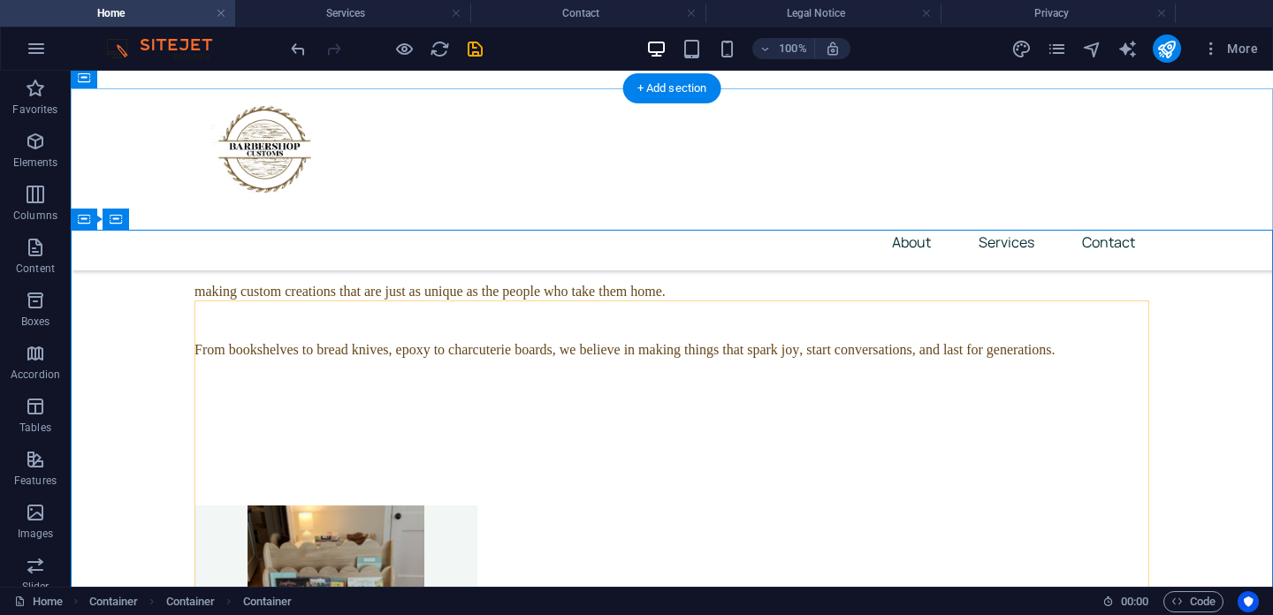
scroll to position [3897, 0]
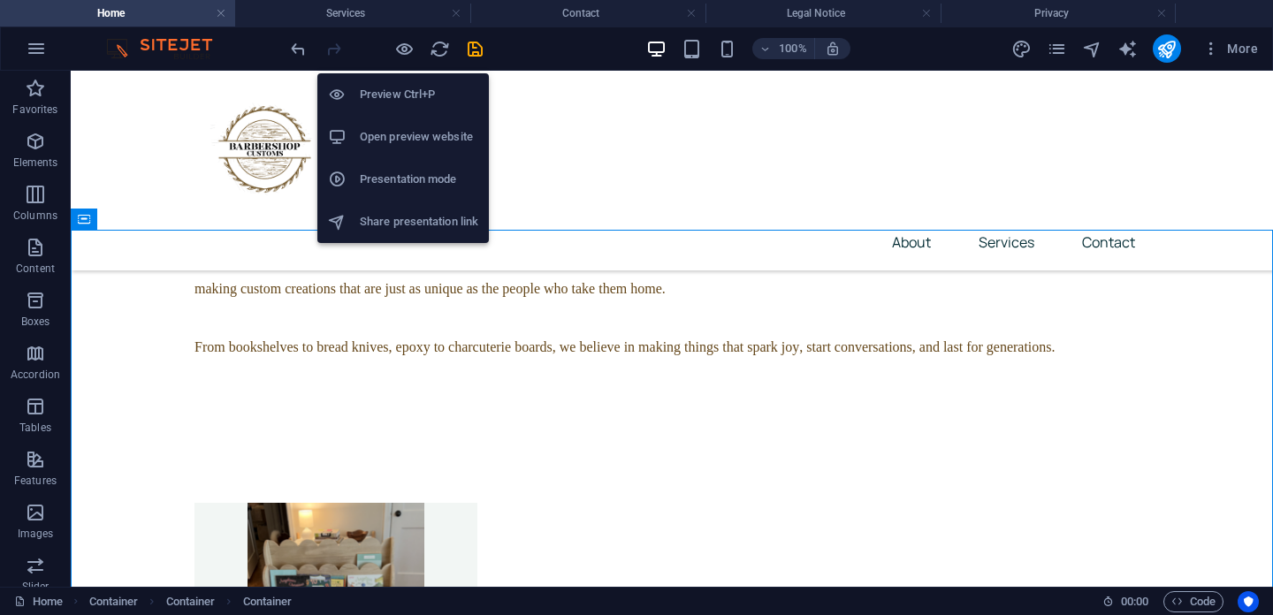
click at [415, 107] on li "Preview Ctrl+P" at bounding box center [403, 94] width 172 height 42
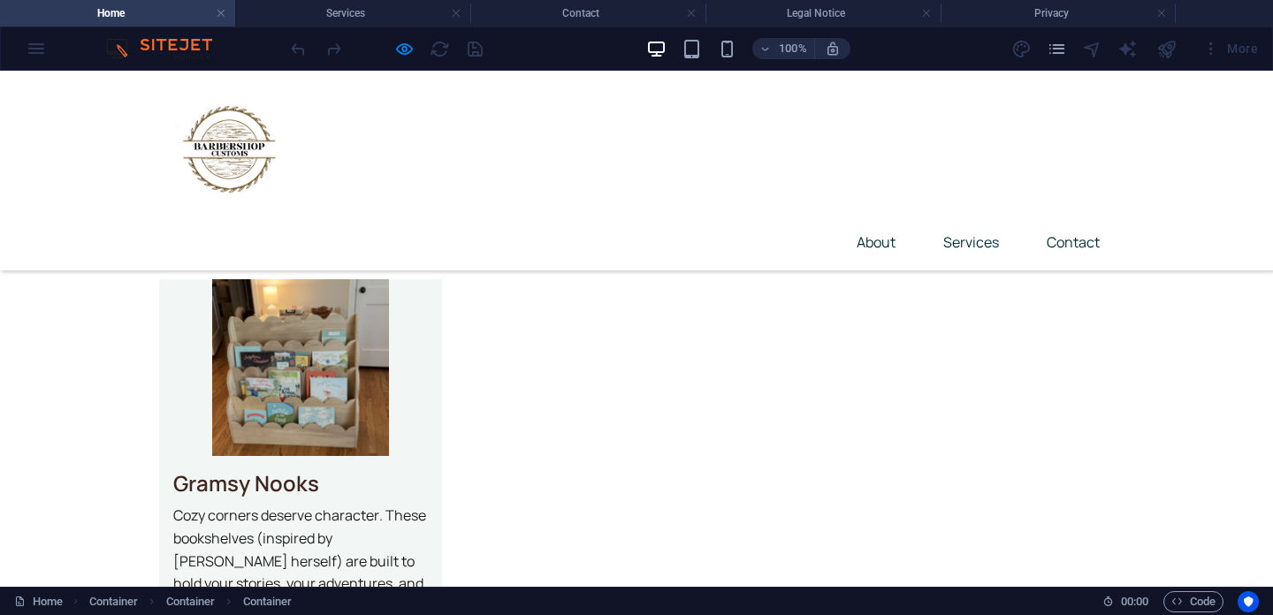
scroll to position [4317, 0]
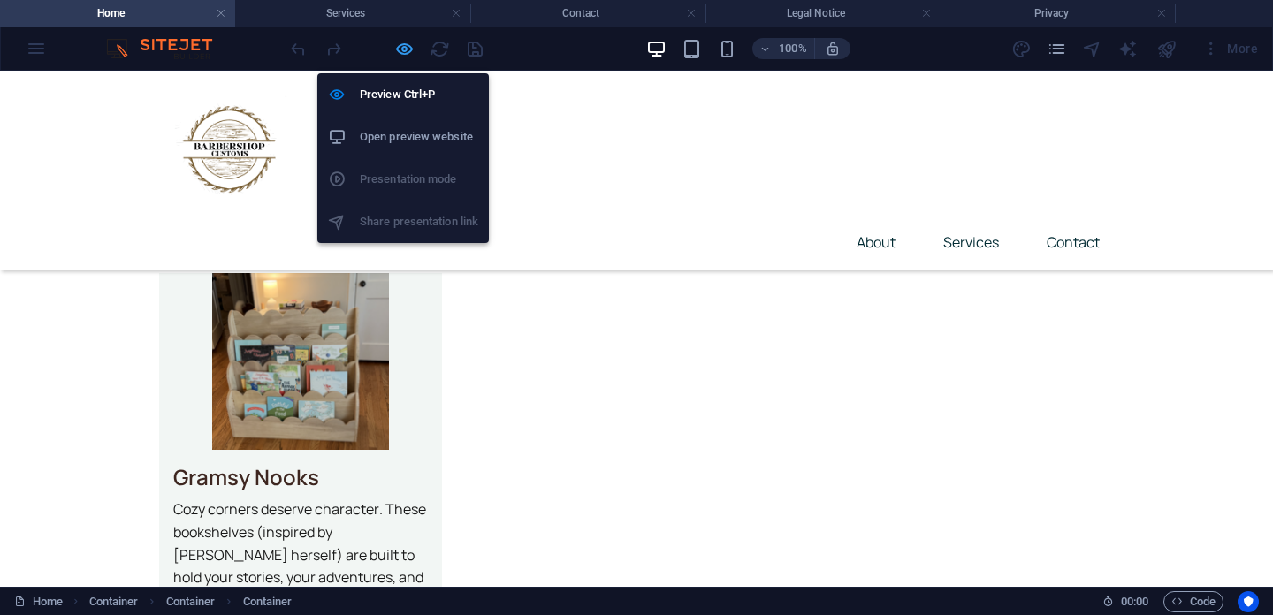
click at [403, 46] on icon "button" at bounding box center [404, 49] width 20 height 20
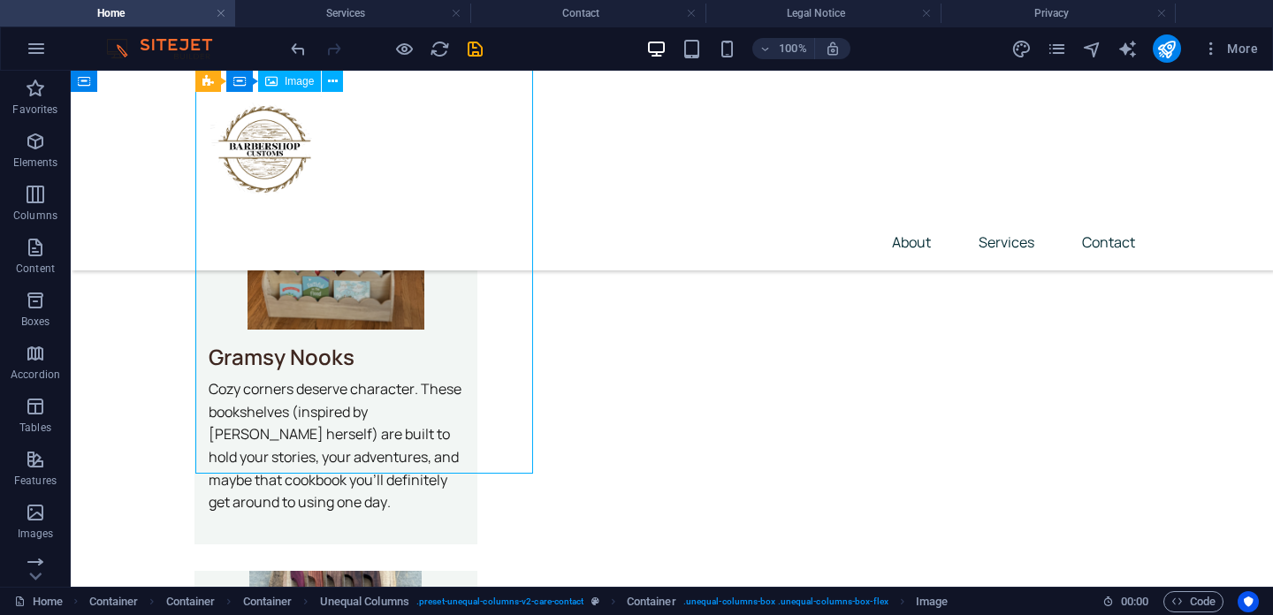
scroll to position [4236, 0]
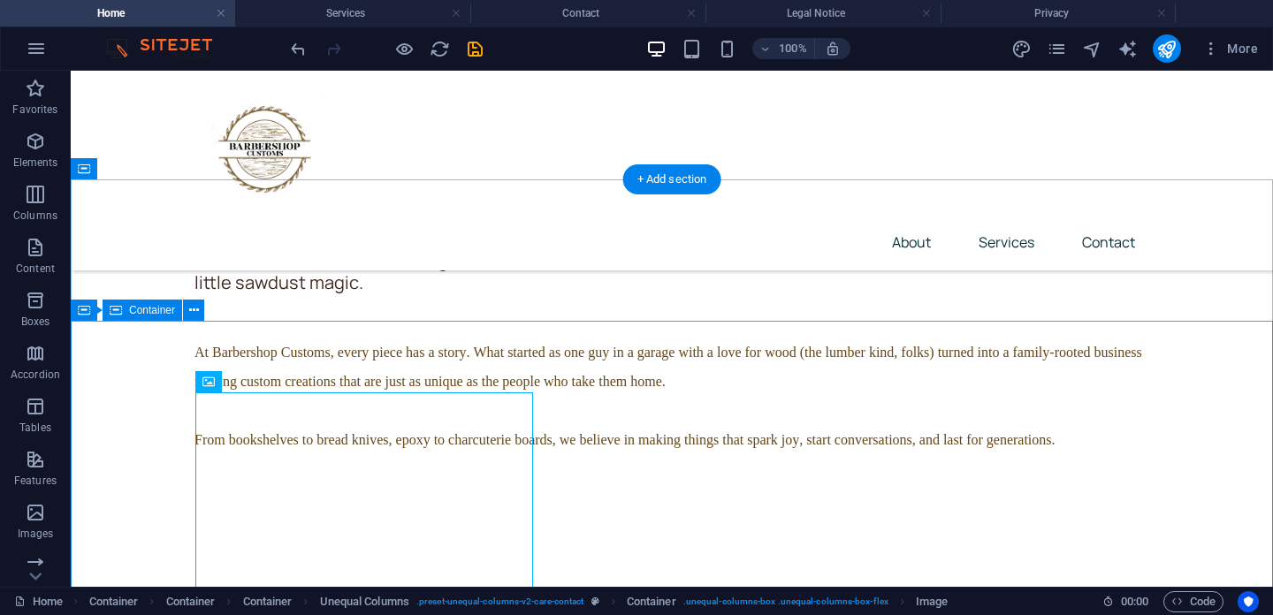
scroll to position [3807, 0]
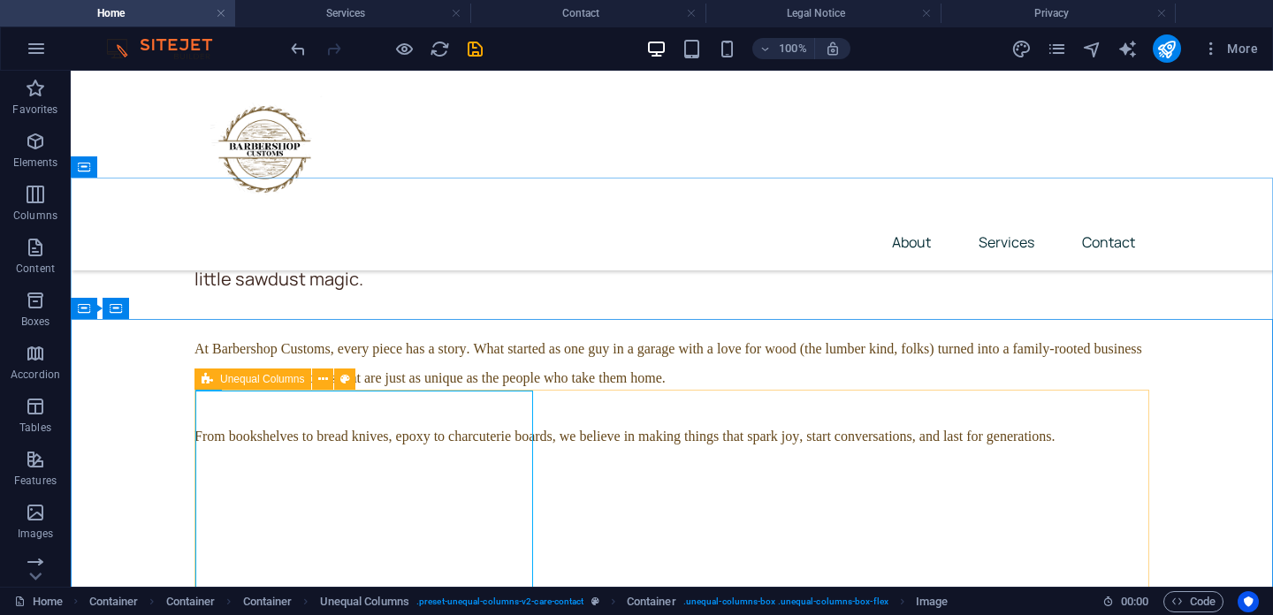
click at [275, 384] on span "Unequal Columns" at bounding box center [262, 379] width 84 height 11
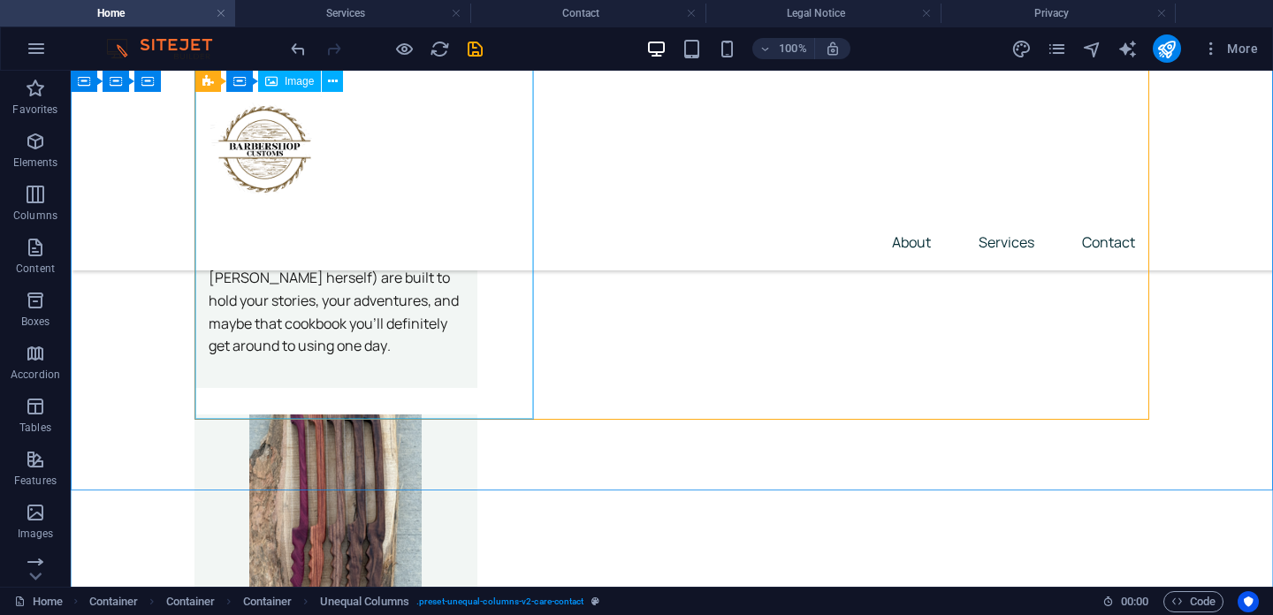
scroll to position [4408, 0]
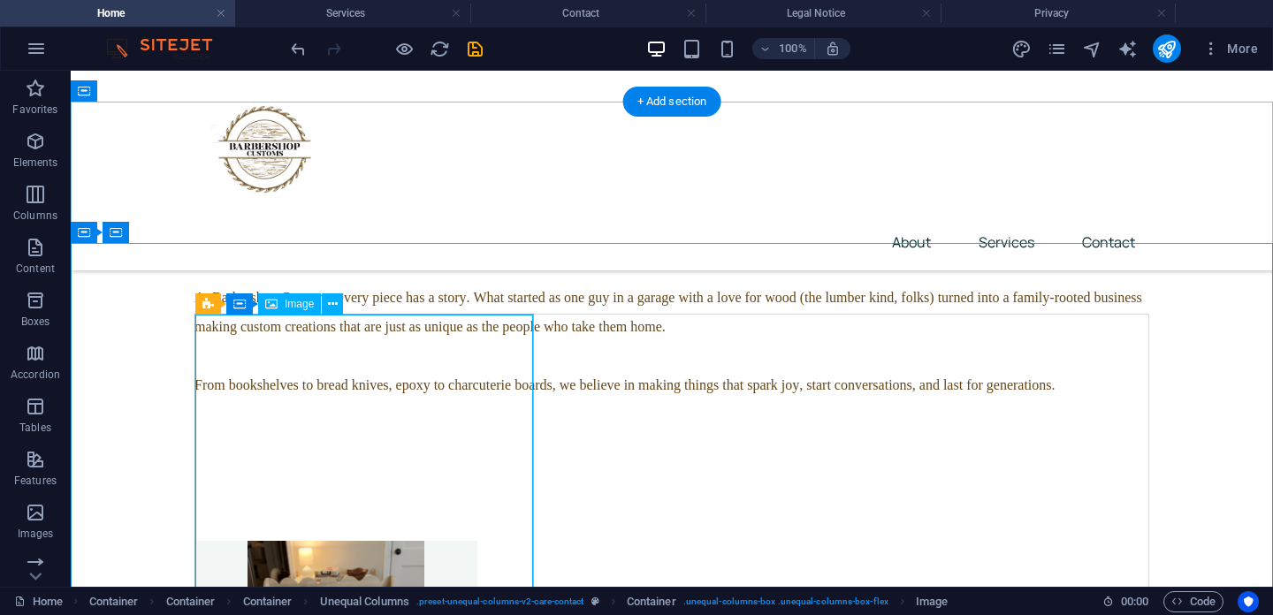
scroll to position [3848, 0]
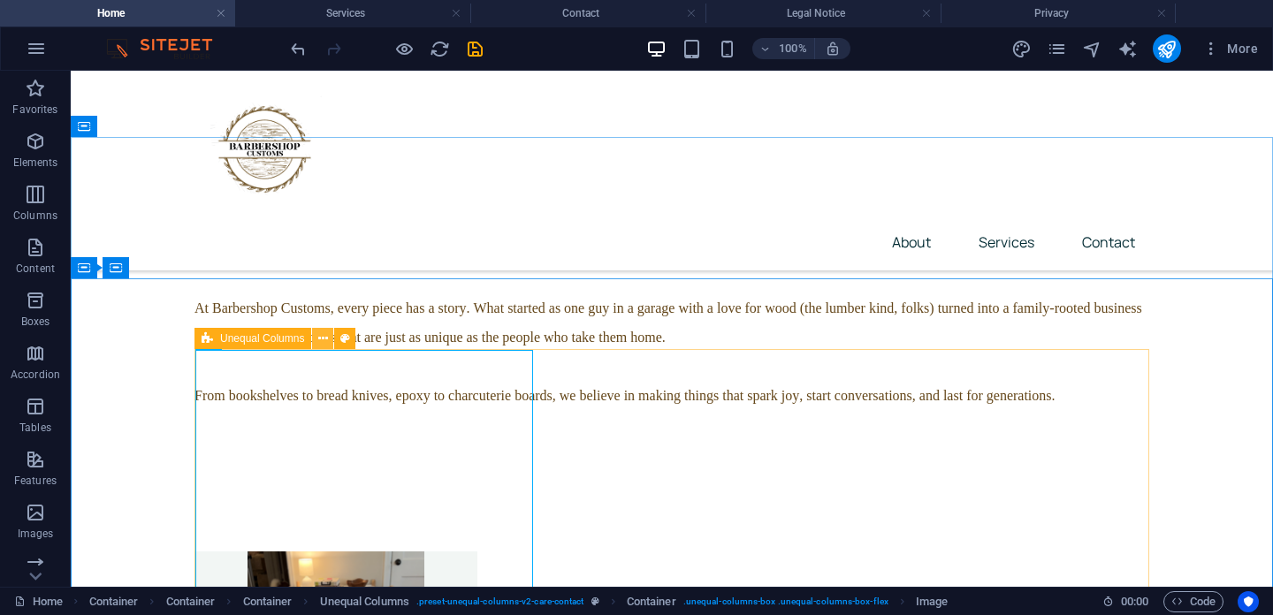
click at [321, 342] on icon at bounding box center [323, 339] width 10 height 19
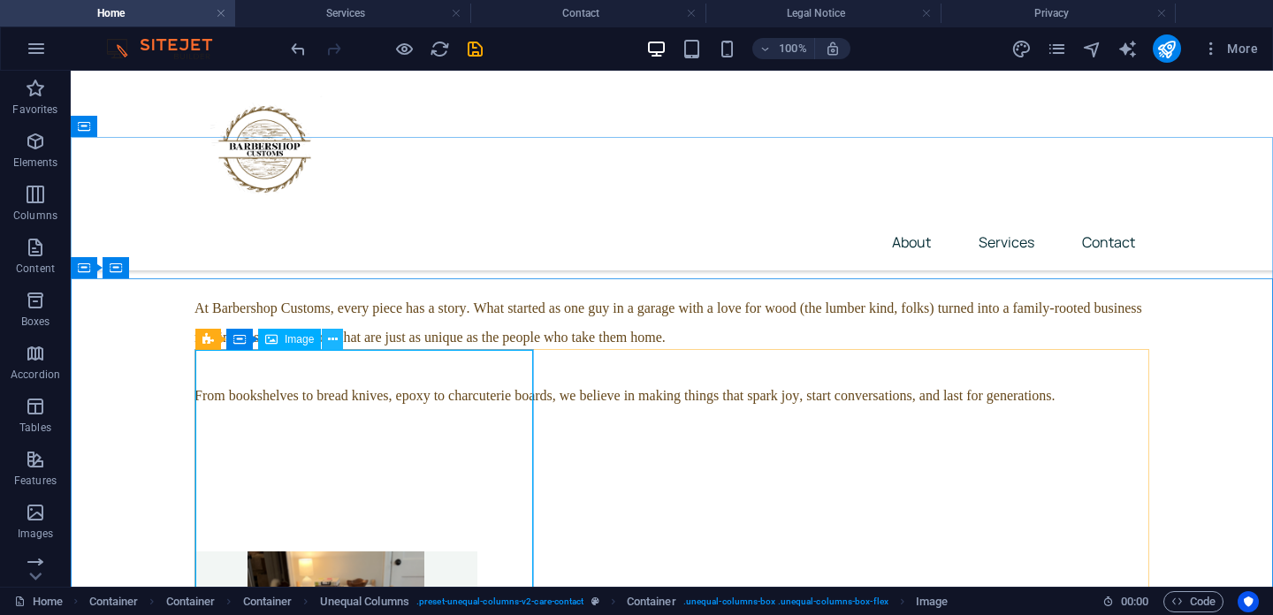
click at [330, 341] on icon at bounding box center [333, 340] width 10 height 19
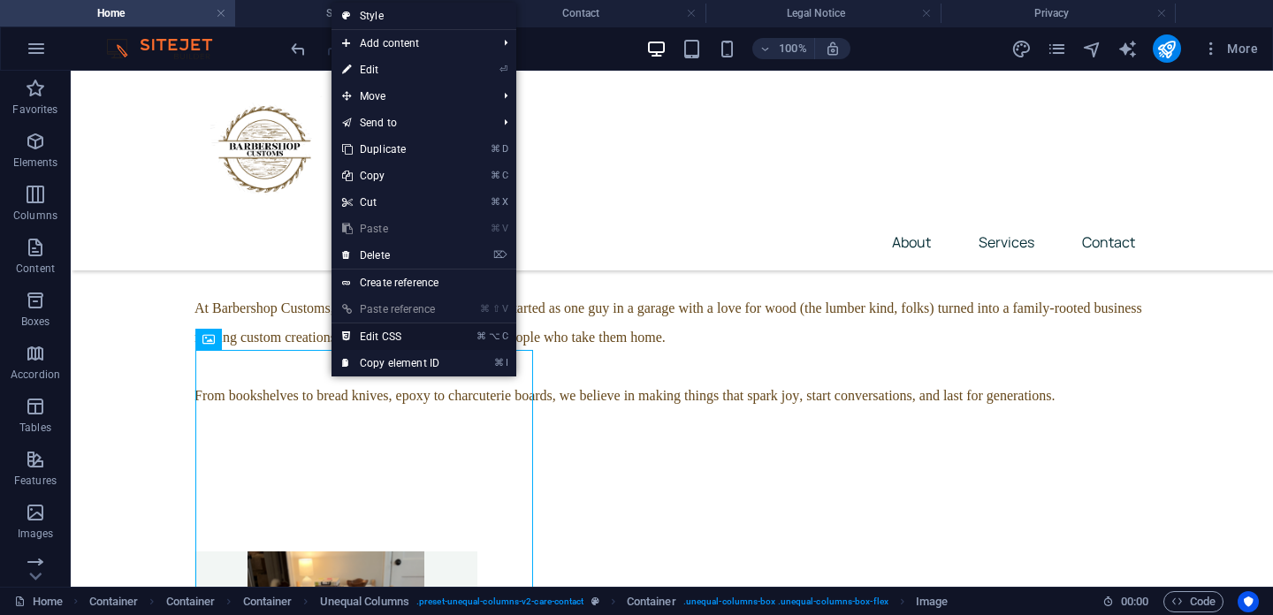
click at [366, 334] on link "⌘ ⌥ C Edit CSS" at bounding box center [391, 337] width 118 height 27
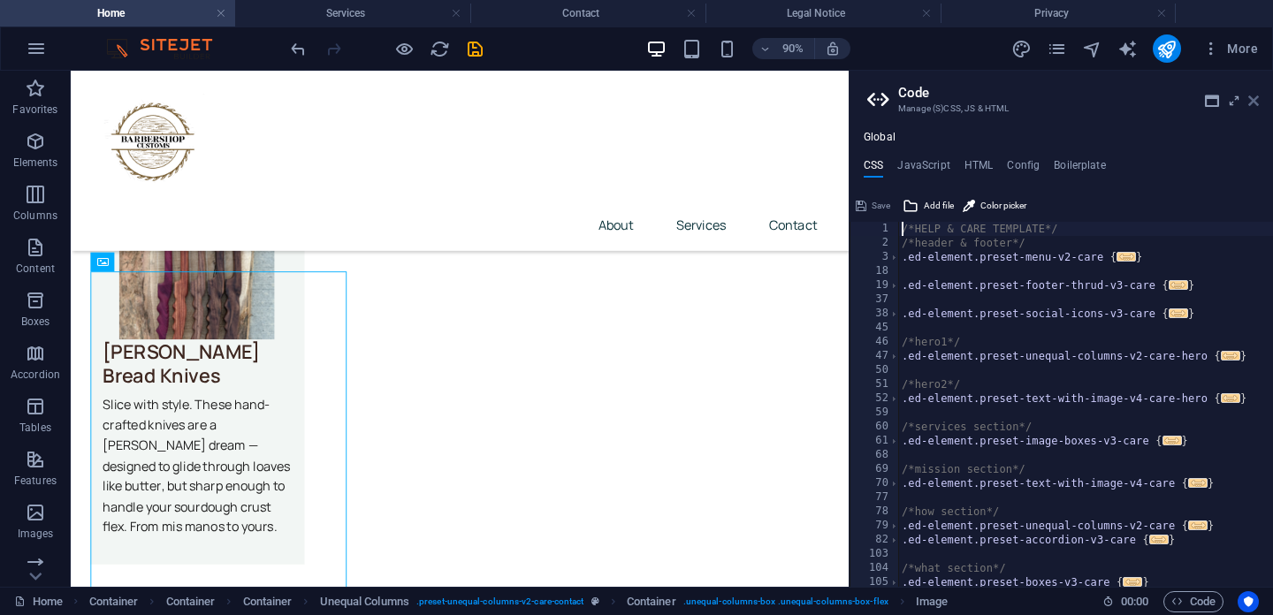
click at [1256, 104] on icon at bounding box center [1254, 101] width 11 height 14
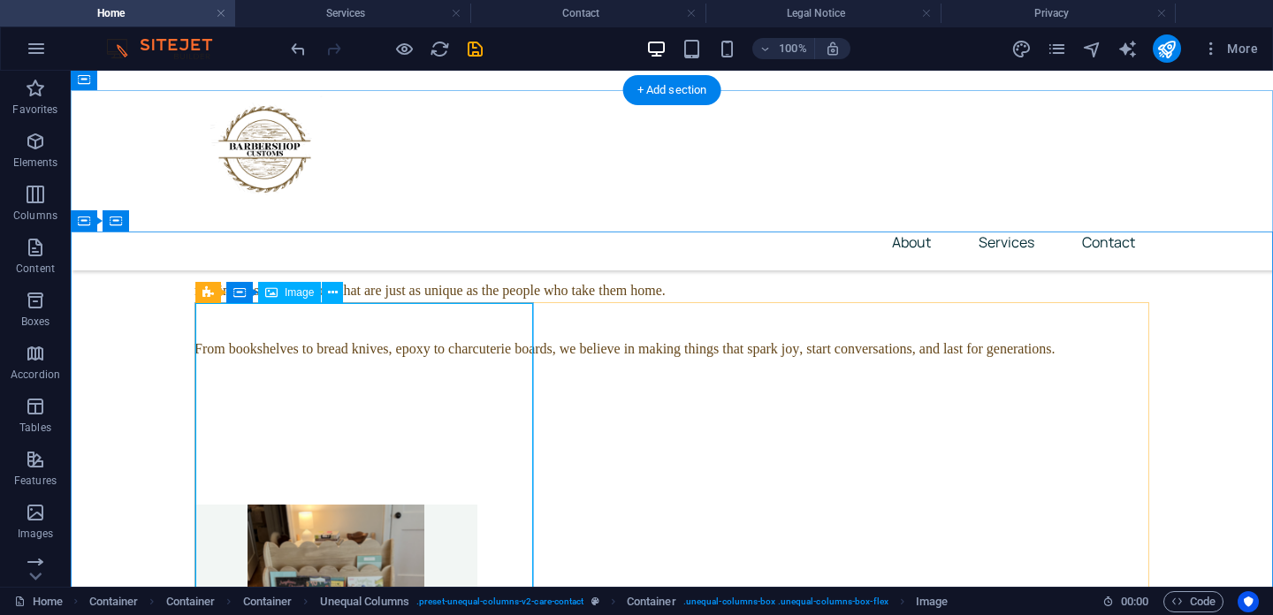
scroll to position [3889, 0]
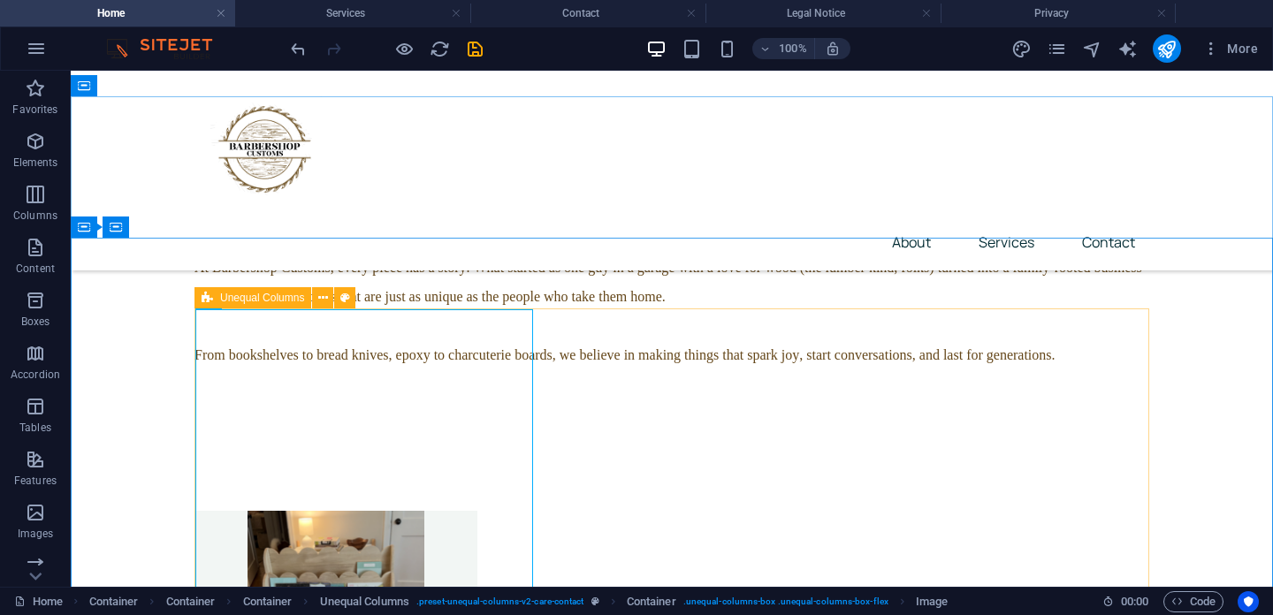
click at [204, 302] on icon at bounding box center [207, 297] width 11 height 21
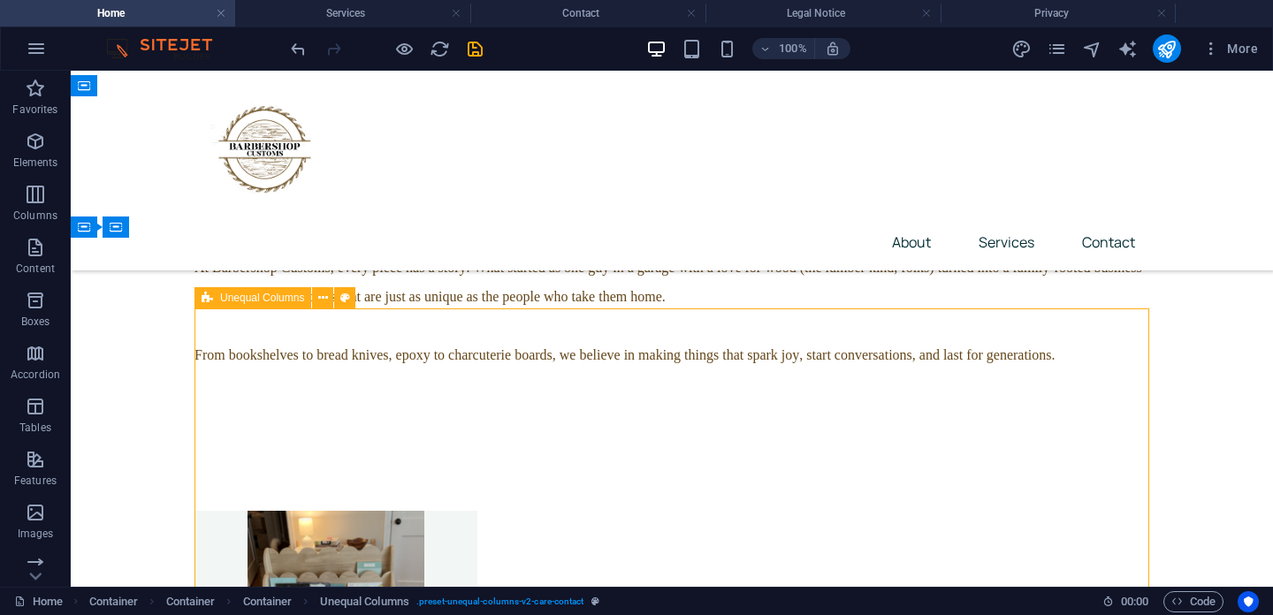
click at [280, 304] on div "Unequal Columns" at bounding box center [253, 297] width 117 height 21
click at [323, 302] on icon at bounding box center [323, 298] width 10 height 19
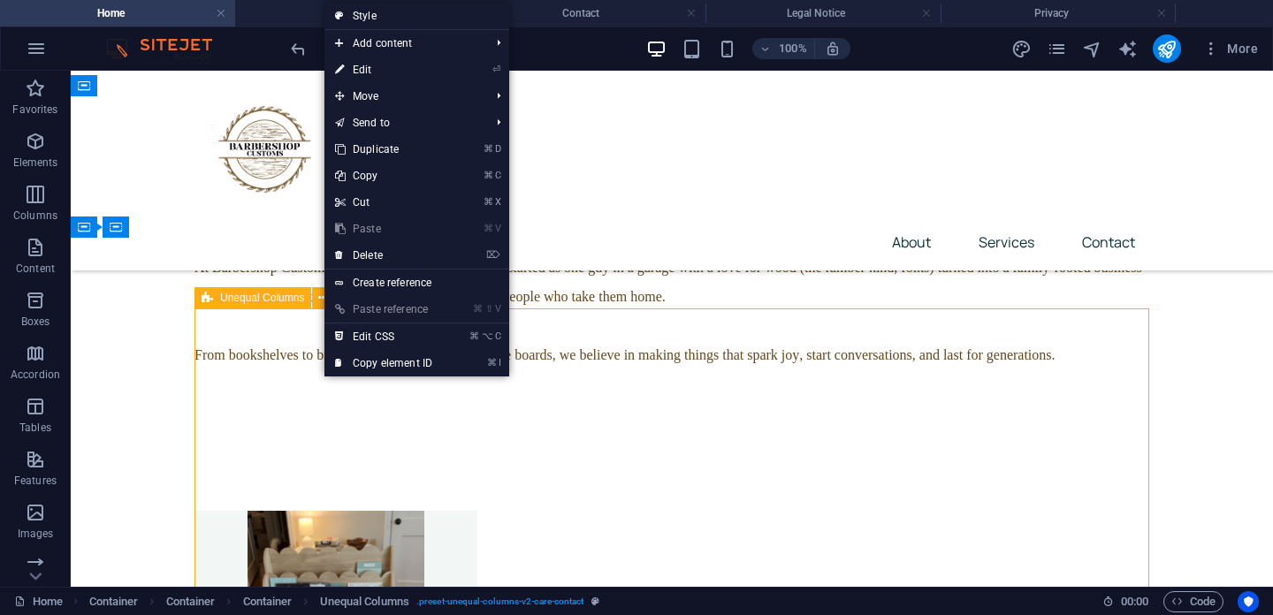
click at [286, 301] on span "Unequal Columns" at bounding box center [262, 298] width 84 height 11
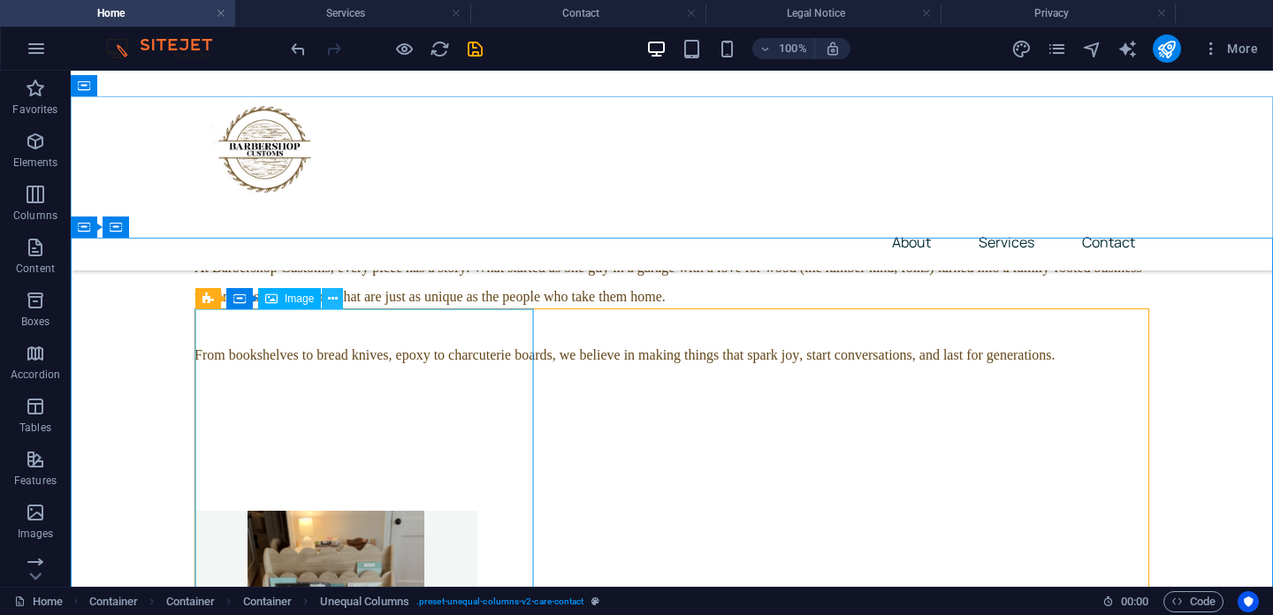
click at [340, 300] on button at bounding box center [332, 298] width 21 height 21
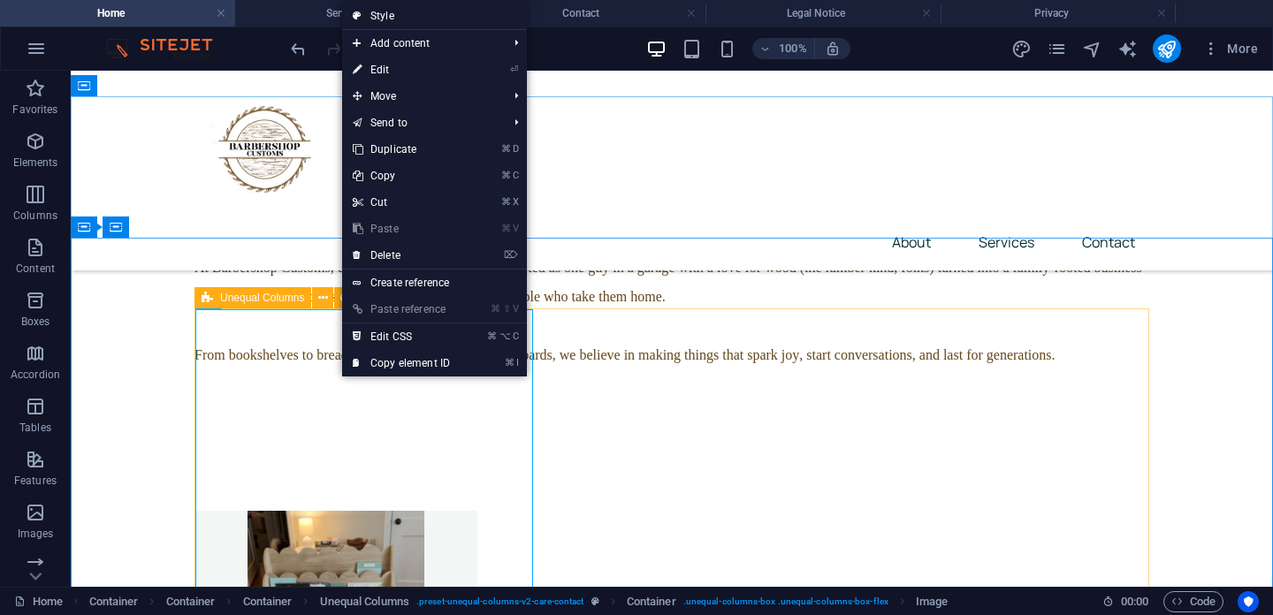
click at [213, 304] on div "Unequal Columns" at bounding box center [253, 297] width 117 height 21
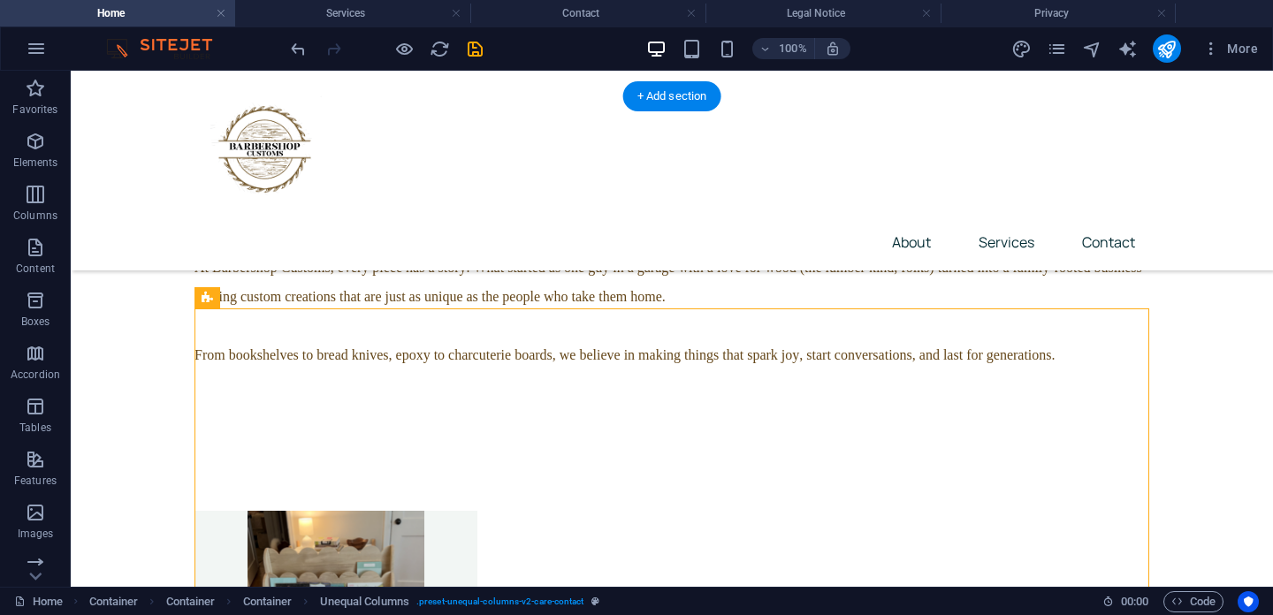
drag, startPoint x: 282, startPoint y: 377, endPoint x: 204, endPoint y: 254, distance: 145.5
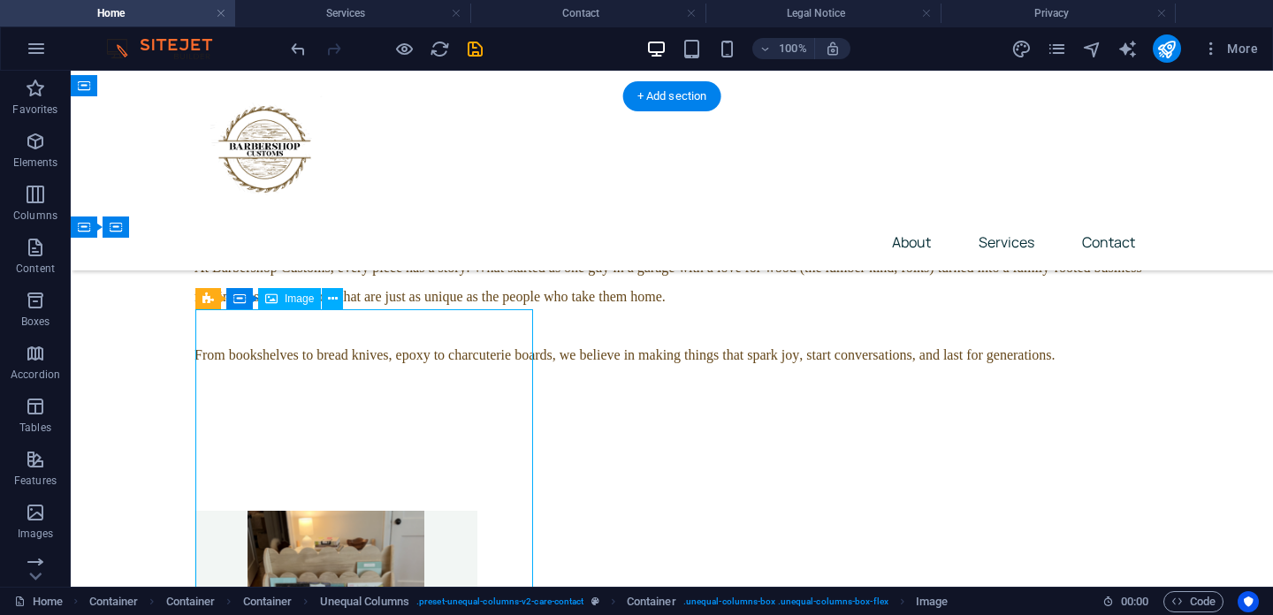
drag, startPoint x: 320, startPoint y: 386, endPoint x: 279, endPoint y: 334, distance: 66.2
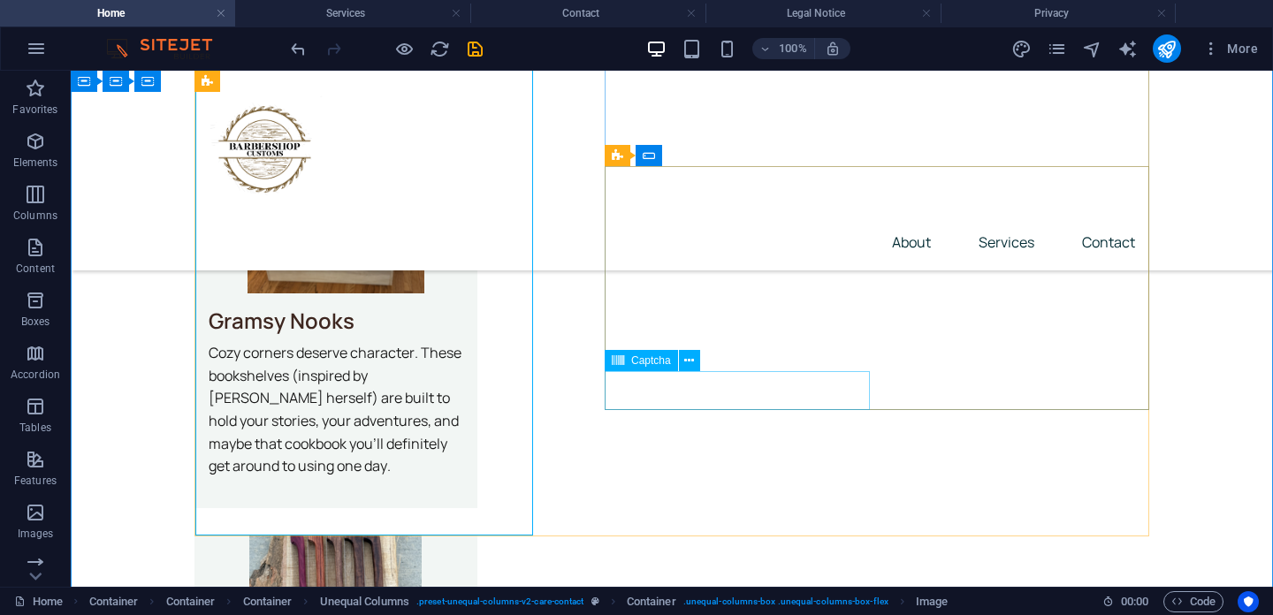
scroll to position [4296, 0]
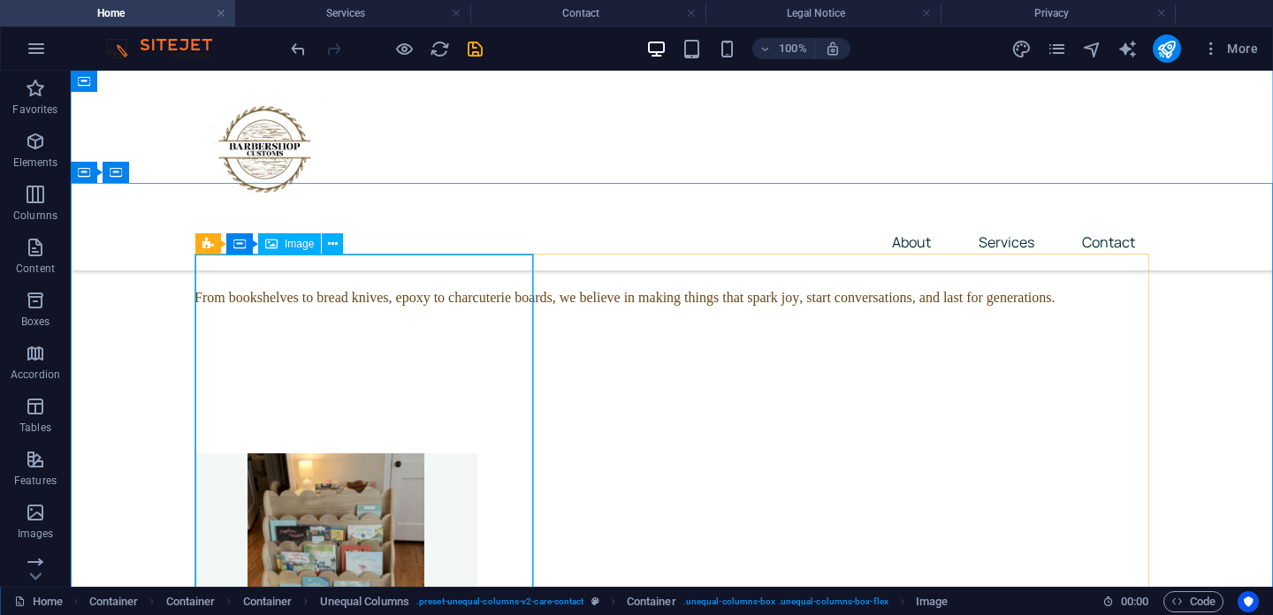
scroll to position [3944, 0]
click at [296, 248] on span "Image" at bounding box center [299, 244] width 29 height 11
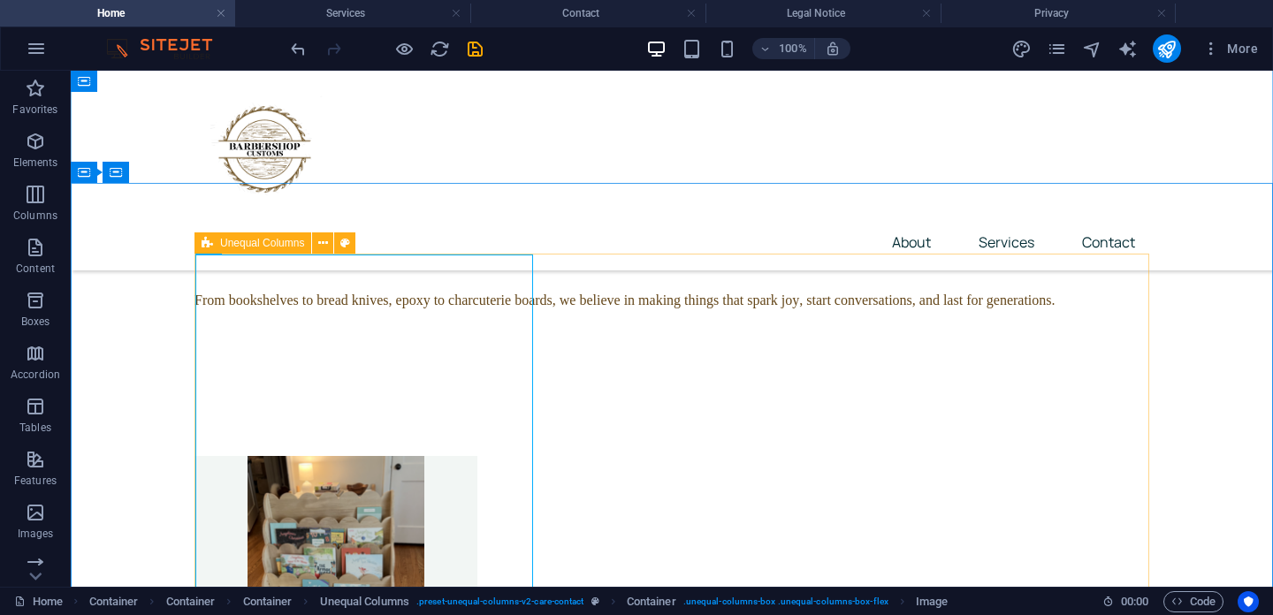
click at [202, 247] on icon at bounding box center [207, 243] width 11 height 21
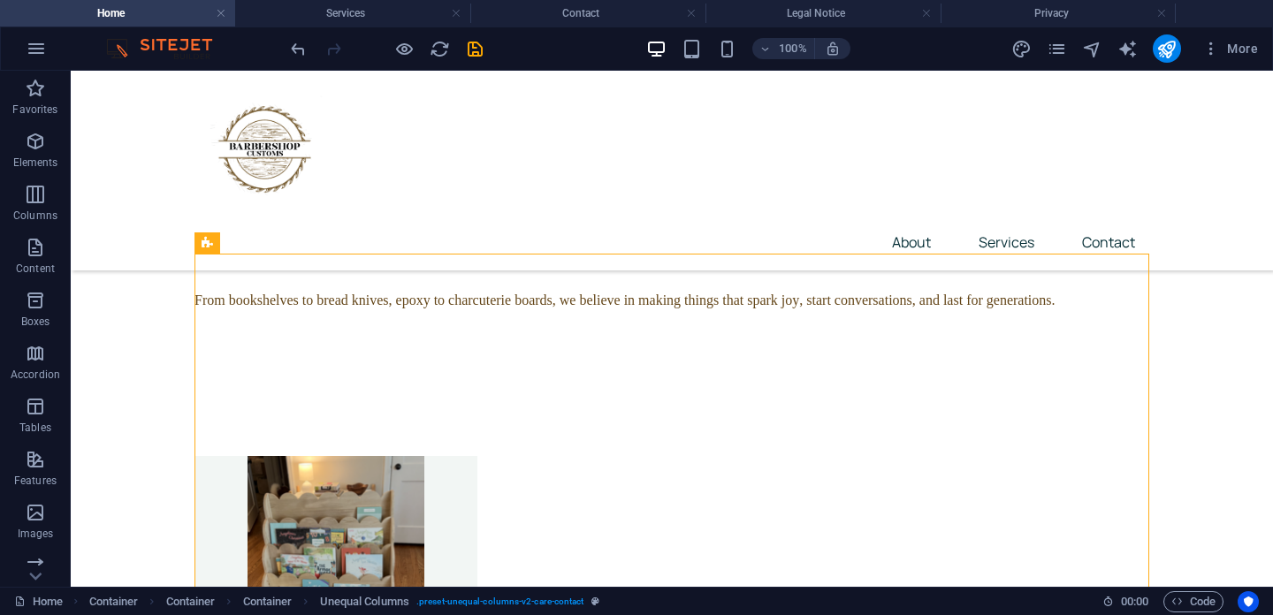
drag, startPoint x: 299, startPoint y: 313, endPoint x: 165, endPoint y: 266, distance: 141.5
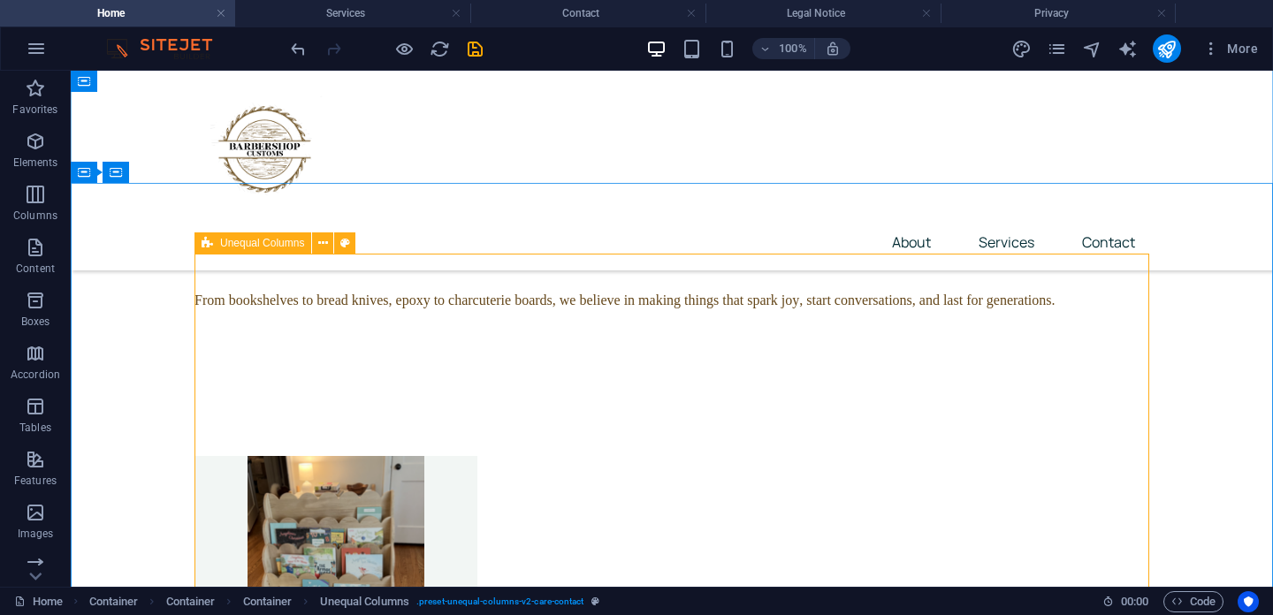
click at [207, 246] on icon at bounding box center [207, 243] width 11 height 21
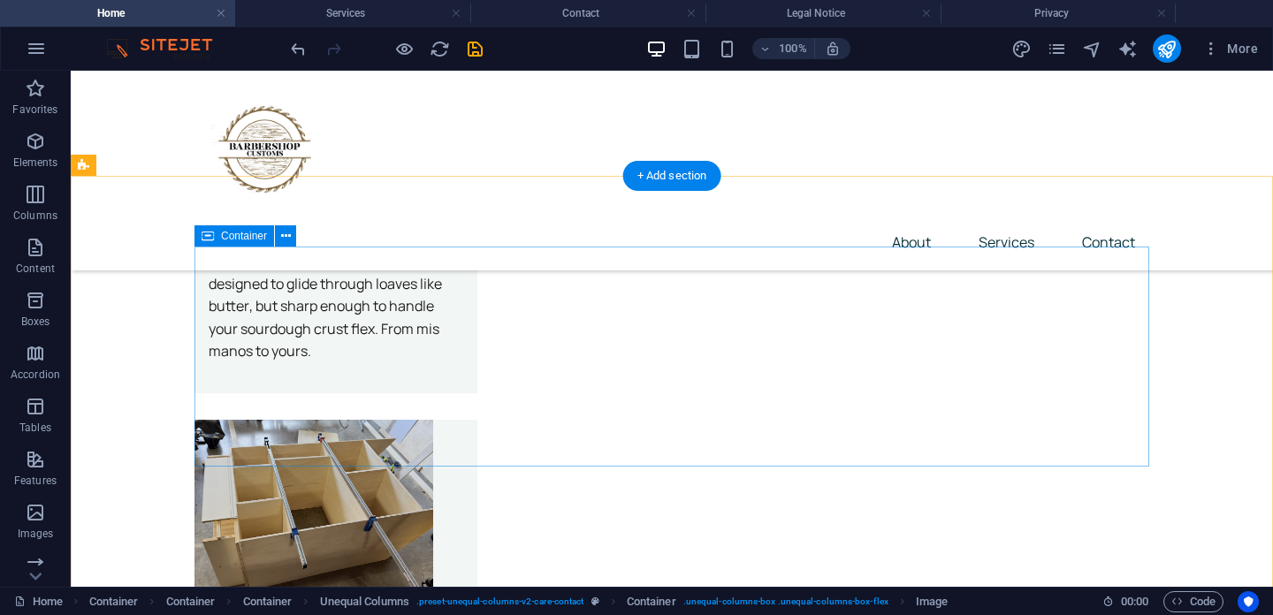
scroll to position [4846, 0]
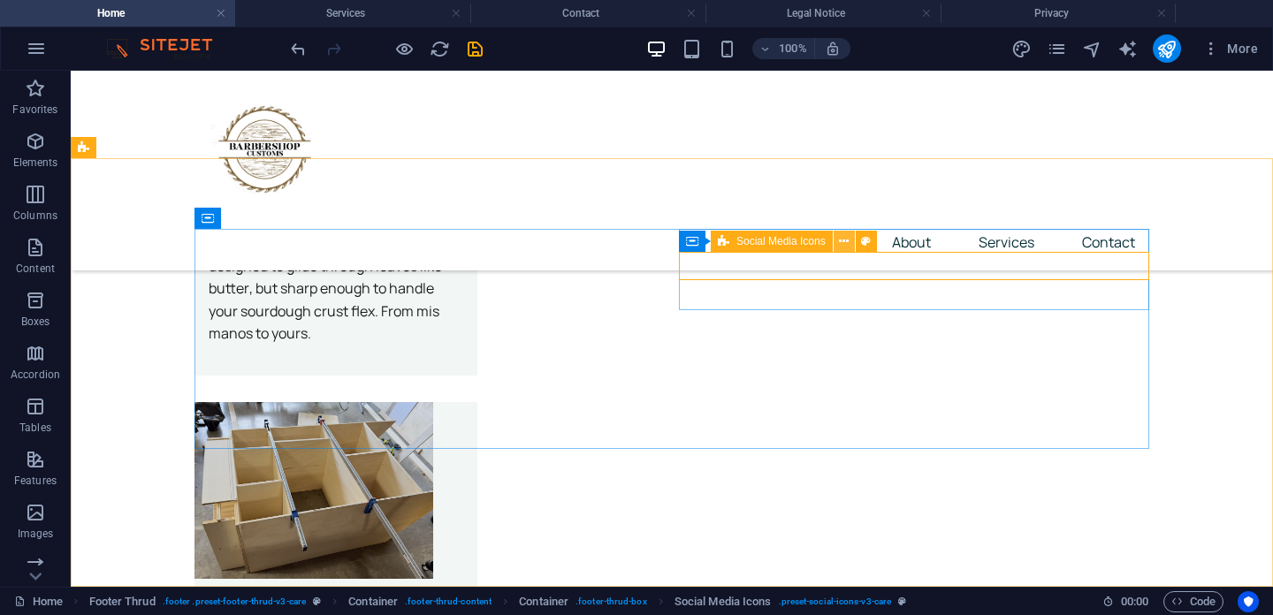
click at [848, 246] on icon at bounding box center [844, 242] width 10 height 19
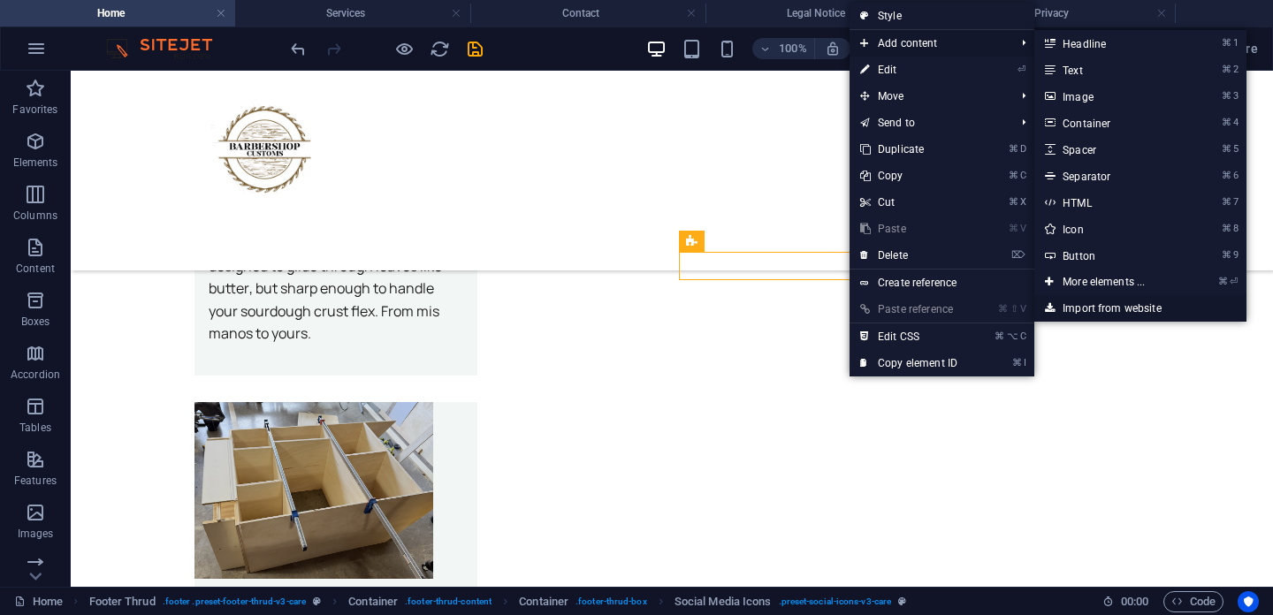
click at [1092, 307] on link "Import from website" at bounding box center [1141, 308] width 212 height 27
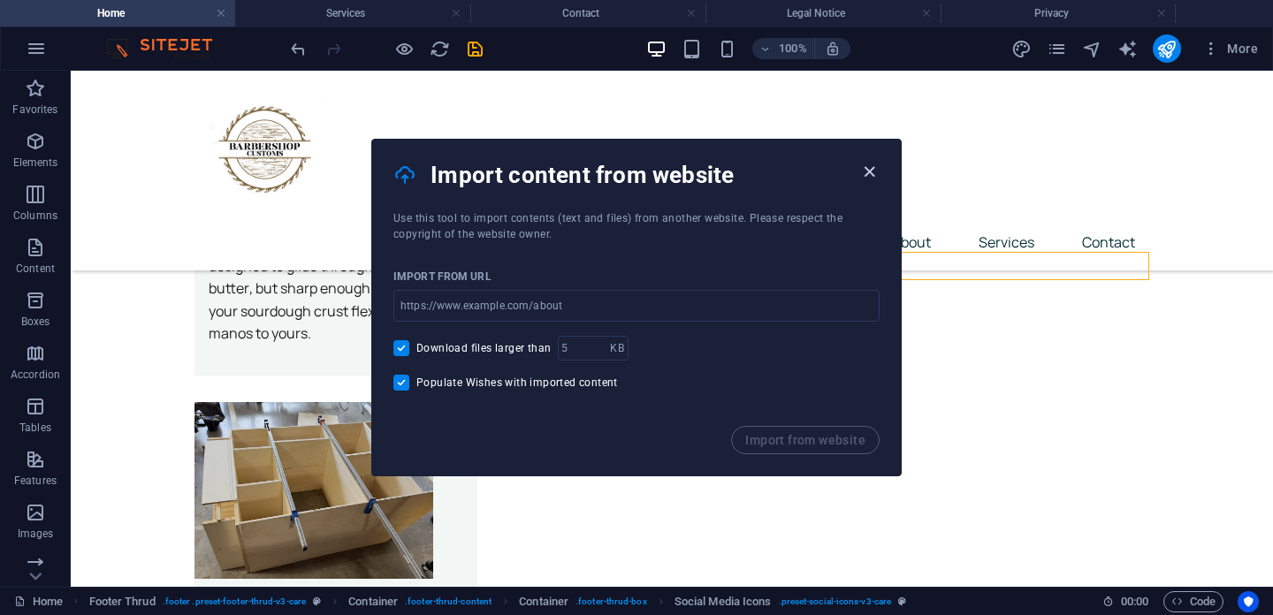
click at [863, 168] on icon "button" at bounding box center [869, 172] width 20 height 20
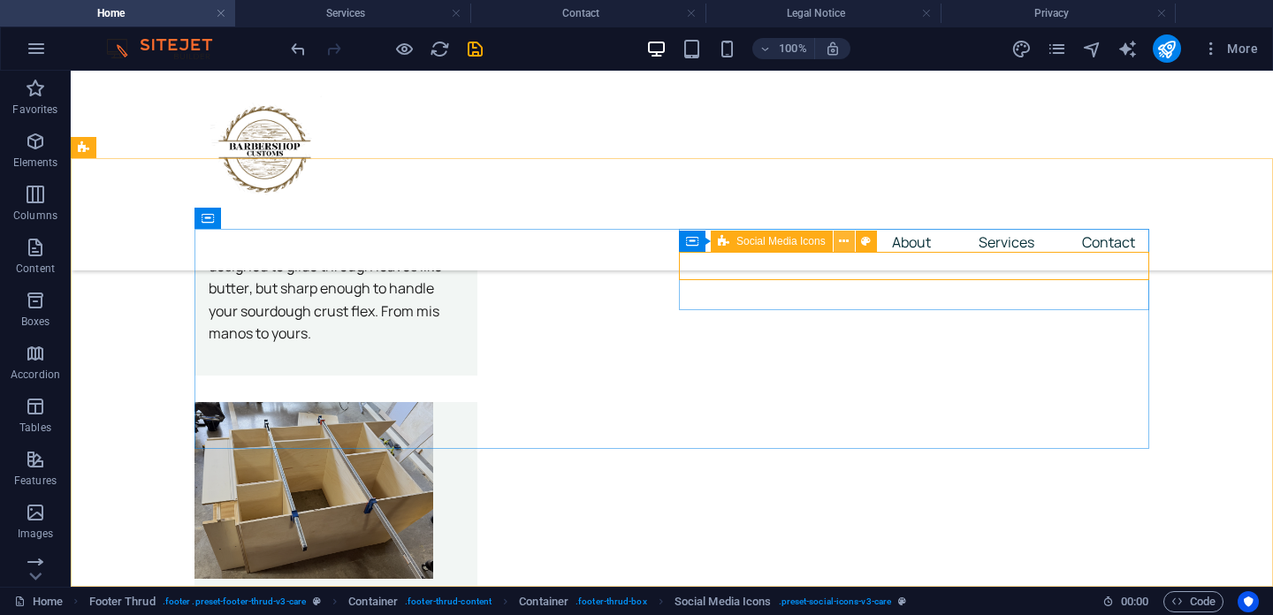
click at [840, 242] on icon at bounding box center [844, 242] width 10 height 19
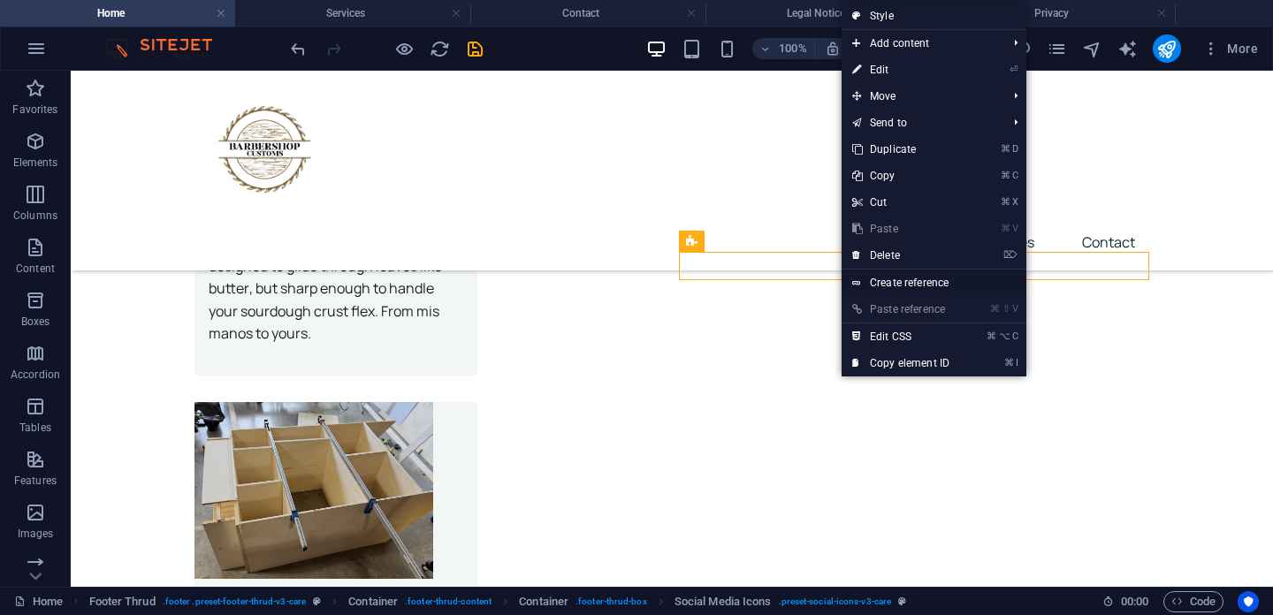
click at [892, 278] on link "Create reference" at bounding box center [934, 283] width 185 height 27
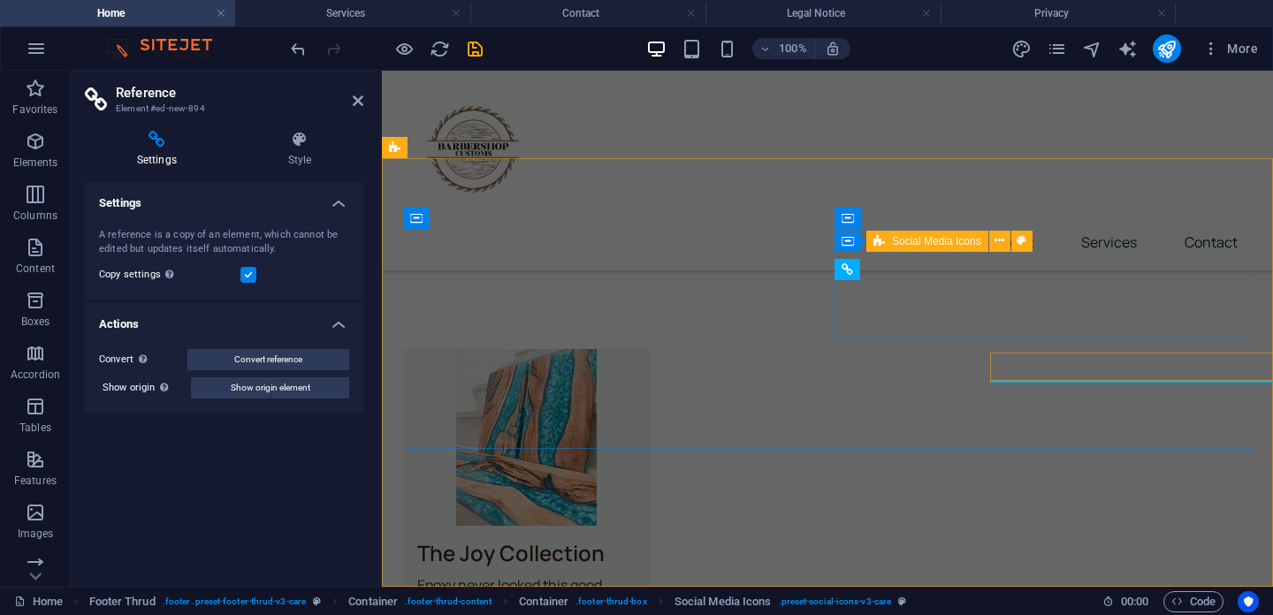
scroll to position [4746, 0]
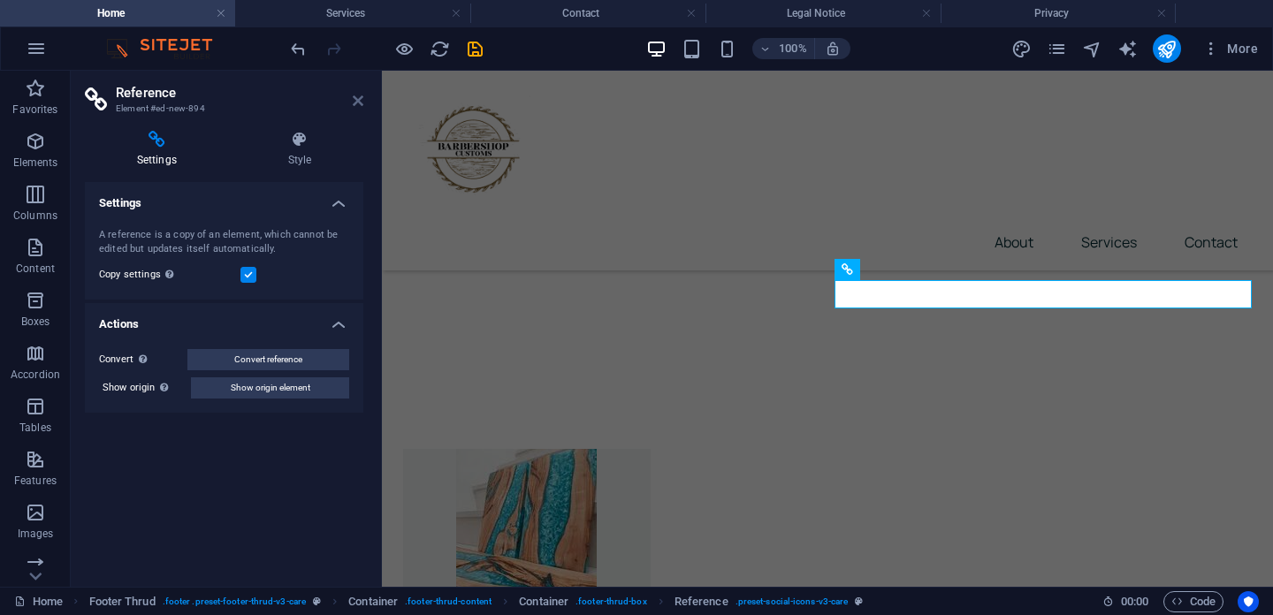
click at [356, 103] on icon at bounding box center [358, 101] width 11 height 14
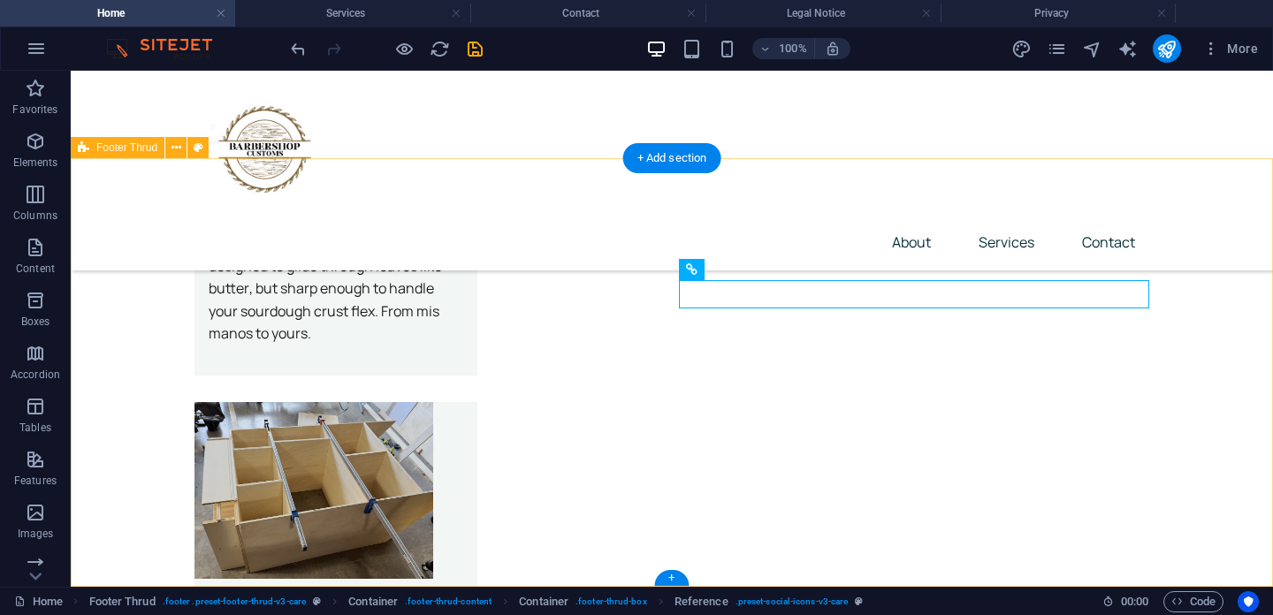
scroll to position [4664, 0]
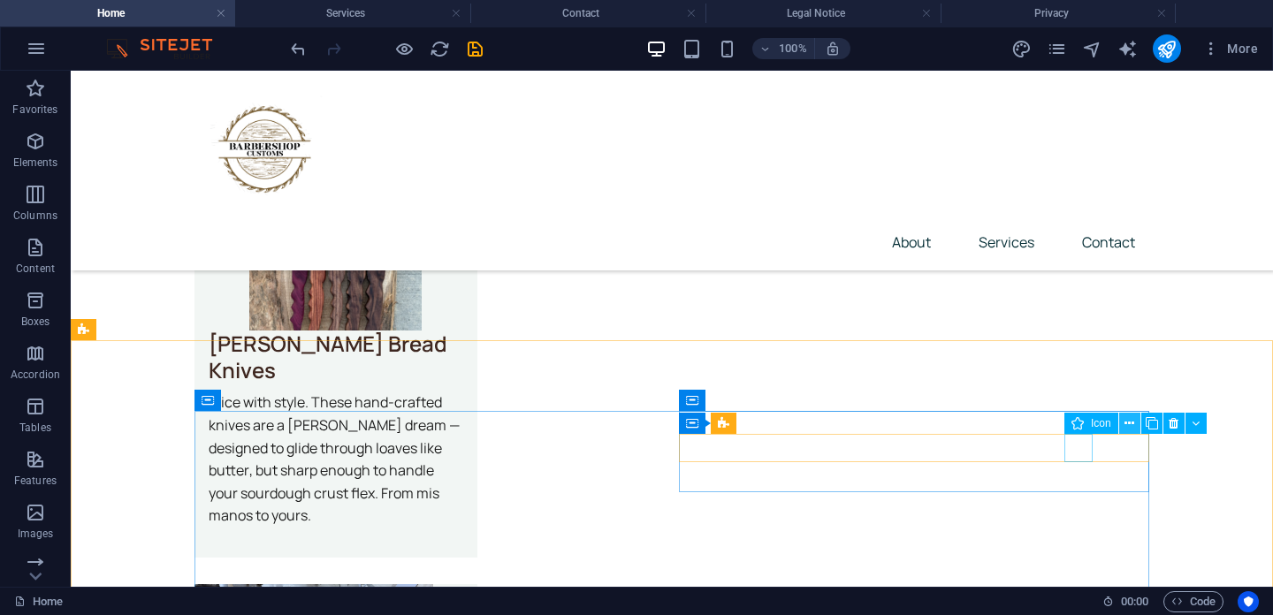
click at [1128, 426] on icon at bounding box center [1130, 424] width 10 height 19
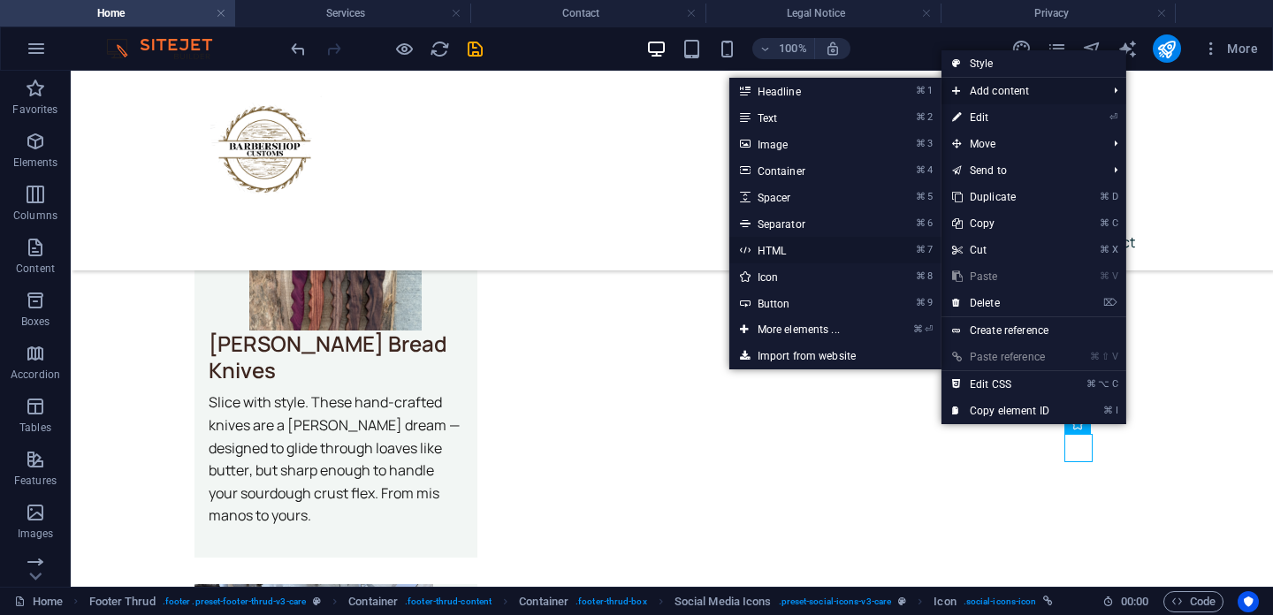
click at [863, 248] on link "⌘ 7 HTML" at bounding box center [802, 250] width 146 height 27
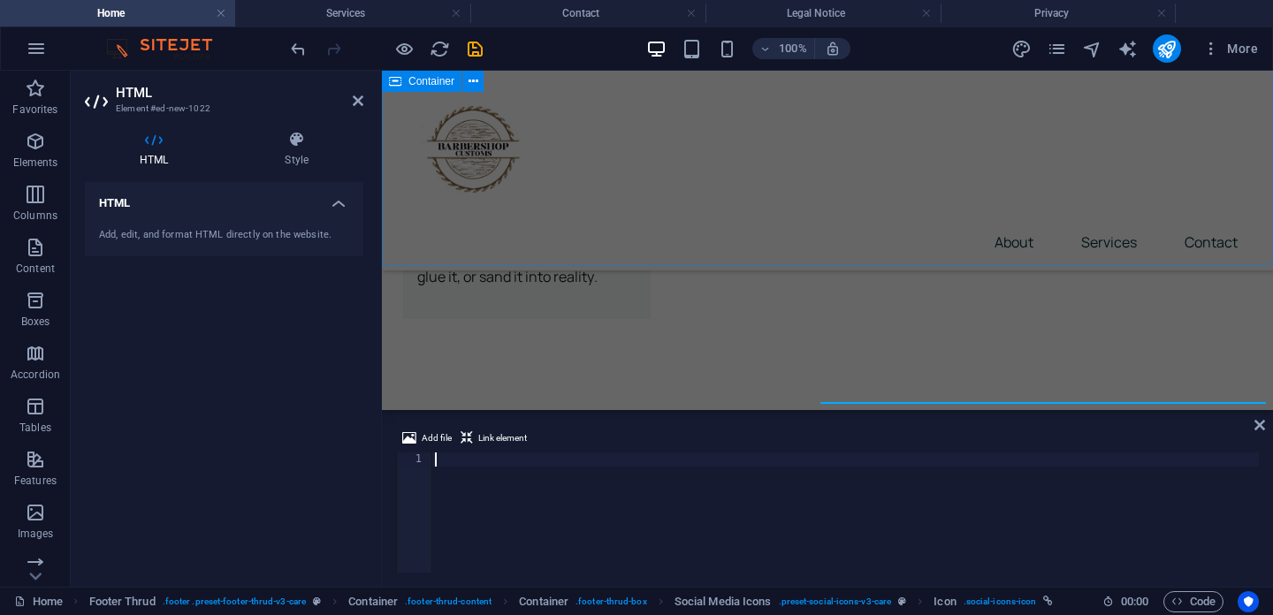
scroll to position [4639, 0]
click at [1257, 427] on icon at bounding box center [1260, 425] width 11 height 14
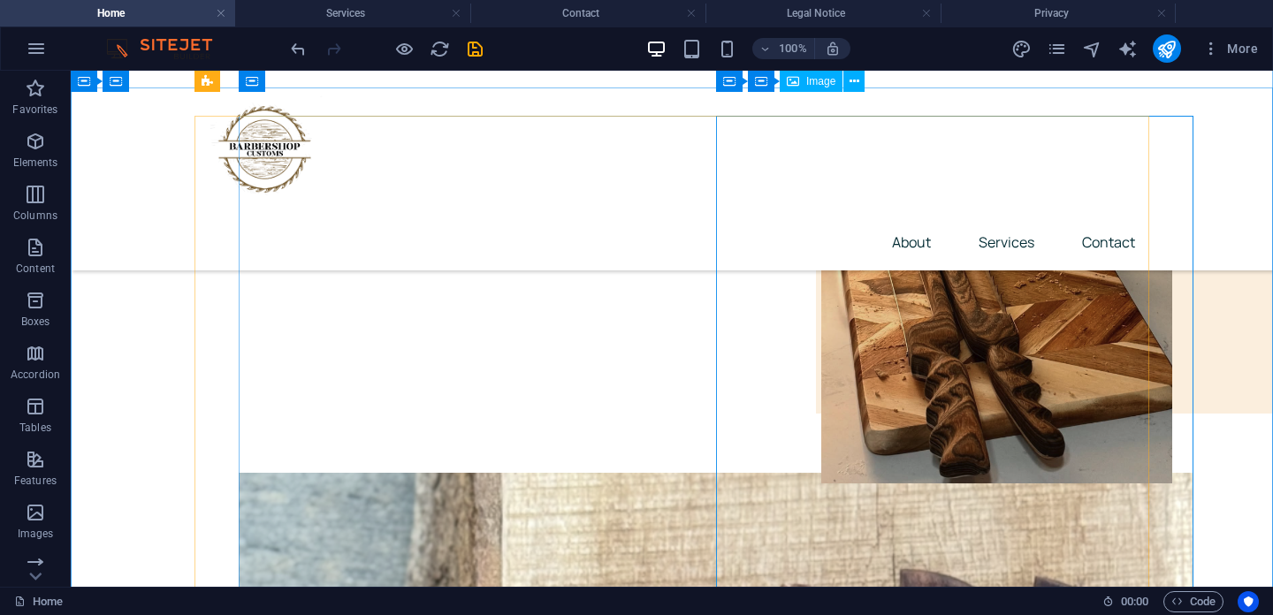
scroll to position [0, 0]
